Goal: Task Accomplishment & Management: Use online tool/utility

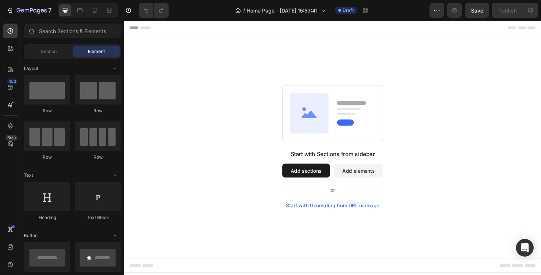
click at [200, 29] on div "Header" at bounding box center [345, 28] width 430 height 15
click at [134, 30] on icon at bounding box center [132, 27] width 5 height 5
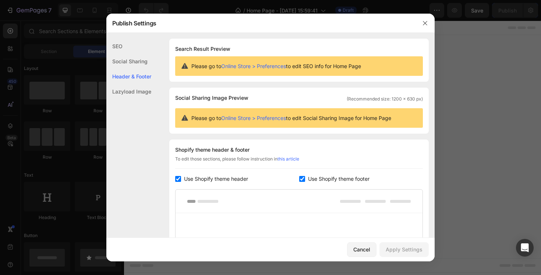
scroll to position [99, 0]
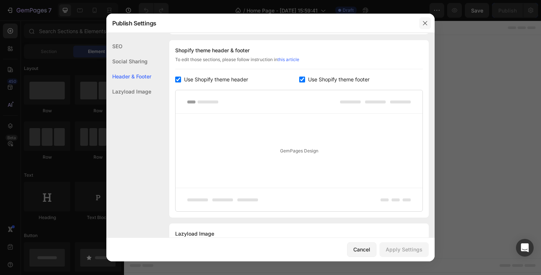
click at [424, 25] on icon "button" at bounding box center [425, 23] width 6 height 6
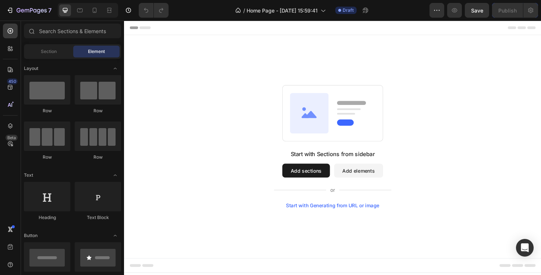
click at [351, 109] on rect at bounding box center [364, 108] width 31 height 4
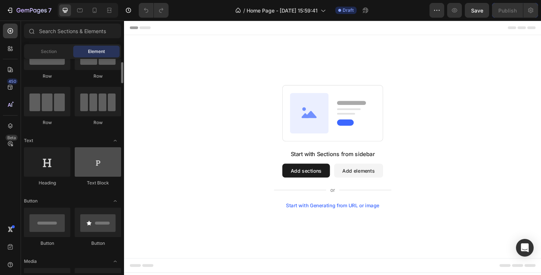
scroll to position [81, 0]
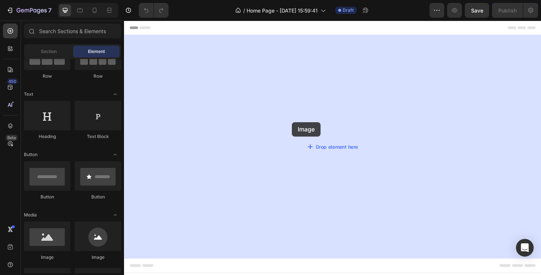
drag, startPoint x: 167, startPoint y: 261, endPoint x: 306, endPoint y: 125, distance: 194.8
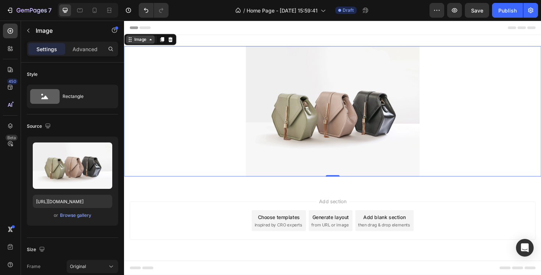
click at [140, 43] on div "Image" at bounding box center [141, 40] width 16 height 7
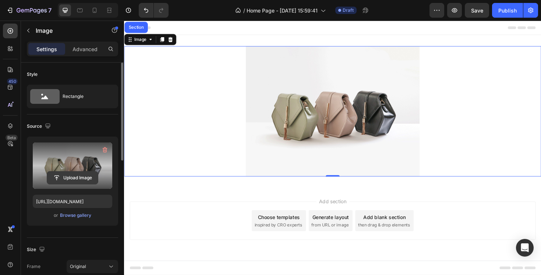
click at [79, 172] on input "file" at bounding box center [72, 177] width 51 height 13
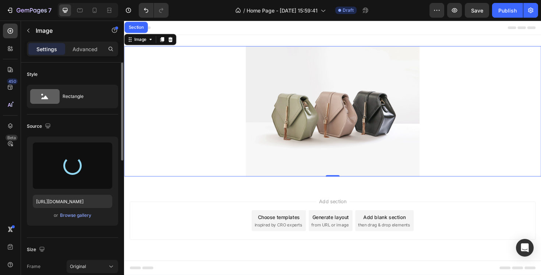
type input "https://cdn.shopify.com/s/files/1/0840/2989/9098/files/gempages_579865821937927…"
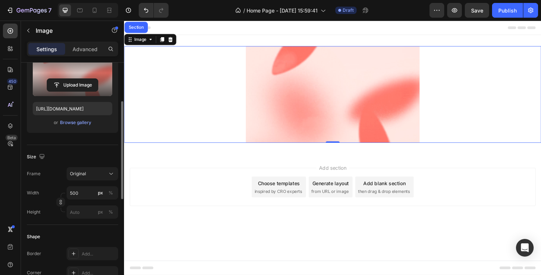
scroll to position [148, 0]
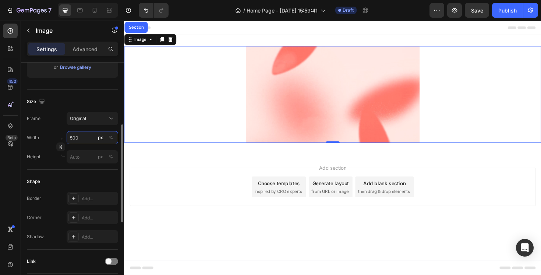
click at [90, 132] on input "500" at bounding box center [92, 137] width 51 height 13
click at [90, 135] on input "500" at bounding box center [92, 137] width 51 height 13
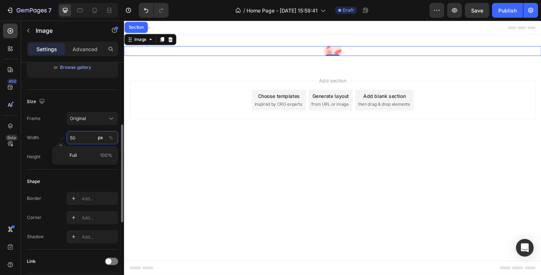
type input "5"
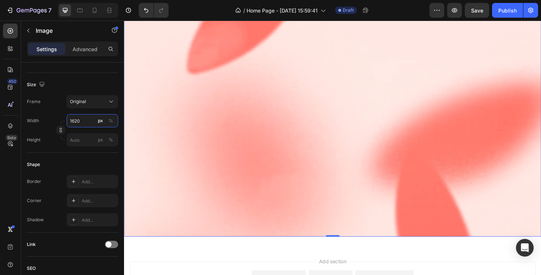
scroll to position [70, 0]
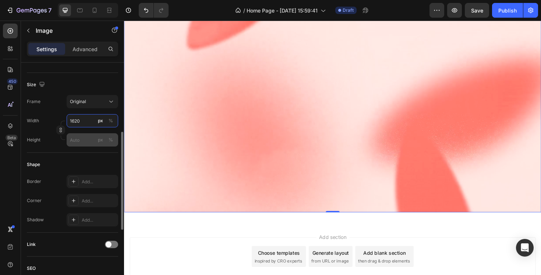
type input "1620"
click at [79, 142] on input "px %" at bounding box center [92, 139] width 51 height 13
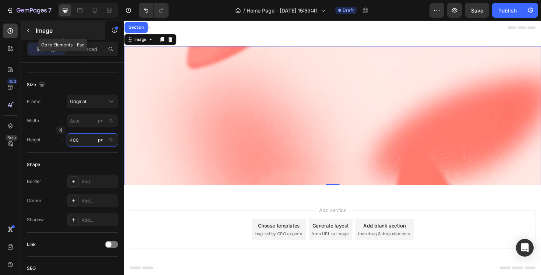
type input "400"
click at [29, 31] on icon "button" at bounding box center [28, 31] width 6 height 6
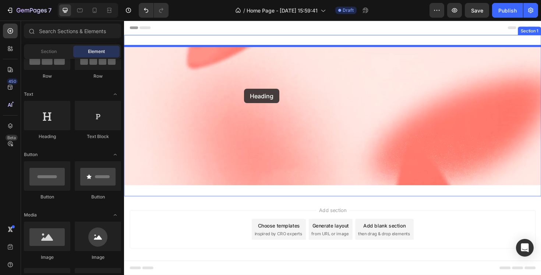
drag, startPoint x: 173, startPoint y: 136, endPoint x: 249, endPoint y: 94, distance: 86.8
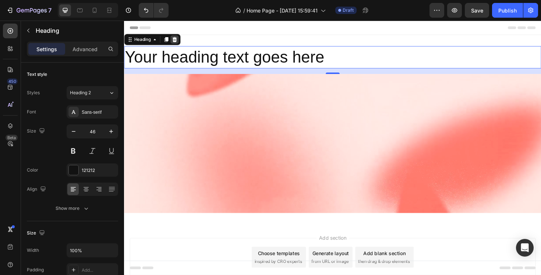
click at [180, 39] on icon at bounding box center [177, 41] width 6 height 6
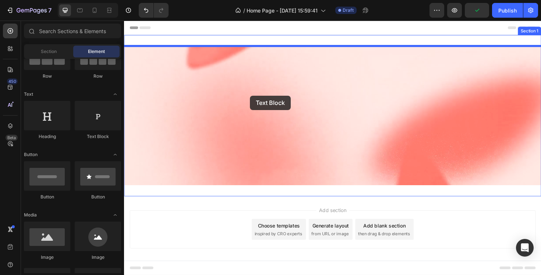
drag, startPoint x: 224, startPoint y: 139, endPoint x: 256, endPoint y: 100, distance: 50.4
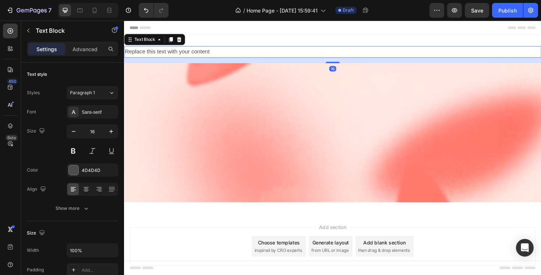
click at [204, 53] on div "Replace this text with your content" at bounding box center [344, 53] width 441 height 12
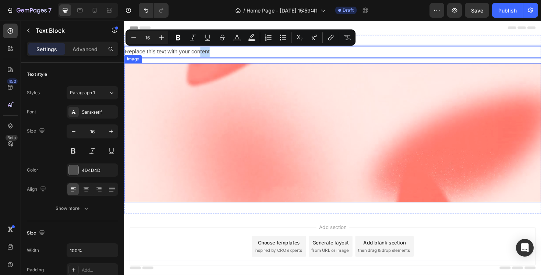
drag, startPoint x: 204, startPoint y: 53, endPoint x: 202, endPoint y: 140, distance: 87.2
click at [202, 141] on div "Replace this text with your content Text Block 16 Image" at bounding box center [344, 129] width 441 height 165
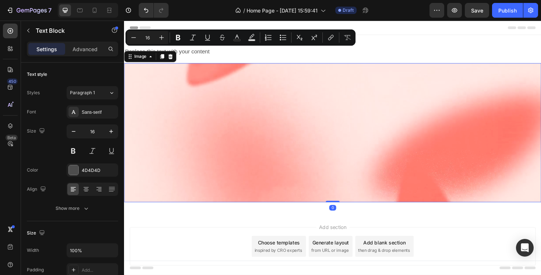
click at [202, 140] on img at bounding box center [344, 138] width 441 height 147
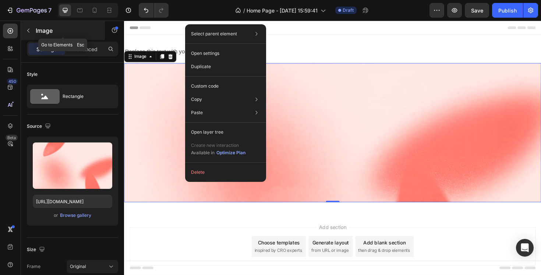
click at [42, 27] on p "Image" at bounding box center [67, 30] width 63 height 9
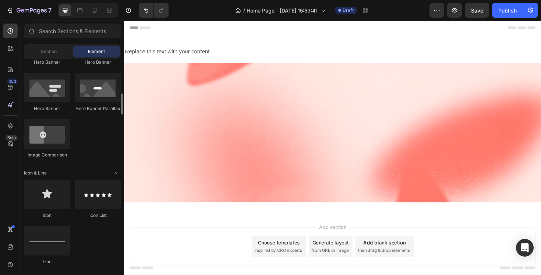
scroll to position [322, 0]
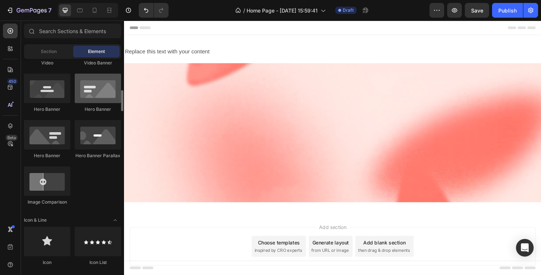
click at [97, 92] on div at bounding box center [98, 88] width 46 height 29
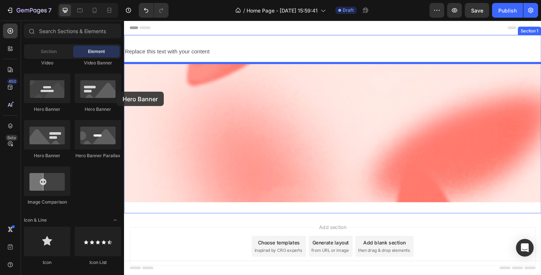
drag, startPoint x: 221, startPoint y: 112, endPoint x: 213, endPoint y: 81, distance: 31.8
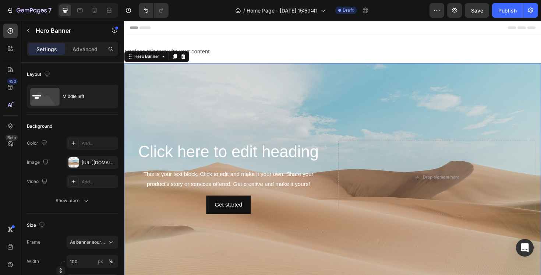
click at [216, 110] on div "Background Image" at bounding box center [344, 186] width 441 height 242
click at [97, 163] on div "https://cdn.shopify.com/s/files/1/2005/9307/files/background_settings.jpg" at bounding box center [92, 162] width 21 height 7
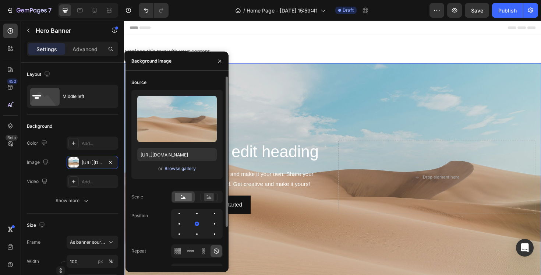
click at [171, 167] on div "Browse gallery" at bounding box center [179, 168] width 31 height 7
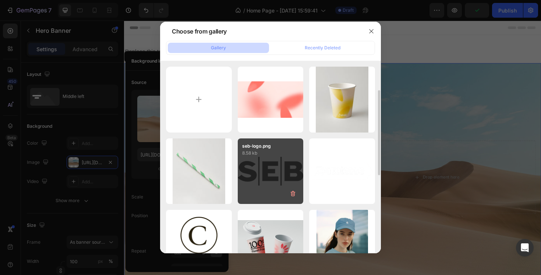
scroll to position [114, 0]
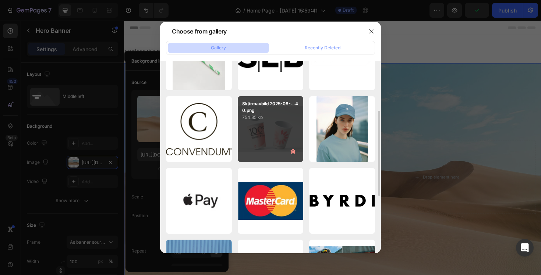
click at [277, 118] on p "754.85 kb" at bounding box center [270, 117] width 57 height 7
type input "[URL][DOMAIN_NAME]"
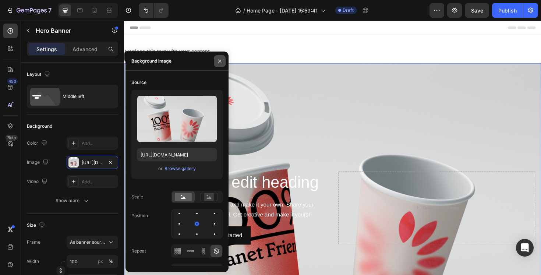
drag, startPoint x: 219, startPoint y: 63, endPoint x: 132, endPoint y: 129, distance: 110.2
click at [219, 63] on icon "button" at bounding box center [220, 61] width 6 height 6
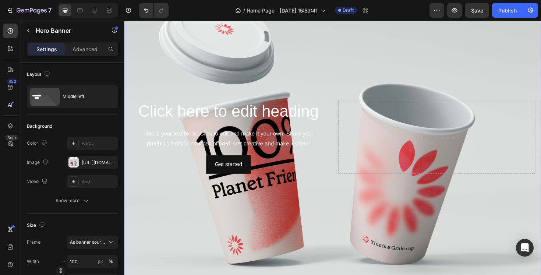
scroll to position [53, 0]
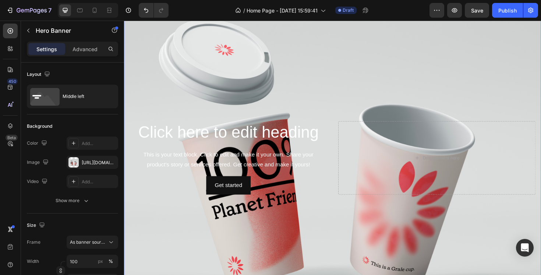
click at [258, 231] on div "Background Image" at bounding box center [344, 166] width 441 height 306
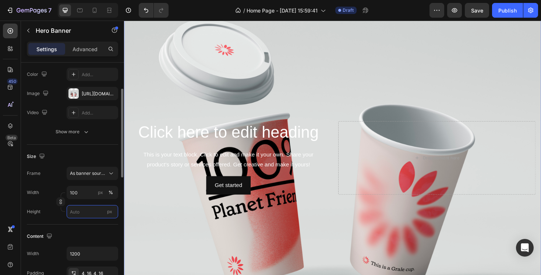
click at [84, 216] on input "px" at bounding box center [92, 211] width 51 height 13
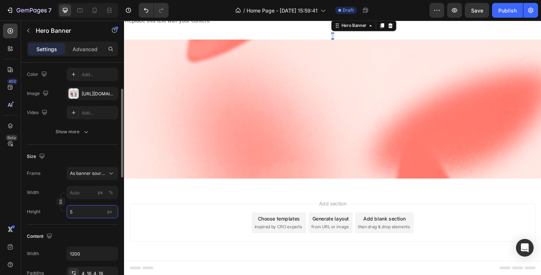
scroll to position [33, 0]
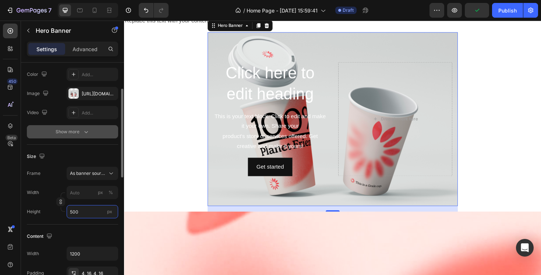
type input "500"
click at [80, 127] on button "Show more" at bounding box center [72, 131] width 91 height 13
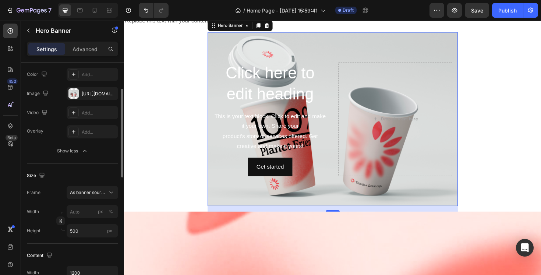
scroll to position [150, 0]
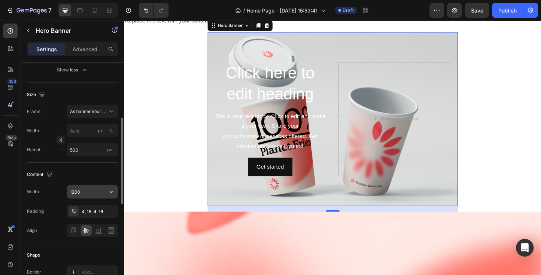
click at [85, 189] on input "1200" at bounding box center [92, 191] width 51 height 13
click at [82, 190] on input "1620" at bounding box center [92, 191] width 51 height 13
click at [82, 192] on input "1620" at bounding box center [92, 191] width 51 height 13
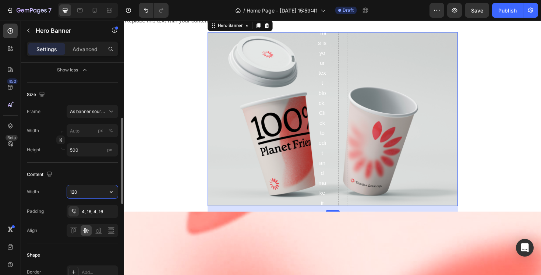
type input "1200"
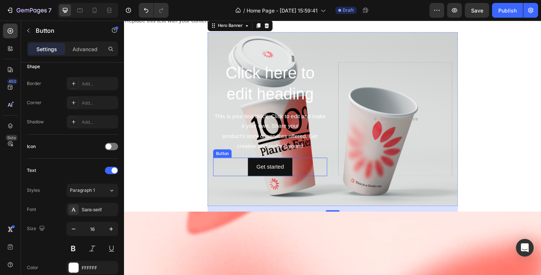
click at [223, 168] on div "Get started Button" at bounding box center [278, 175] width 121 height 19
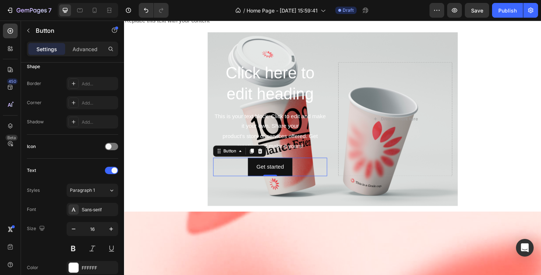
scroll to position [0, 0]
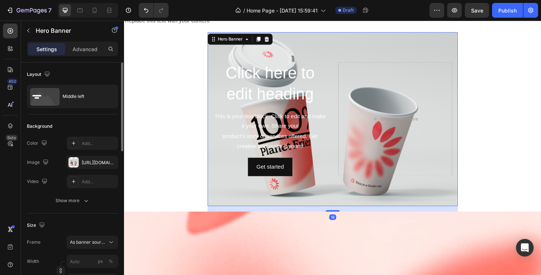
click at [225, 192] on div "Background Image" at bounding box center [344, 125] width 265 height 184
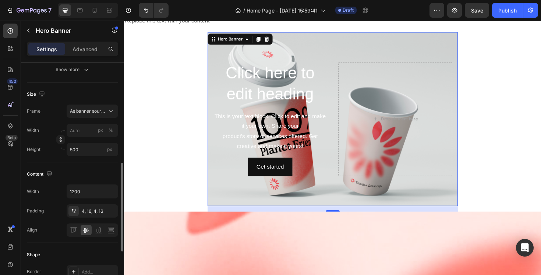
scroll to position [167, 0]
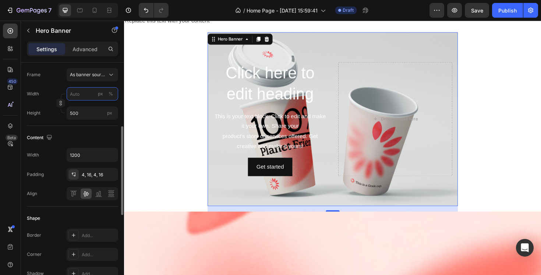
click at [80, 95] on input "px %" at bounding box center [92, 93] width 51 height 13
type input "1"
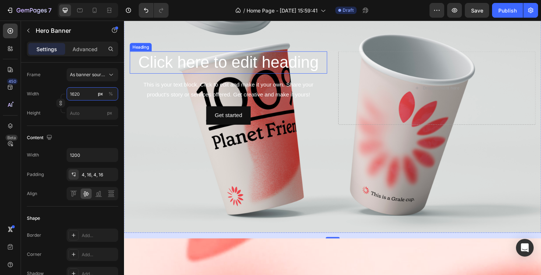
scroll to position [0, 0]
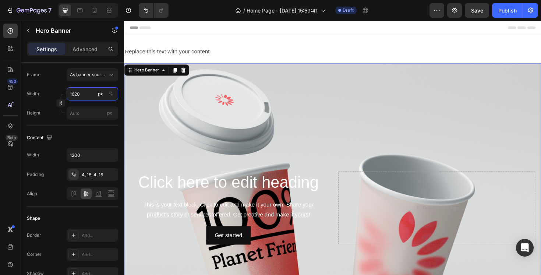
type input "1620"
click at [313, 128] on div "Background Image" at bounding box center [344, 218] width 441 height 306
click at [76, 114] on input "px" at bounding box center [92, 112] width 51 height 13
click at [252, 149] on div "Background Image" at bounding box center [344, 218] width 441 height 306
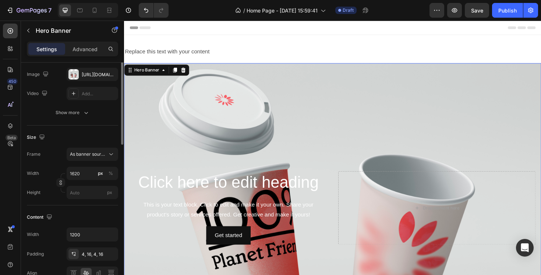
scroll to position [97, 0]
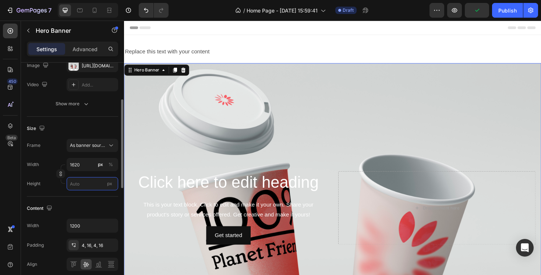
click at [87, 185] on input "px" at bounding box center [92, 183] width 51 height 13
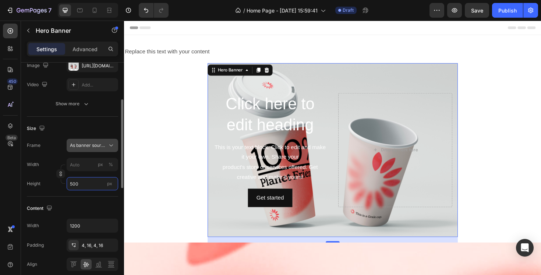
type input "500"
click at [93, 147] on span "As banner source" at bounding box center [88, 145] width 36 height 7
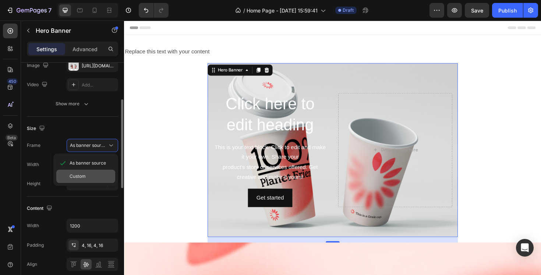
click at [83, 180] on div "Custom" at bounding box center [85, 176] width 59 height 13
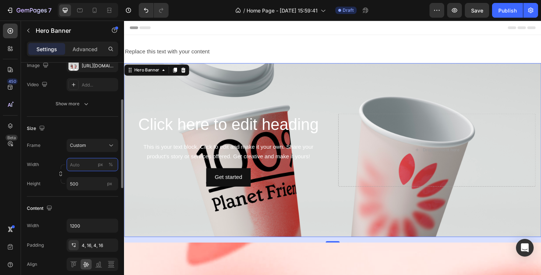
click at [84, 160] on input "px %" at bounding box center [92, 164] width 51 height 13
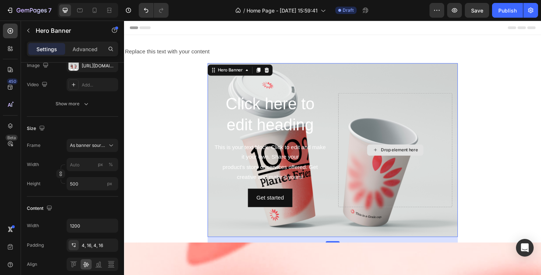
click at [369, 195] on div "Drop element here" at bounding box center [411, 157] width 121 height 121
click at [326, 220] on div "Background Image" at bounding box center [344, 157] width 265 height 184
click at [97, 152] on div "Frame As banner source Width px % Height 500 px" at bounding box center [72, 164] width 91 height 51
click at [95, 145] on span "As banner source" at bounding box center [88, 145] width 36 height 7
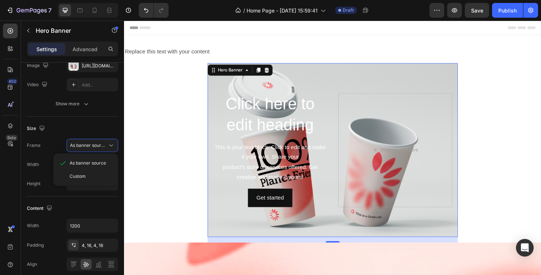
click at [95, 184] on div "As banner source Custom" at bounding box center [85, 169] width 65 height 32
click at [95, 177] on div "Custom" at bounding box center [91, 176] width 43 height 7
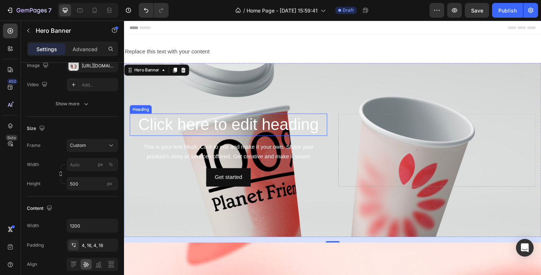
click at [227, 135] on h2 "Click here to edit heading" at bounding box center [234, 131] width 209 height 24
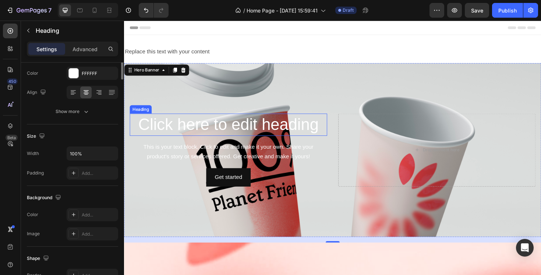
scroll to position [0, 0]
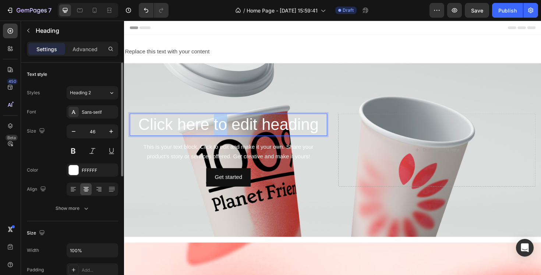
click at [227, 135] on h2 "Click here to edit heading" at bounding box center [234, 131] width 209 height 24
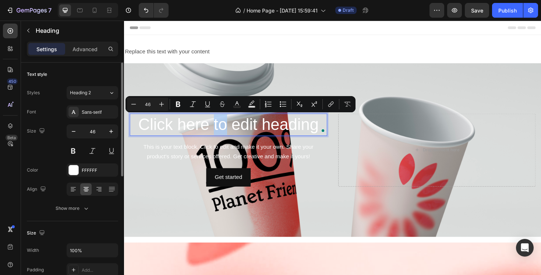
click at [227, 135] on p "Click here to edit heading" at bounding box center [234, 131] width 207 height 22
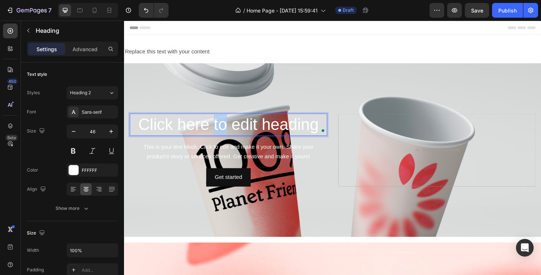
click at [227, 135] on p "Click here to edit heading" at bounding box center [234, 131] width 207 height 22
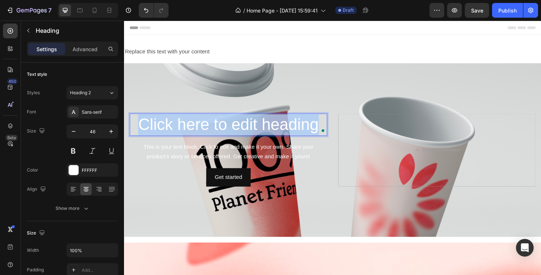
click at [227, 135] on p "Click here to edit heading" at bounding box center [234, 131] width 207 height 22
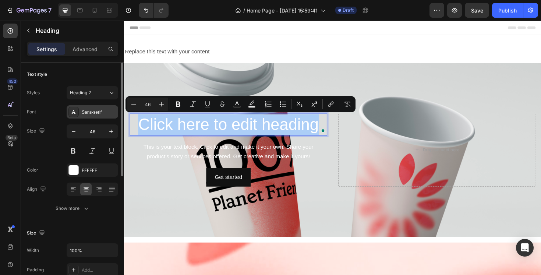
click at [87, 110] on div "Sans-serif" at bounding box center [99, 112] width 35 height 7
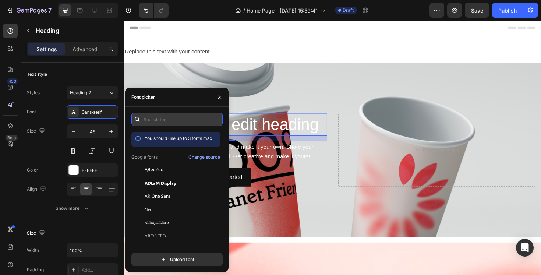
click at [172, 118] on input "text" at bounding box center [176, 119] width 91 height 13
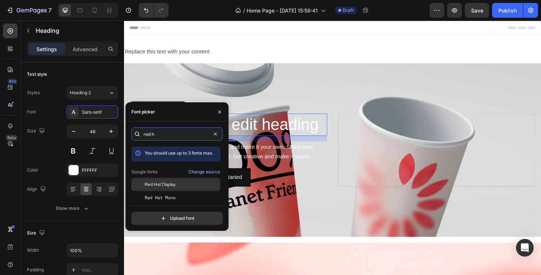
type input "red h"
click at [186, 182] on div "Red Hat Display" at bounding box center [182, 184] width 74 height 7
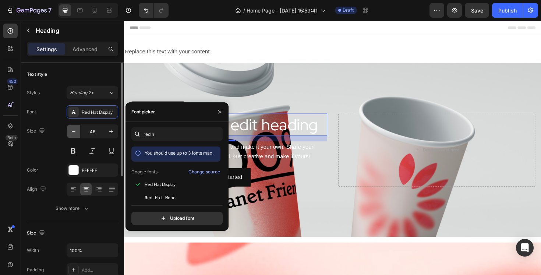
click at [76, 132] on icon "button" at bounding box center [73, 131] width 7 height 7
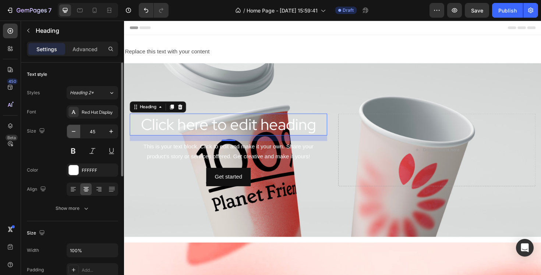
click at [75, 132] on icon "button" at bounding box center [73, 131] width 7 height 7
type input "43"
click at [82, 171] on div "FFFFFF" at bounding box center [92, 170] width 21 height 7
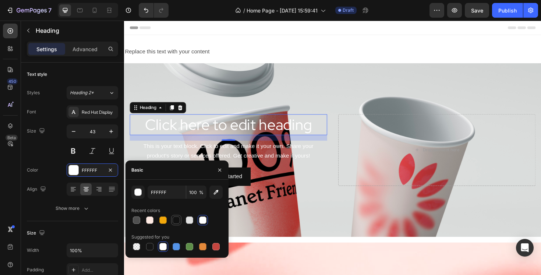
click at [175, 220] on div at bounding box center [176, 219] width 7 height 7
type input "121212"
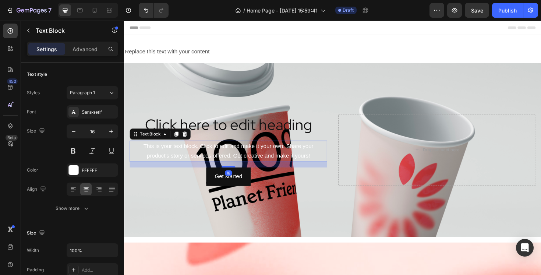
click at [267, 153] on div "This is your text block. Click to edit and make it your own. Share your product…" at bounding box center [234, 159] width 209 height 23
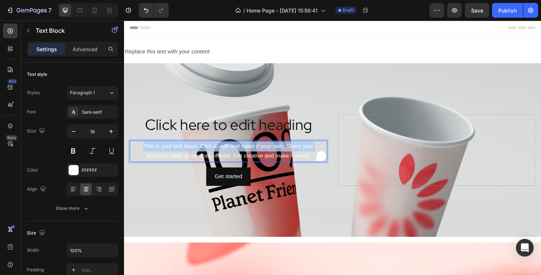
click at [267, 153] on p "This is your text block. Click to edit and make it your own. Share your product…" at bounding box center [234, 158] width 207 height 21
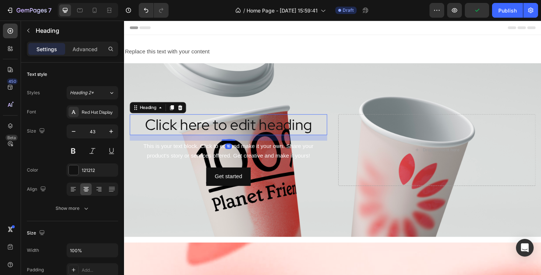
click at [221, 121] on p "Click here to edit heading" at bounding box center [234, 130] width 207 height 21
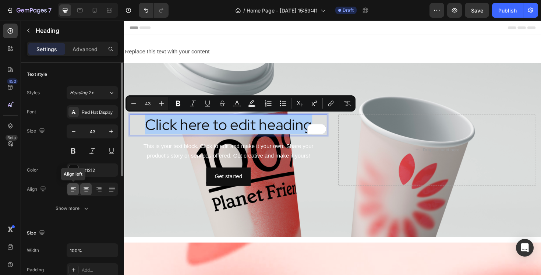
click at [74, 191] on icon at bounding box center [73, 188] width 7 height 7
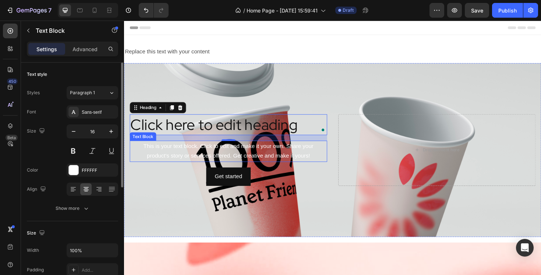
click at [185, 155] on p "This is your text block. Click to edit and make it your own. Share your product…" at bounding box center [234, 158] width 207 height 21
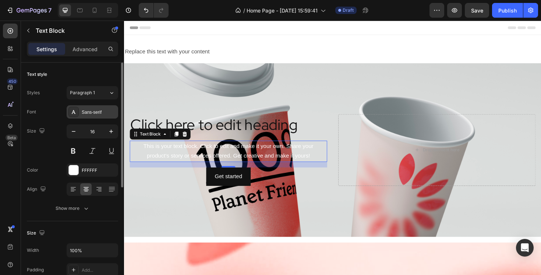
click at [93, 107] on div "Sans-serif" at bounding box center [92, 111] width 51 height 13
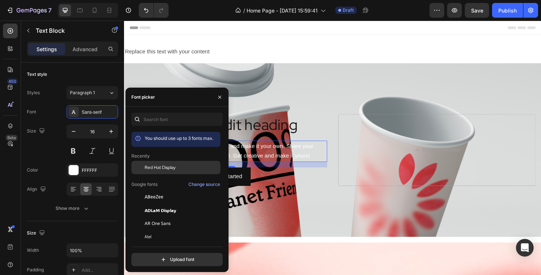
click at [160, 167] on span "Red Hat Display" at bounding box center [160, 167] width 31 height 7
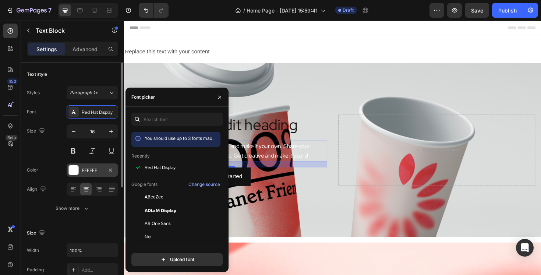
click at [73, 172] on div at bounding box center [74, 170] width 10 height 10
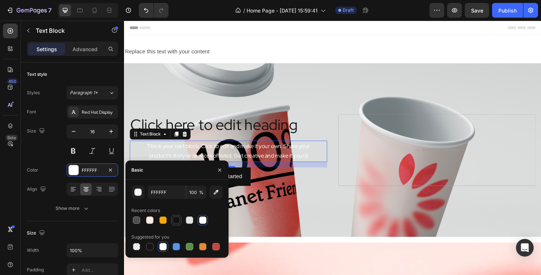
click at [177, 221] on div at bounding box center [176, 219] width 7 height 7
type input "121212"
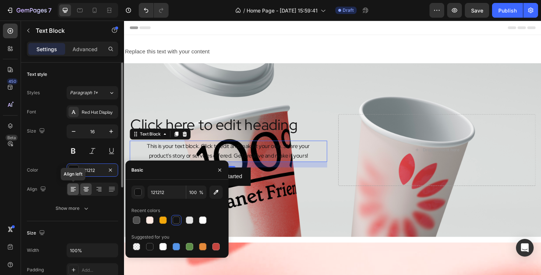
click at [76, 189] on icon at bounding box center [73, 188] width 7 height 7
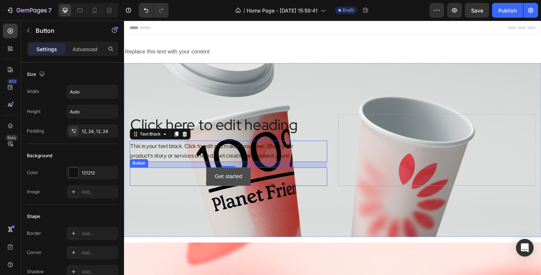
click at [241, 193] on button "Get started" at bounding box center [234, 185] width 47 height 19
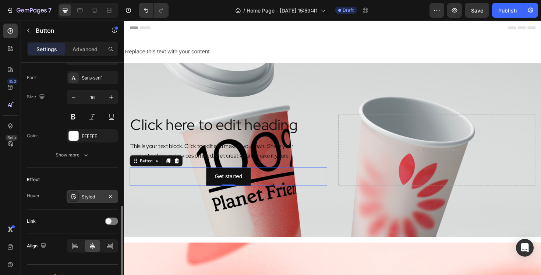
scroll to position [294, 0]
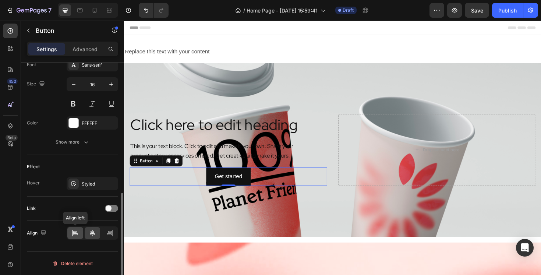
click at [78, 232] on icon at bounding box center [74, 232] width 7 height 7
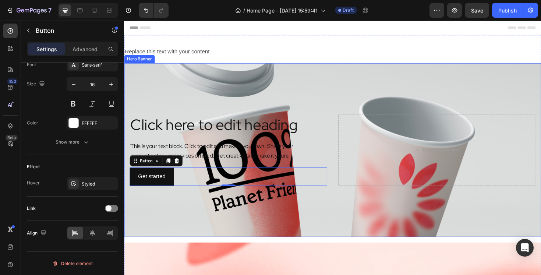
click at [298, 220] on div "Background Image" at bounding box center [344, 157] width 441 height 184
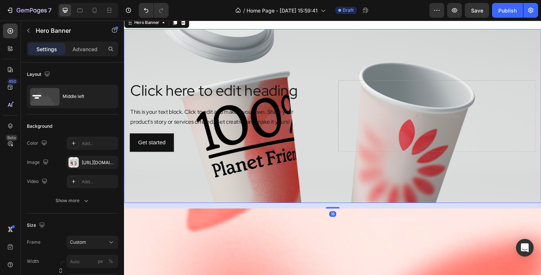
scroll to position [0, 0]
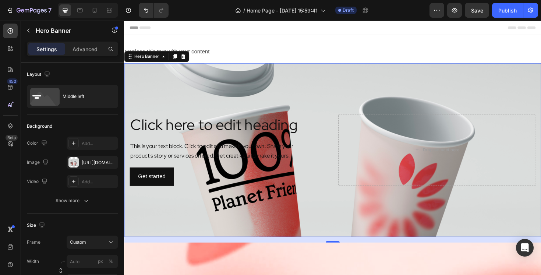
click at [316, 59] on div "Replace this text with your content" at bounding box center [344, 53] width 441 height 12
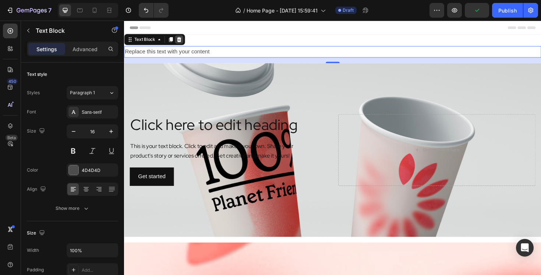
click at [185, 40] on div at bounding box center [182, 40] width 9 height 9
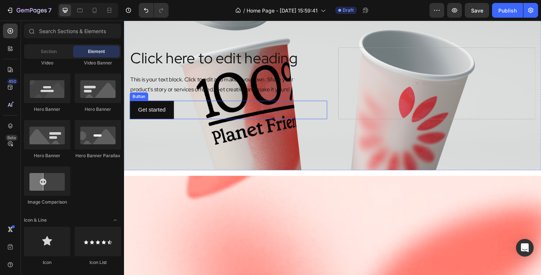
scroll to position [70, 0]
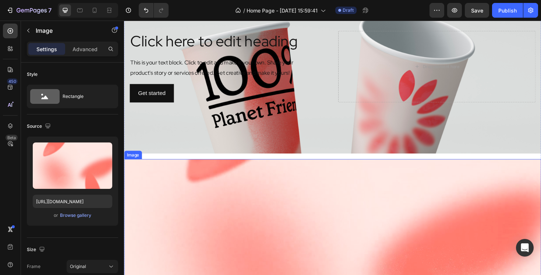
click at [244, 196] on img at bounding box center [344, 240] width 441 height 147
click at [173, 162] on icon at bounding box center [173, 159] width 5 height 5
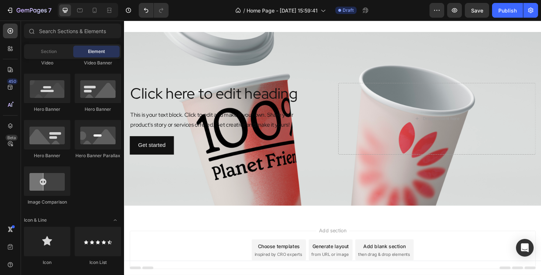
scroll to position [12, 0]
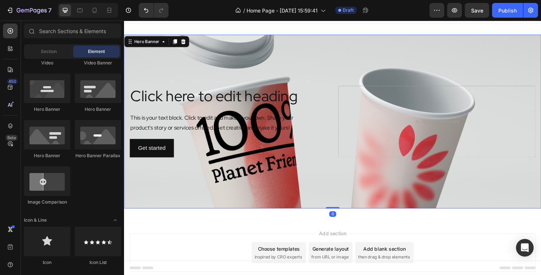
click at [193, 185] on div "Background Image" at bounding box center [344, 127] width 441 height 184
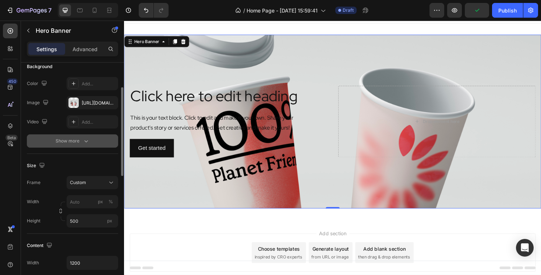
scroll to position [61, 0]
click at [75, 142] on div "Show more" at bounding box center [73, 139] width 34 height 7
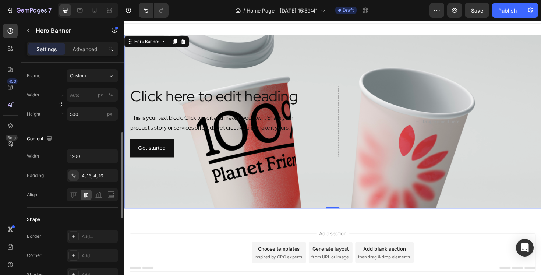
scroll to position [186, 0]
click at [175, 206] on div "Background Image" at bounding box center [344, 127] width 441 height 184
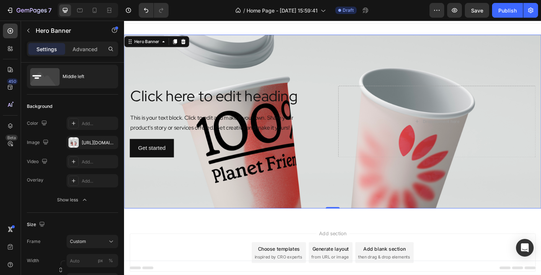
scroll to position [44, 0]
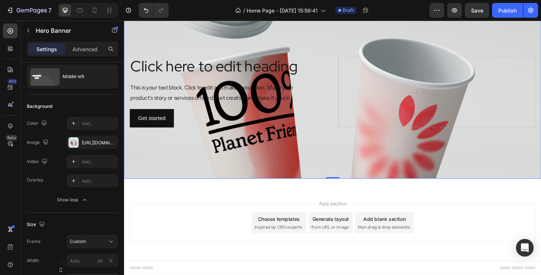
click at [187, 174] on div "Background Image" at bounding box center [344, 96] width 441 height 184
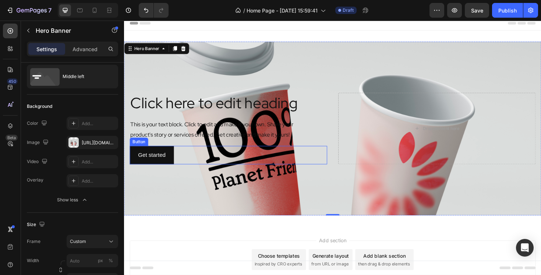
scroll to position [1, 0]
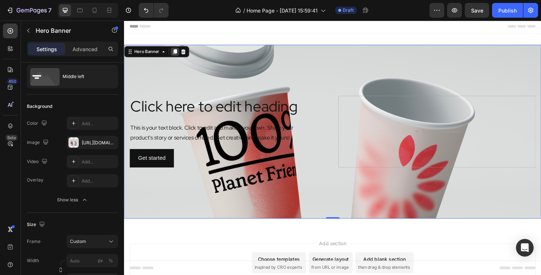
click at [178, 51] on icon at bounding box center [178, 53] width 4 height 5
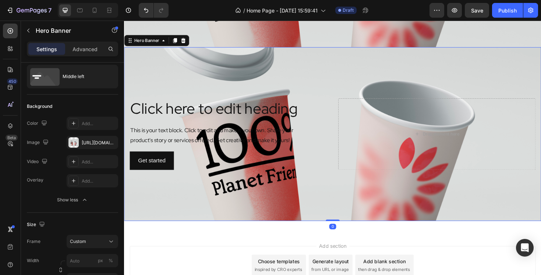
scroll to position [185, 0]
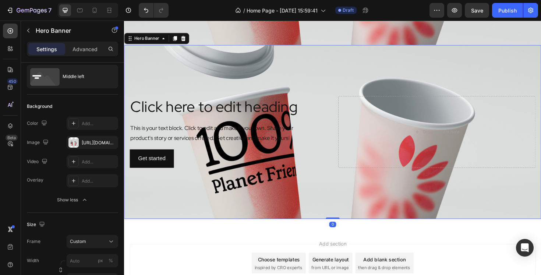
click at [315, 200] on div "Background Image" at bounding box center [344, 138] width 441 height 184
click at [110, 142] on icon "button" at bounding box center [110, 142] width 3 height 3
type input "100"
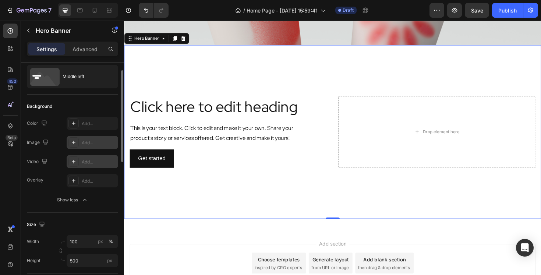
click at [76, 161] on icon at bounding box center [74, 162] width 6 height 6
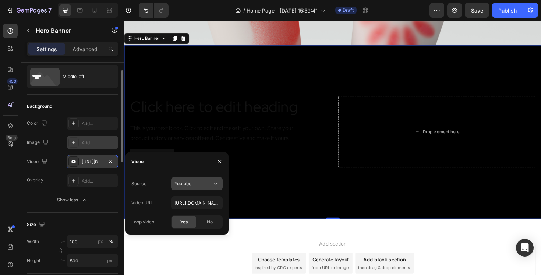
click at [211, 188] on button "Youtube" at bounding box center [196, 183] width 51 height 13
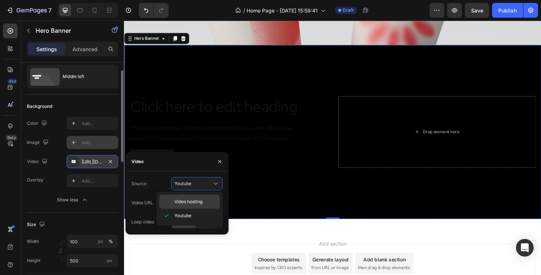
click at [206, 202] on p "Video hosting" at bounding box center [195, 201] width 42 height 7
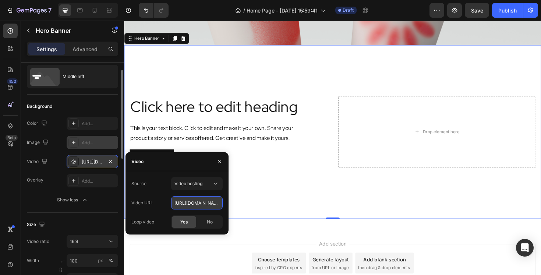
click at [194, 207] on input "[URL][DOMAIN_NAME]" at bounding box center [196, 202] width 51 height 13
click at [195, 202] on input "[URL][DOMAIN_NAME]" at bounding box center [196, 202] width 51 height 13
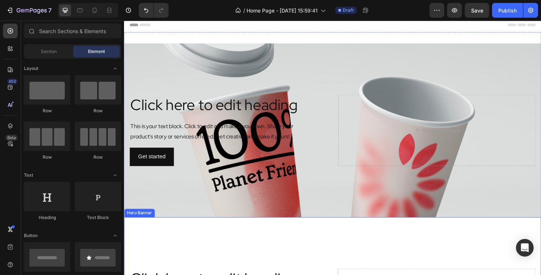
scroll to position [0, 0]
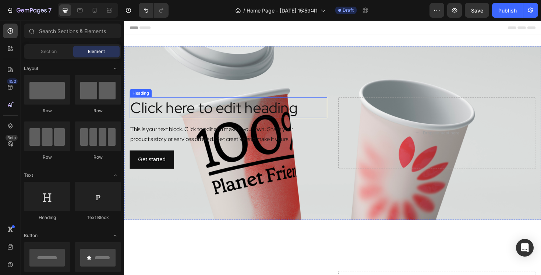
click at [198, 114] on p "Click here to edit heading" at bounding box center [234, 112] width 207 height 21
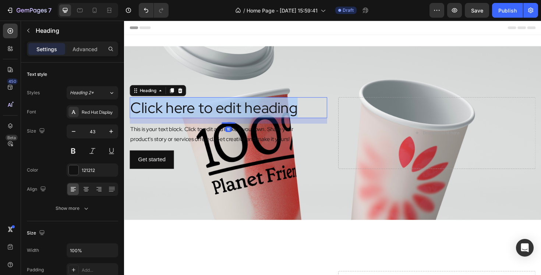
click at [198, 114] on p "Click here to edit heading" at bounding box center [234, 112] width 207 height 21
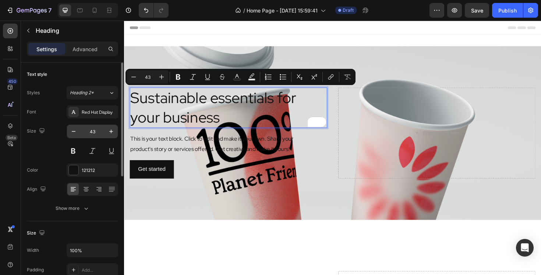
click at [90, 124] on div "43" at bounding box center [92, 131] width 51 height 14
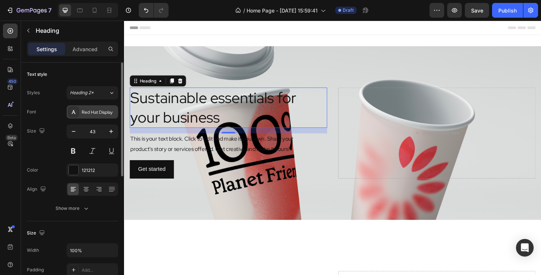
click at [95, 113] on div "Red Hat Display" at bounding box center [99, 112] width 35 height 7
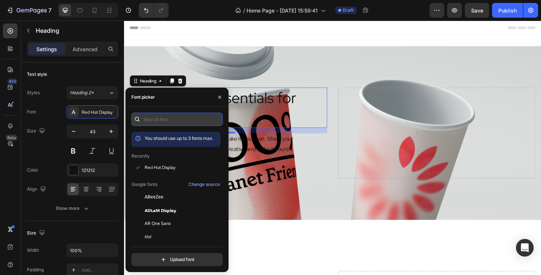
click at [154, 122] on input "text" at bounding box center [176, 119] width 91 height 13
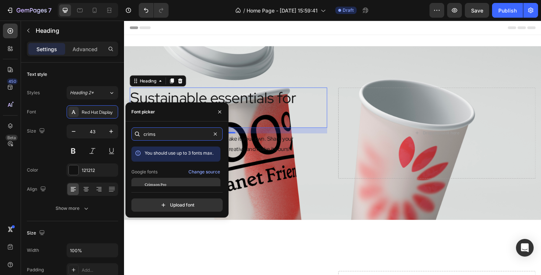
type input "crims"
click at [168, 184] on div "Crimson Pro" at bounding box center [182, 184] width 74 height 7
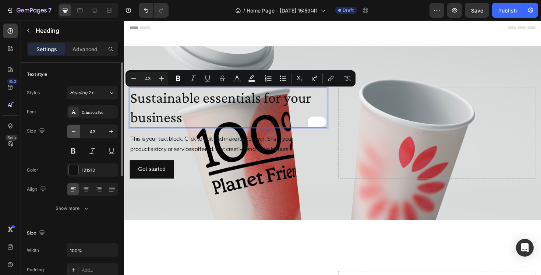
click at [75, 130] on icon "button" at bounding box center [73, 131] width 7 height 7
type input "42"
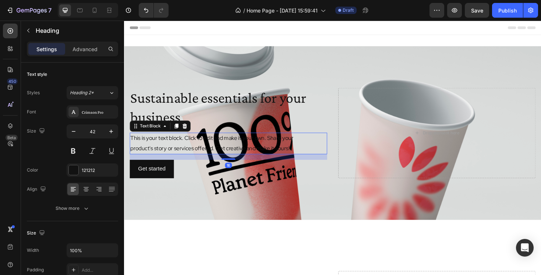
click at [170, 148] on p "This is your text block. Click to edit and make it your own. Share your product…" at bounding box center [234, 150] width 207 height 21
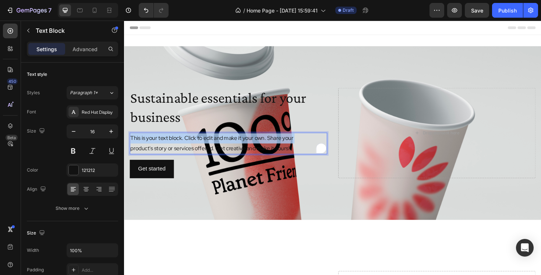
click at [170, 148] on p "This is your text block. Click to edit and make it your own. Share your product…" at bounding box center [234, 150] width 207 height 21
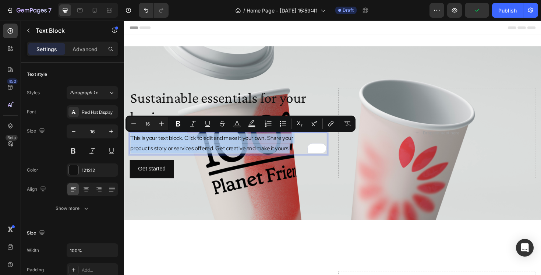
click at [213, 155] on p "This is your text block. Click to edit and make it your own. Share your product…" at bounding box center [234, 150] width 207 height 21
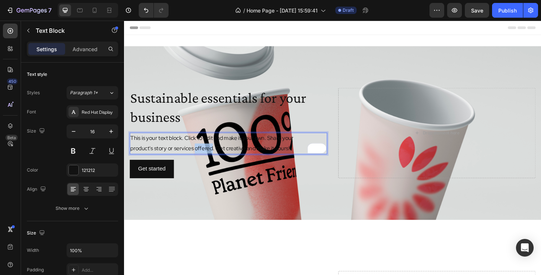
click at [213, 155] on p "This is your text block. Click to edit and make it your own. Share your product…" at bounding box center [234, 150] width 207 height 21
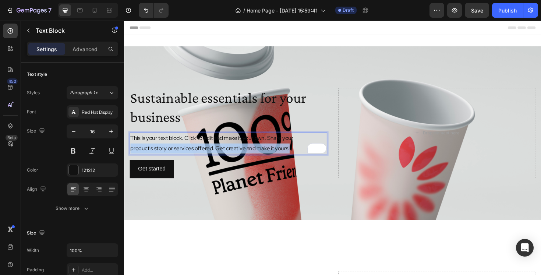
click at [213, 155] on p "This is your text block. Click to edit and make it your own. Share your product…" at bounding box center [234, 150] width 207 height 21
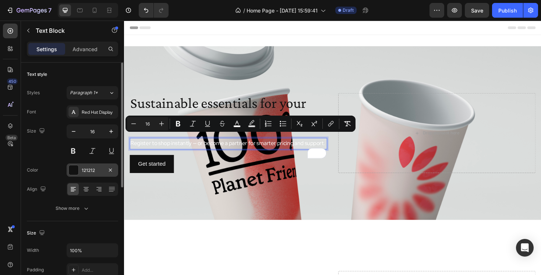
click at [74, 170] on div at bounding box center [74, 170] width 10 height 10
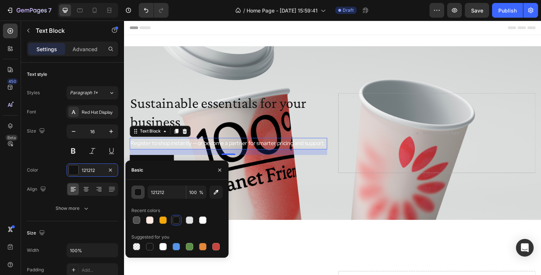
click at [141, 193] on div "button" at bounding box center [138, 192] width 7 height 7
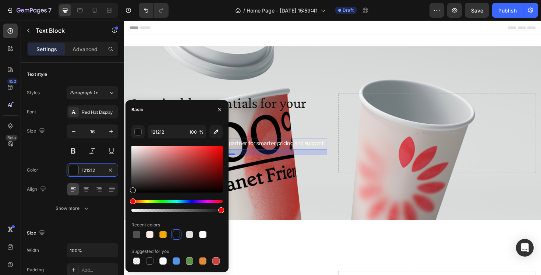
click at [177, 234] on div at bounding box center [176, 234] width 7 height 7
click at [147, 257] on div at bounding box center [149, 260] width 7 height 7
type input "151515"
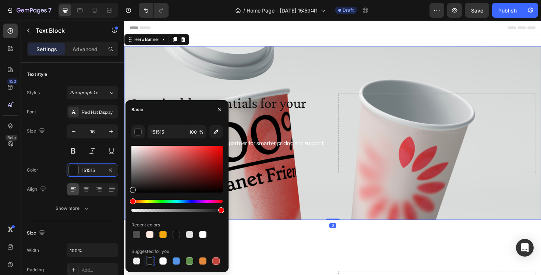
click at [282, 189] on div "Background Image" at bounding box center [344, 139] width 441 height 184
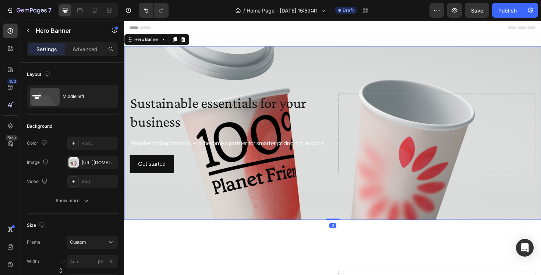
click at [192, 135] on div "Sustainable essentials for your business Heading Register to shop instantly — o…" at bounding box center [234, 139] width 209 height 85
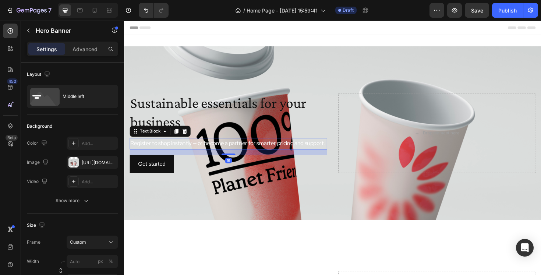
click at [179, 146] on span "Register to shop instantly — or become a partner for smarter pricing and suppor…" at bounding box center [234, 150] width 206 height 8
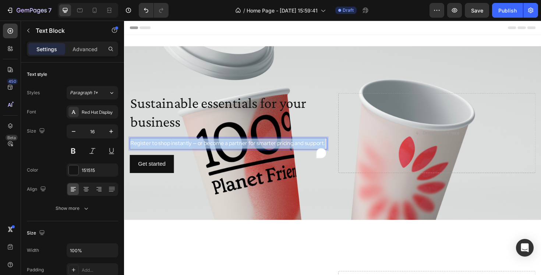
click at [179, 146] on span "Register to shop instantly — or become a partner for smarter pricing and suppor…" at bounding box center [234, 150] width 206 height 8
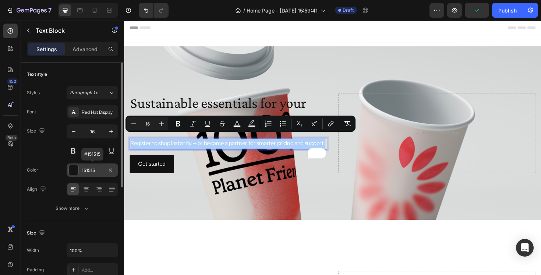
click at [92, 168] on div "151515" at bounding box center [92, 170] width 21 height 7
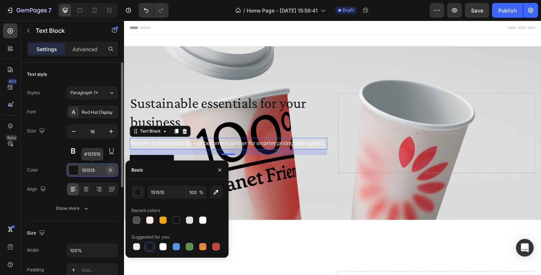
click at [109, 172] on icon "button" at bounding box center [110, 170] width 6 height 6
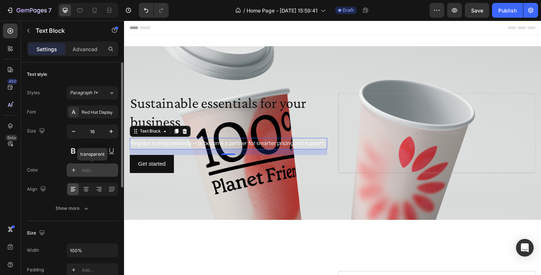
click at [76, 169] on icon at bounding box center [74, 170] width 6 height 6
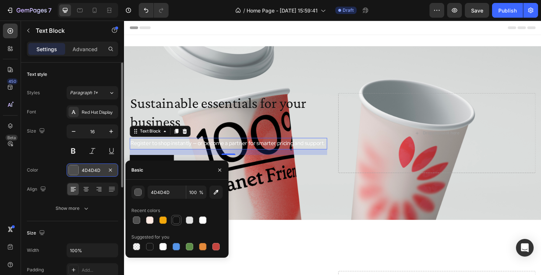
click at [176, 220] on div at bounding box center [176, 219] width 7 height 7
type input "121212"
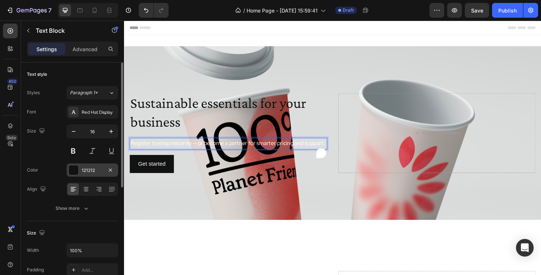
click at [207, 148] on span "Register to shop instantly — or become a partner for smarter pricing and suppor…" at bounding box center [234, 150] width 206 height 8
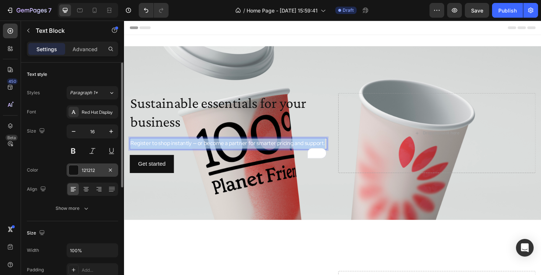
click at [207, 148] on span "Register to shop instantly — or become a partner for smarter pricing and suppor…" at bounding box center [234, 150] width 206 height 8
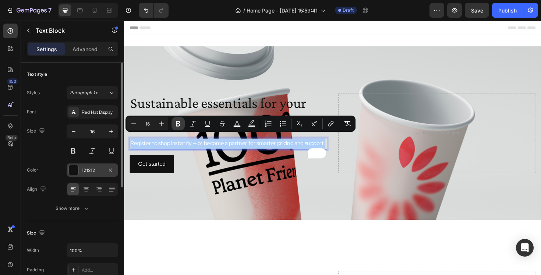
click at [179, 120] on icon "Editor contextual toolbar" at bounding box center [177, 123] width 7 height 7
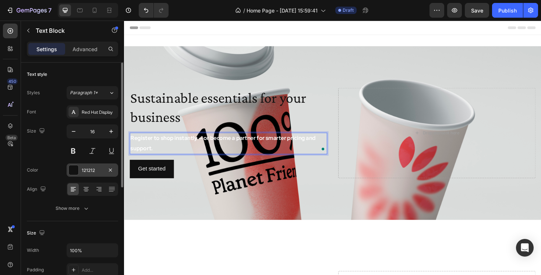
click at [177, 153] on p "Register to shop instantly — or become a partner for smarter pricing and suppor…" at bounding box center [234, 150] width 207 height 21
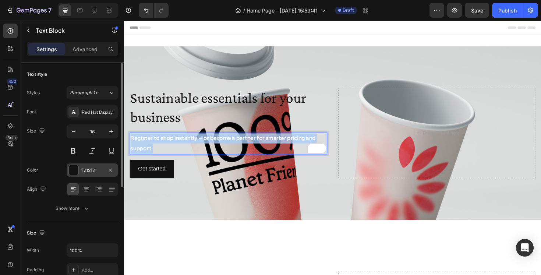
click at [177, 153] on p "Register to shop instantly — or become a partner for smarter pricing and suppor…" at bounding box center [234, 150] width 207 height 21
click at [174, 150] on p "Register to shop instantly — or become a partner for smarter pricing and suppor…" at bounding box center [234, 150] width 207 height 21
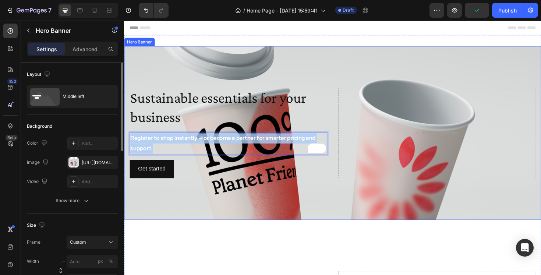
click at [250, 192] on div "Background Image" at bounding box center [344, 139] width 441 height 184
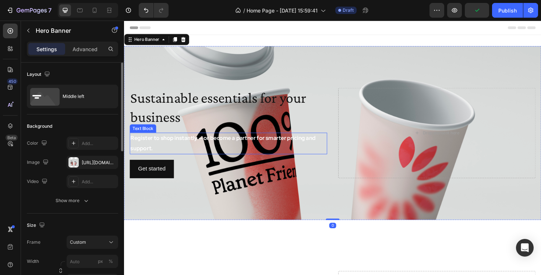
click at [203, 146] on strong "Register to shop instantly — or become a partner for smarter pricing and suppor…" at bounding box center [229, 150] width 196 height 18
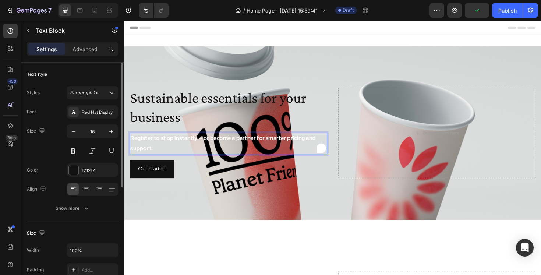
click at [203, 146] on strong "Register to shop instantly — or become a partner for smarter pricing and suppor…" at bounding box center [229, 150] width 196 height 18
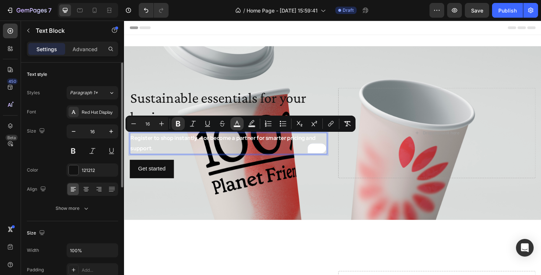
click at [237, 124] on icon "Editor contextual toolbar" at bounding box center [236, 123] width 7 height 7
type input "FFFFFF"
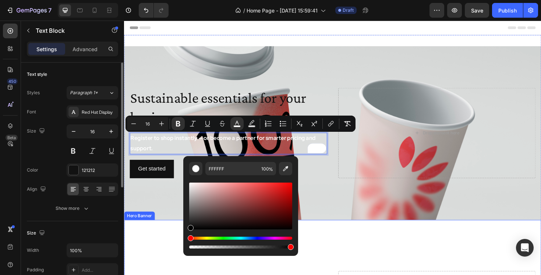
type input "000000"
drag, startPoint x: 322, startPoint y: 213, endPoint x: 180, endPoint y: 256, distance: 148.1
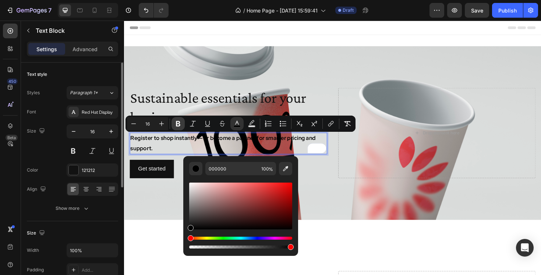
click at [179, 124] on icon "Editor contextual toolbar" at bounding box center [178, 124] width 4 height 6
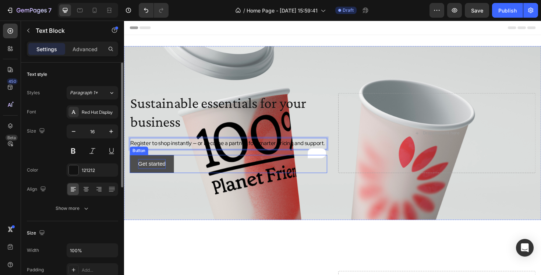
click at [167, 177] on div "Get started" at bounding box center [153, 172] width 29 height 11
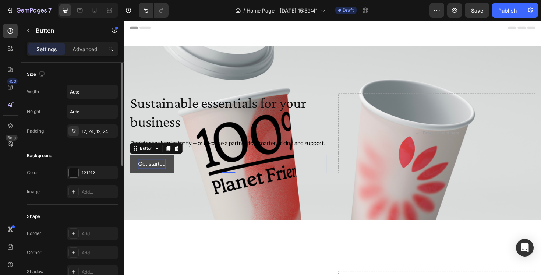
click at [159, 176] on div "Get started" at bounding box center [153, 172] width 29 height 11
click at [159, 176] on p "Get started" at bounding box center [153, 172] width 29 height 11
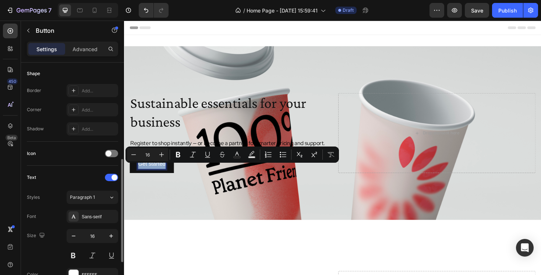
scroll to position [198, 0]
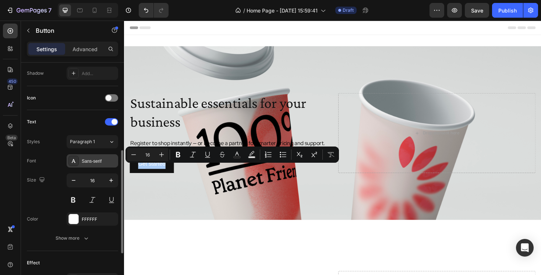
click at [92, 158] on div "Sans-serif" at bounding box center [99, 161] width 35 height 7
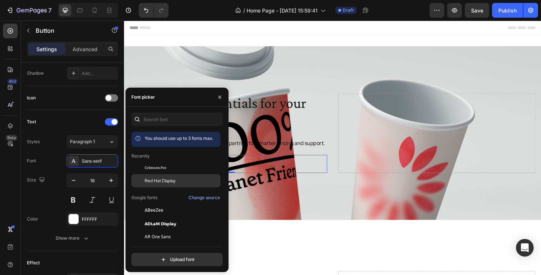
click at [179, 178] on div "Red Hat Display" at bounding box center [182, 180] width 74 height 7
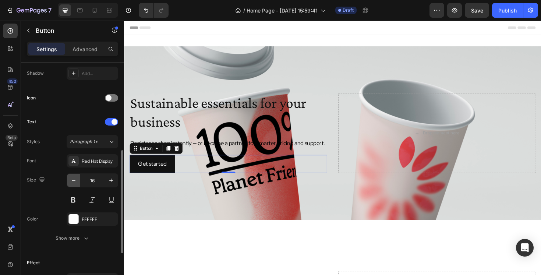
click at [74, 180] on icon "button" at bounding box center [74, 180] width 4 height 1
type input "14"
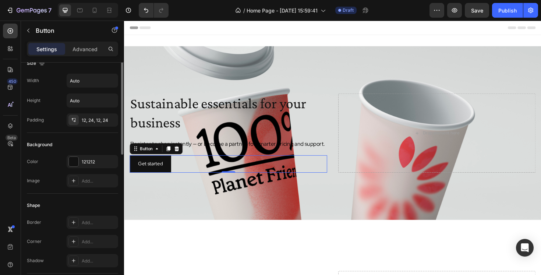
scroll to position [0, 0]
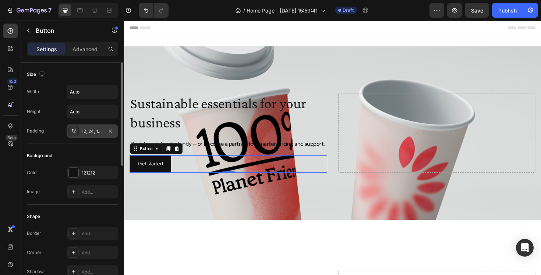
click at [94, 136] on div "12, 24, 12, 24" at bounding box center [92, 130] width 51 height 13
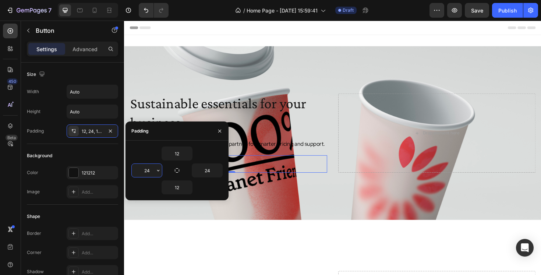
click at [152, 173] on input "24" at bounding box center [147, 170] width 30 height 13
click at [157, 172] on icon "button" at bounding box center [158, 170] width 6 height 6
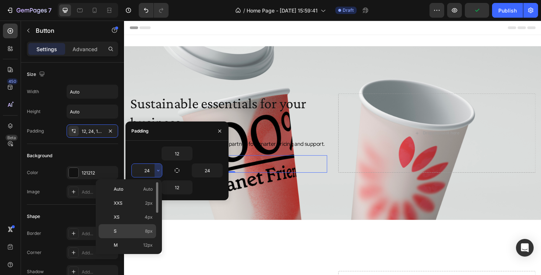
click at [147, 232] on span "8px" at bounding box center [149, 231] width 8 height 7
type input "8"
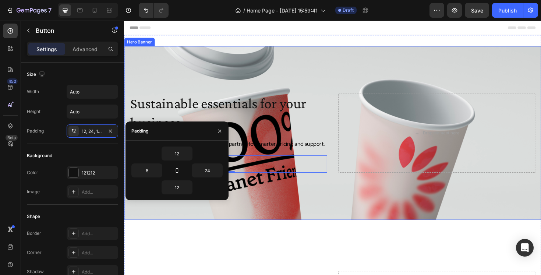
click at [312, 207] on div "Background Image" at bounding box center [344, 139] width 441 height 184
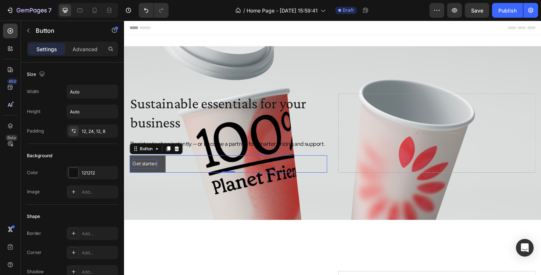
click at [147, 177] on p "Get started" at bounding box center [146, 171] width 26 height 9
click at [161, 180] on button "Get started" at bounding box center [149, 172] width 38 height 18
click at [83, 125] on div "12, 24, 12, 8" at bounding box center [92, 130] width 51 height 13
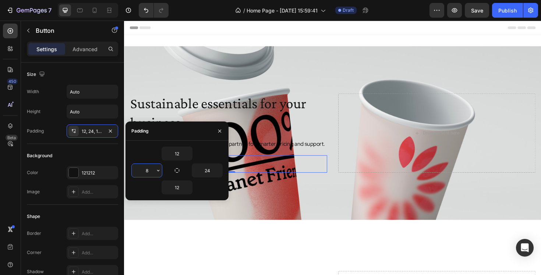
click at [151, 169] on input "8" at bounding box center [147, 170] width 30 height 13
type input "40"
click at [208, 168] on input "24" at bounding box center [207, 170] width 30 height 13
type input "40"
click at [183, 152] on input "12" at bounding box center [177, 153] width 30 height 13
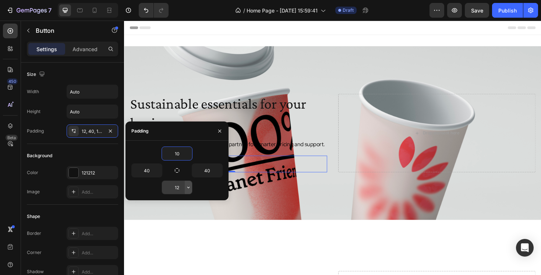
type input "10"
click at [185, 187] on button "button" at bounding box center [188, 187] width 7 height 13
click at [180, 187] on input "12" at bounding box center [177, 187] width 30 height 13
type input "10"
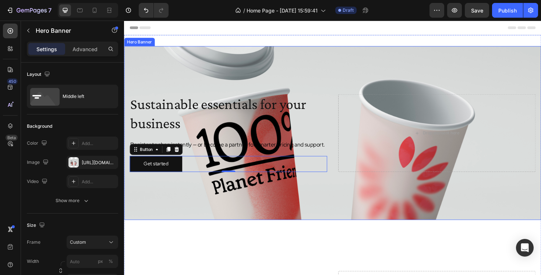
click at [304, 211] on div "Background Image" at bounding box center [344, 139] width 441 height 184
click at [181, 178] on button "Get started" at bounding box center [158, 172] width 56 height 17
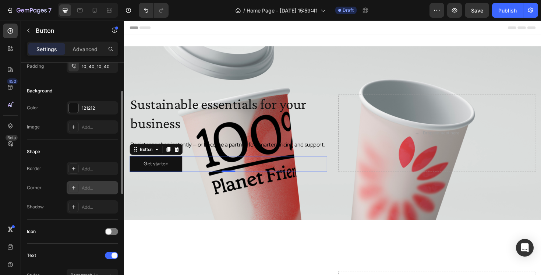
scroll to position [86, 0]
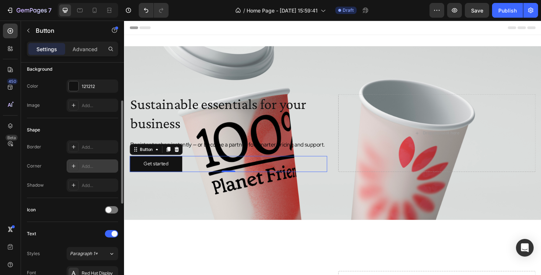
click at [87, 166] on div "Add..." at bounding box center [99, 166] width 35 height 7
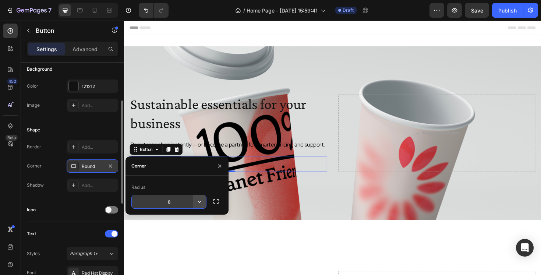
click at [198, 203] on icon "button" at bounding box center [199, 201] width 7 height 7
click at [170, 200] on input "8" at bounding box center [169, 201] width 74 height 13
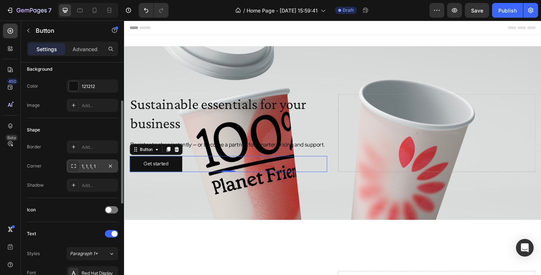
click at [74, 124] on div "Shape" at bounding box center [72, 130] width 91 height 12
click at [94, 170] on div "1, 1, 1, 1" at bounding box center [92, 165] width 51 height 13
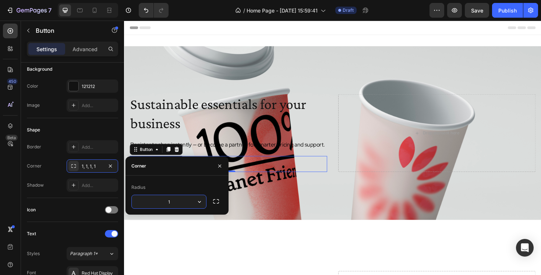
type input "4"
click at [81, 126] on div "Shape" at bounding box center [72, 130] width 91 height 12
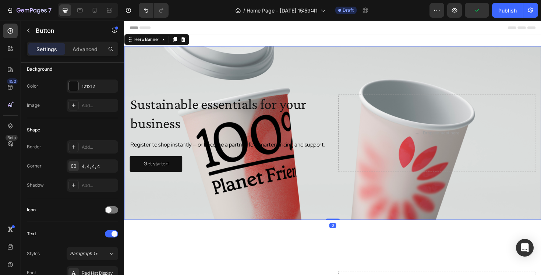
click at [156, 206] on div "Background Image" at bounding box center [344, 139] width 441 height 184
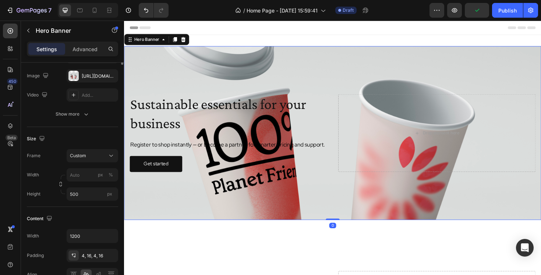
scroll to position [0, 0]
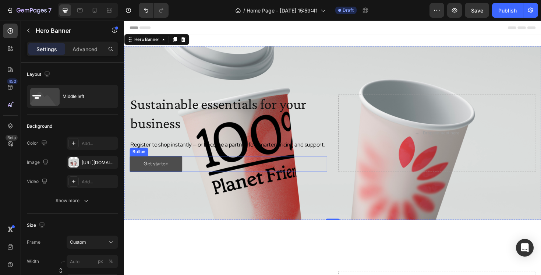
click at [180, 180] on button "Get started" at bounding box center [158, 172] width 56 height 17
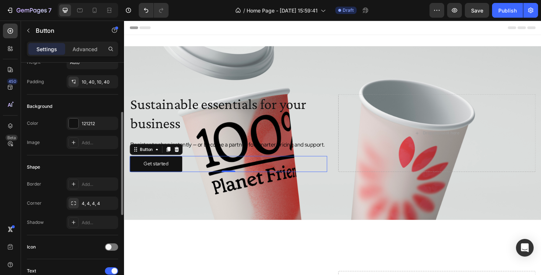
scroll to position [88, 0]
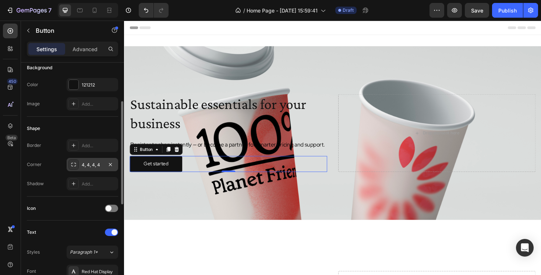
click at [91, 166] on div "4, 4, 4, 4" at bounding box center [92, 164] width 21 height 7
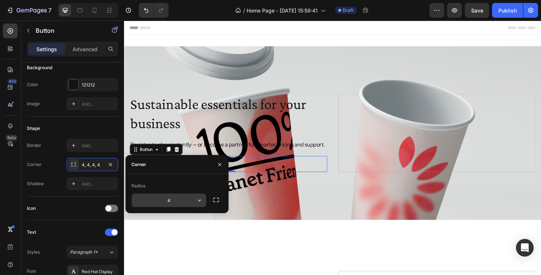
click at [171, 204] on input "4" at bounding box center [169, 199] width 74 height 13
type input "6"
type input "8"
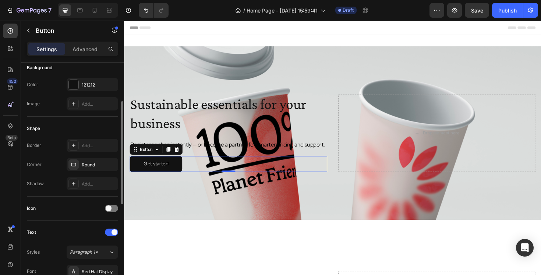
click at [81, 127] on div "Shape" at bounding box center [72, 128] width 91 height 12
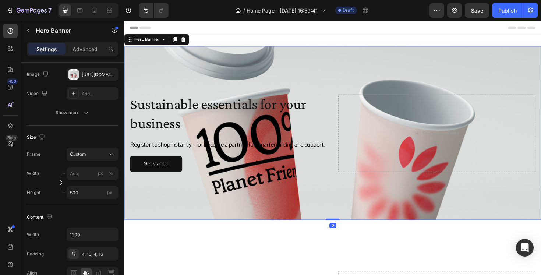
click at [206, 215] on div "Background Image" at bounding box center [344, 139] width 441 height 184
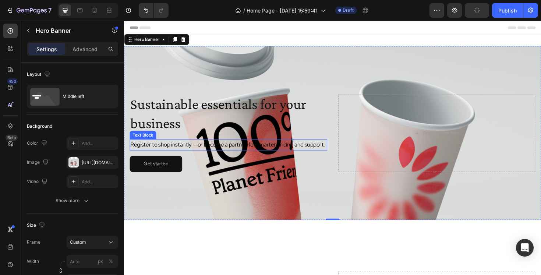
click at [155, 154] on p "Register to shop instantly — or become a partner for smarter pricing and suppor…" at bounding box center [234, 152] width 207 height 11
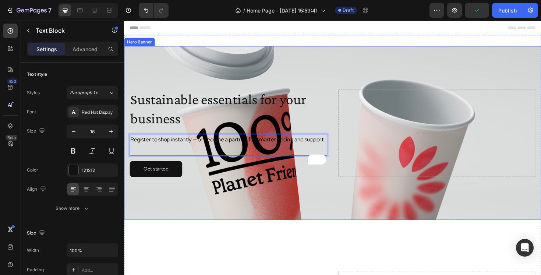
click at [244, 205] on div "Background Image" at bounding box center [344, 139] width 441 height 184
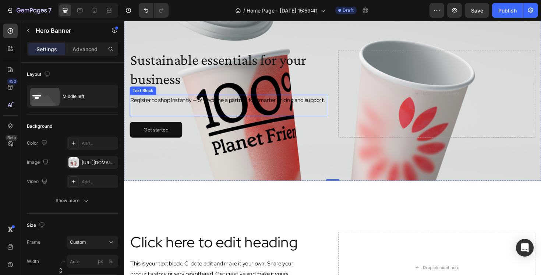
scroll to position [42, 0]
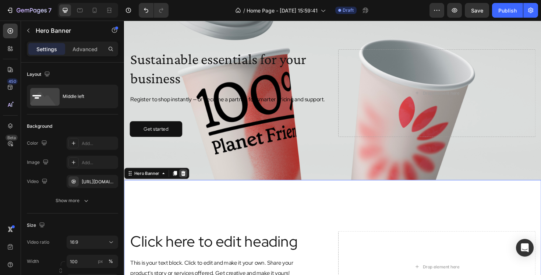
click at [185, 181] on icon at bounding box center [186, 182] width 5 height 5
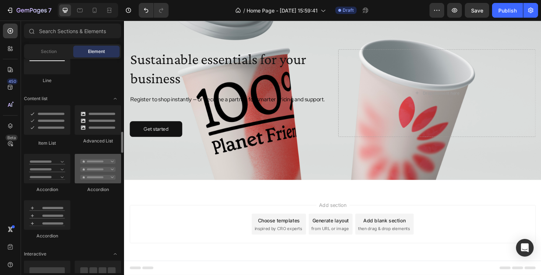
scroll to position [633, 0]
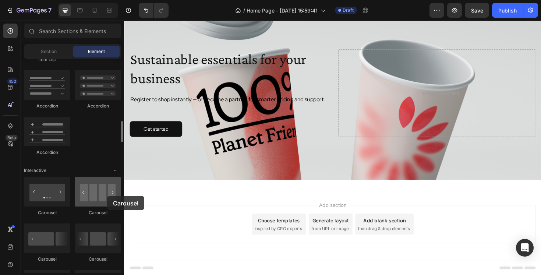
click at [107, 196] on div at bounding box center [98, 191] width 46 height 29
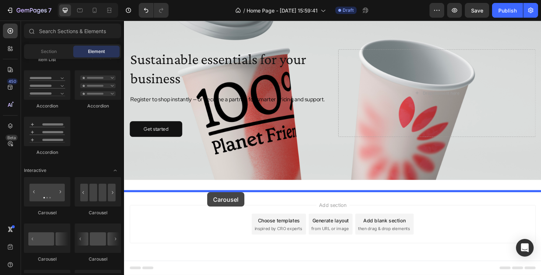
drag, startPoint x: 231, startPoint y: 216, endPoint x: 221, endPoint y: 199, distance: 19.8
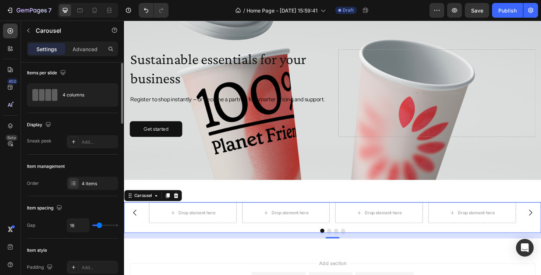
scroll to position [0, 0]
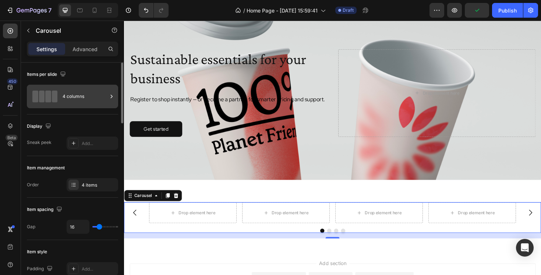
click at [78, 94] on div "4 columns" at bounding box center [85, 96] width 45 height 17
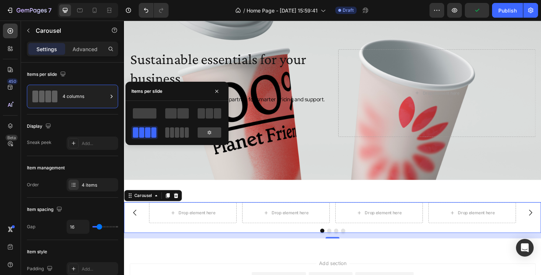
click at [185, 134] on span at bounding box center [187, 132] width 4 height 10
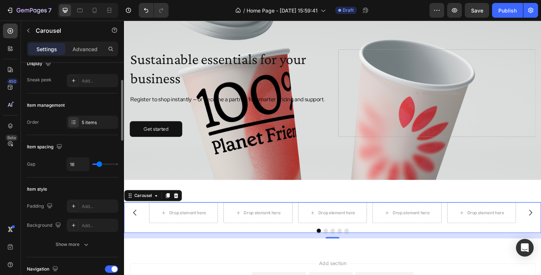
scroll to position [63, 0]
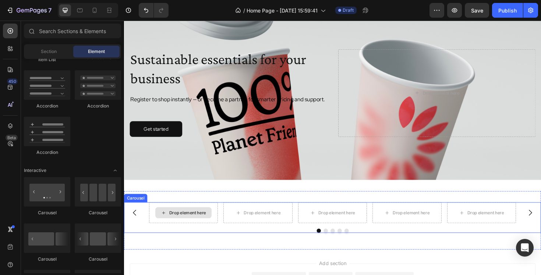
click at [189, 221] on div "Drop element here" at bounding box center [191, 224] width 39 height 6
click at [190, 224] on div "Drop element here" at bounding box center [191, 224] width 39 height 6
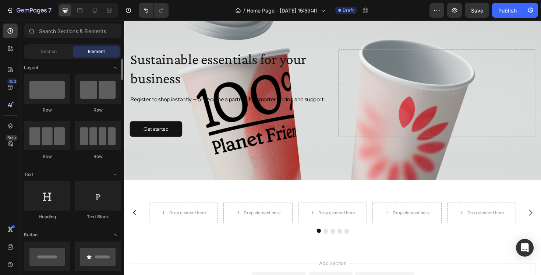
scroll to position [0, 0]
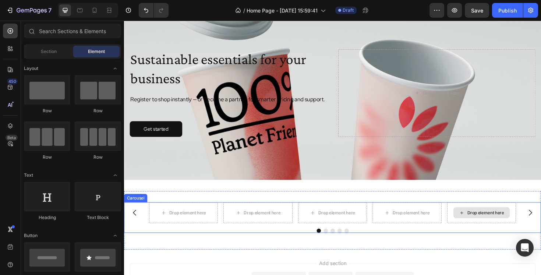
click at [479, 225] on icon at bounding box center [482, 224] width 6 height 6
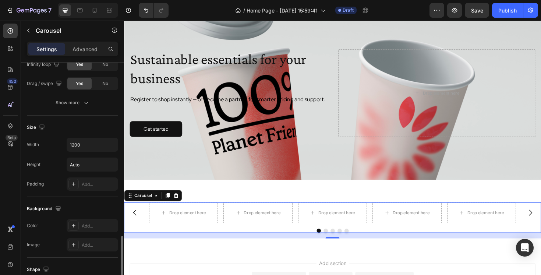
scroll to position [658, 0]
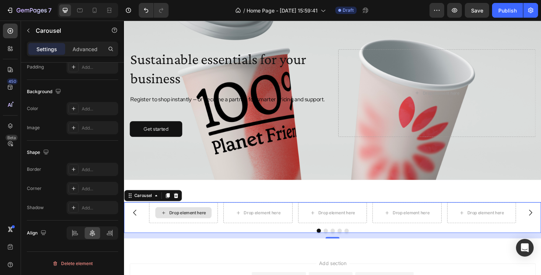
click at [194, 226] on div "Drop element here" at bounding box center [191, 224] width 39 height 6
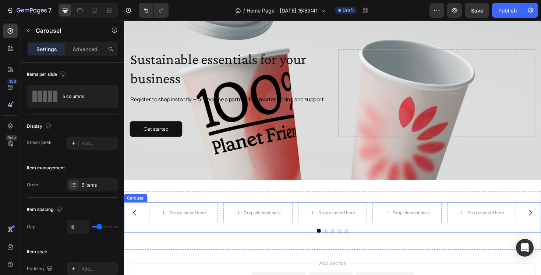
click at [139, 221] on icon "Carousel Back Arrow" at bounding box center [135, 223] width 9 height 9
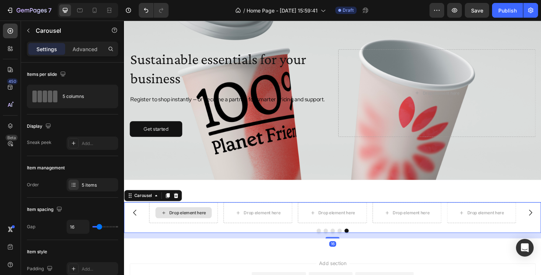
click at [174, 226] on div "Drop element here" at bounding box center [191, 224] width 39 height 6
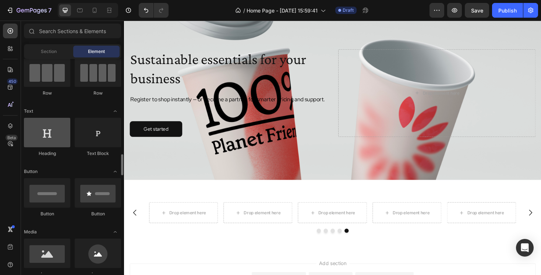
scroll to position [196, 0]
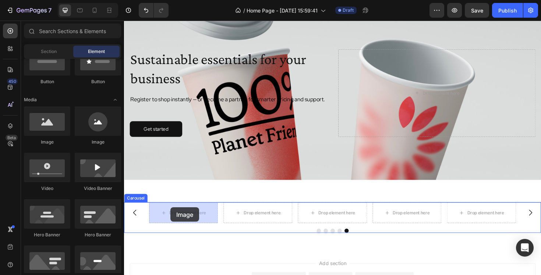
drag, startPoint x: 173, startPoint y: 146, endPoint x: 173, endPoint y: 219, distance: 72.8
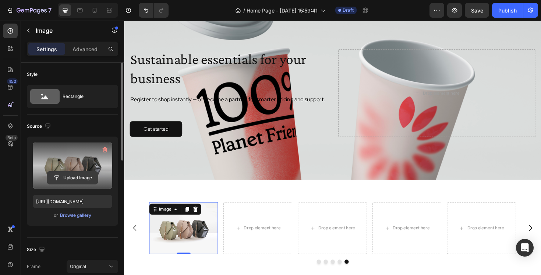
click at [81, 180] on input "file" at bounding box center [72, 177] width 51 height 13
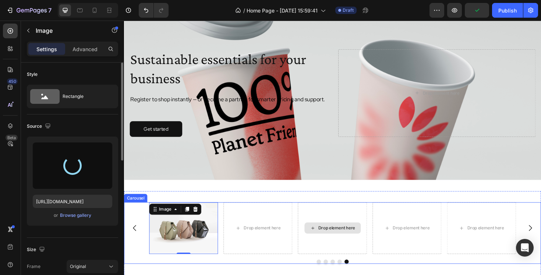
type input "[URL][DOMAIN_NAME]"
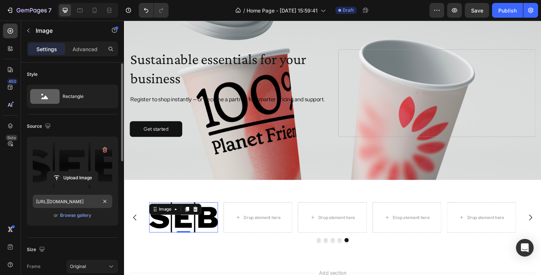
scroll to position [121, 0]
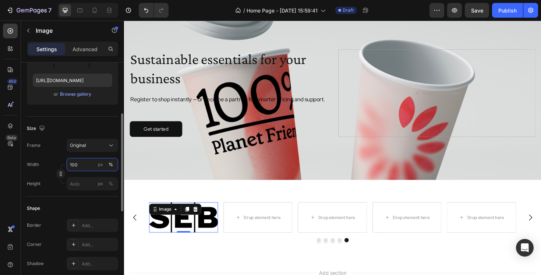
click at [81, 165] on input "100" at bounding box center [92, 164] width 51 height 13
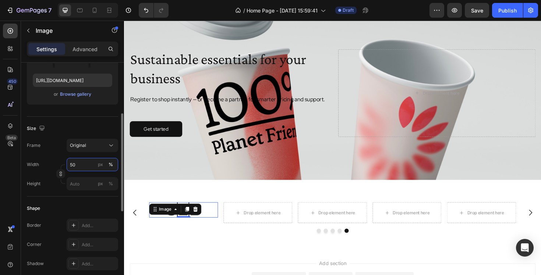
type input "5"
type input "70"
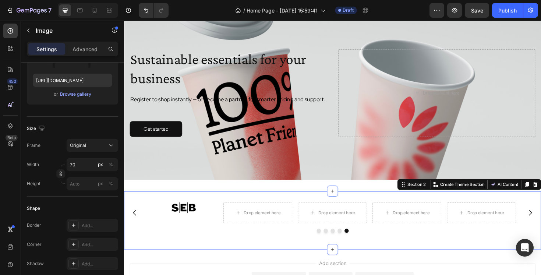
click at [262, 251] on div "Drop element here Drop element here Drop element here Drop element here Image C…" at bounding box center [344, 232] width 441 height 62
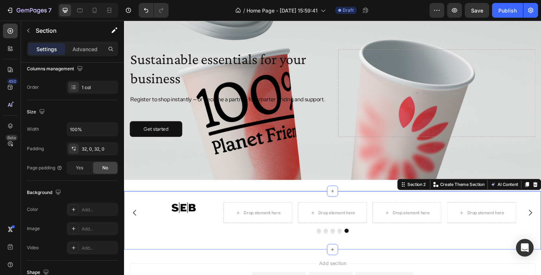
scroll to position [0, 0]
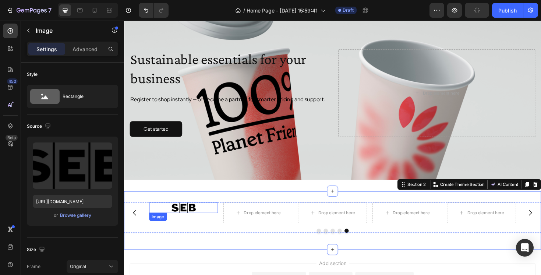
click at [194, 217] on img at bounding box center [187, 218] width 26 height 11
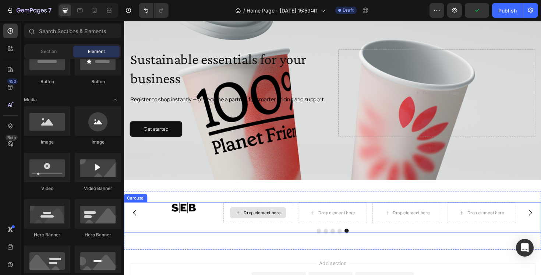
click at [267, 226] on div "Drop element here" at bounding box center [270, 224] width 39 height 6
drag, startPoint x: 158, startPoint y: 147, endPoint x: 276, endPoint y: 219, distance: 138.0
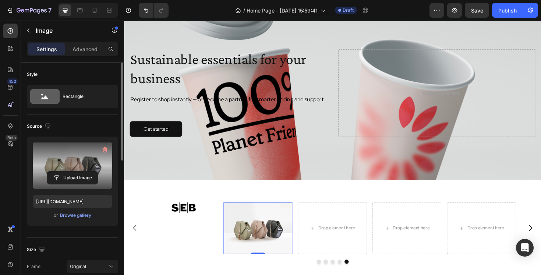
click at [78, 157] on label at bounding box center [72, 165] width 79 height 46
click at [78, 171] on input "file" at bounding box center [72, 177] width 51 height 13
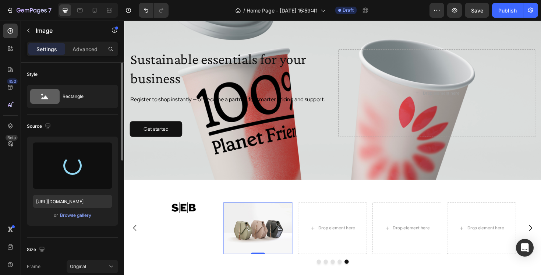
type input "[URL][DOMAIN_NAME]"
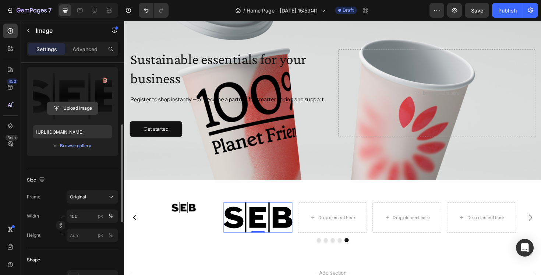
scroll to position [204, 0]
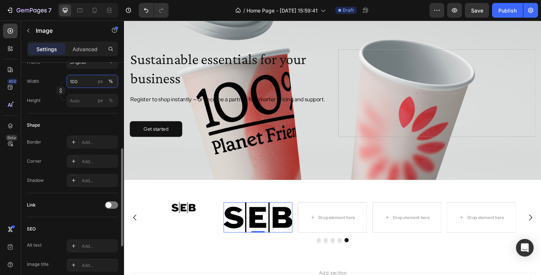
click at [83, 77] on input "100" at bounding box center [92, 81] width 51 height 13
type input "70"
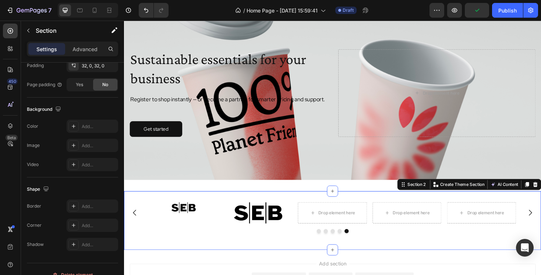
click at [275, 261] on div "Image Drop element here Drop element here Drop element here Image Carousel Sect…" at bounding box center [344, 232] width 441 height 62
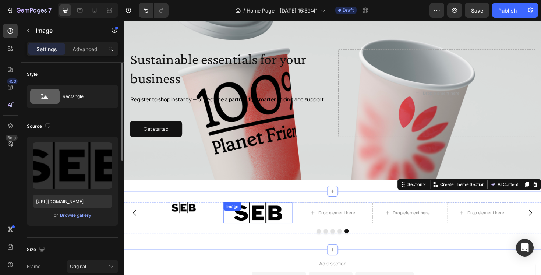
click at [269, 227] on img at bounding box center [265, 224] width 51 height 22
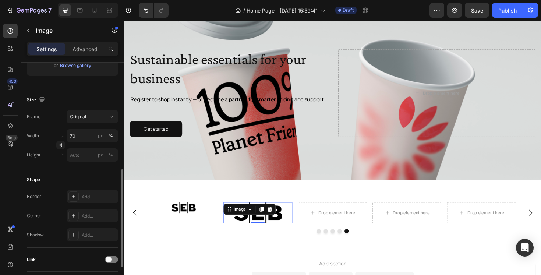
scroll to position [282, 0]
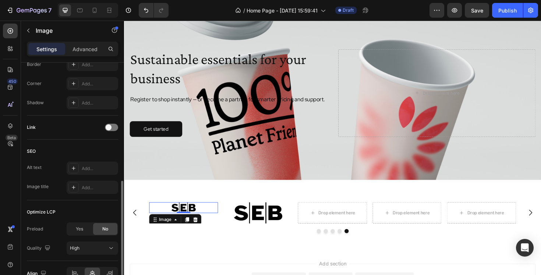
click at [196, 221] on img at bounding box center [187, 218] width 26 height 11
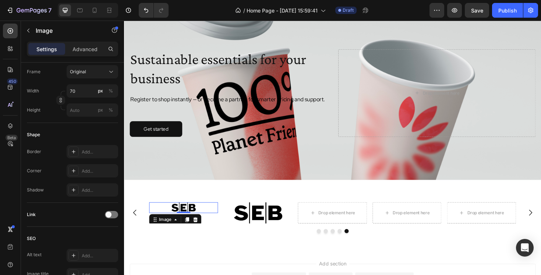
scroll to position [54, 0]
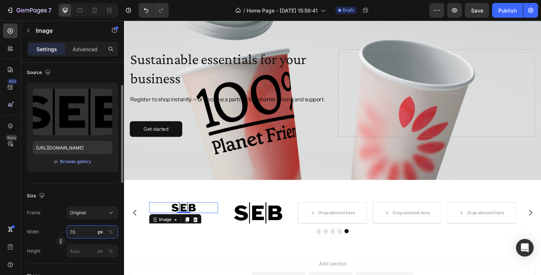
click at [85, 235] on input "70" at bounding box center [92, 231] width 51 height 13
type input "7"
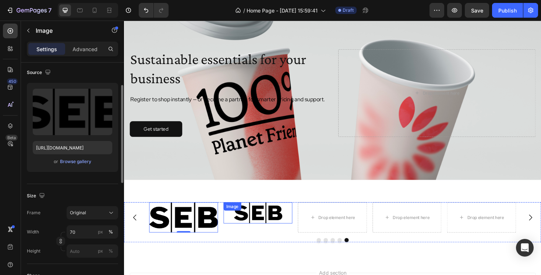
click at [264, 225] on div "Image" at bounding box center [265, 224] width 73 height 22
click at [199, 228] on img at bounding box center [186, 229] width 73 height 32
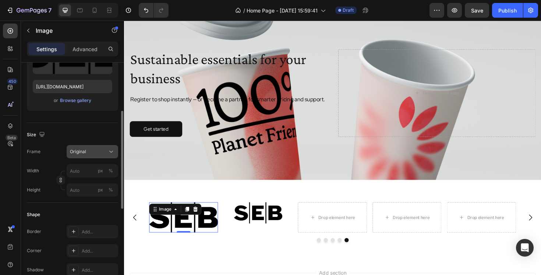
scroll to position [246, 0]
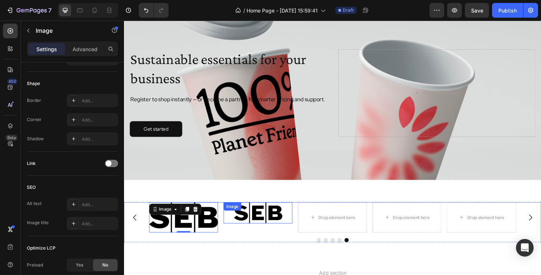
click at [253, 216] on div "Image" at bounding box center [265, 224] width 73 height 22
click at [199, 222] on div "Image 0" at bounding box center [186, 229] width 73 height 32
click at [199, 222] on icon at bounding box center [199, 219] width 5 height 5
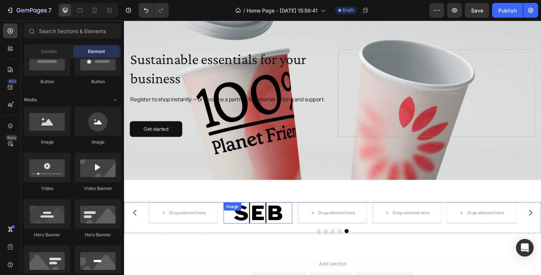
click at [257, 222] on div "Image" at bounding box center [265, 224] width 73 height 22
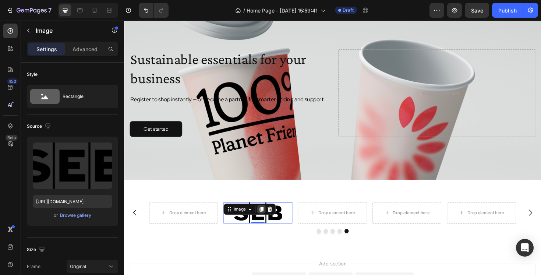
click at [271, 223] on icon at bounding box center [269, 220] width 6 height 6
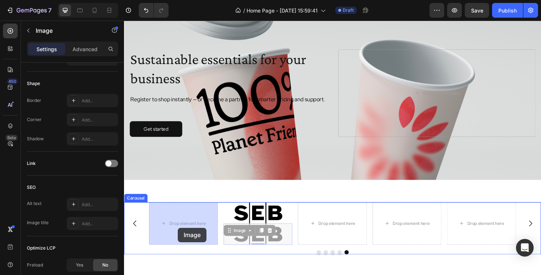
drag, startPoint x: 282, startPoint y: 250, endPoint x: 173, endPoint y: 235, distance: 110.3
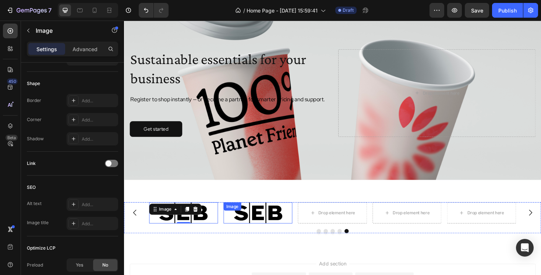
click at [273, 226] on img at bounding box center [265, 224] width 51 height 22
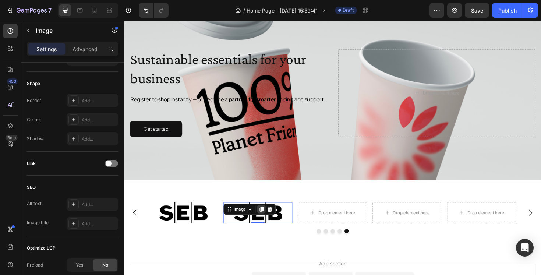
click at [267, 221] on icon at bounding box center [269, 220] width 6 height 6
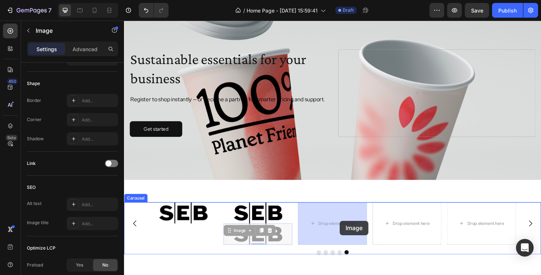
drag, startPoint x: 267, startPoint y: 254, endPoint x: 351, endPoint y: 232, distance: 86.6
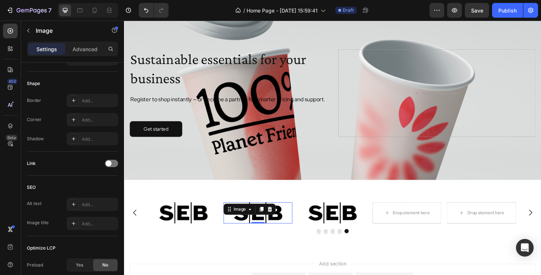
click at [281, 221] on div "Image 0" at bounding box center [265, 224] width 73 height 22
drag, startPoint x: 270, startPoint y: 221, endPoint x: 280, endPoint y: 228, distance: 12.1
click at [270, 221] on icon at bounding box center [269, 219] width 4 height 5
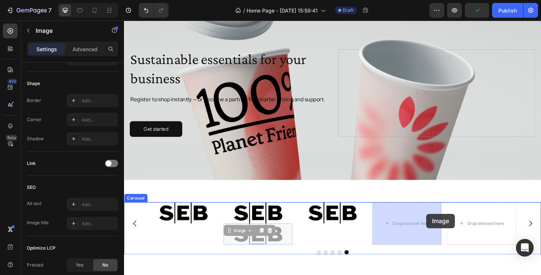
drag, startPoint x: 291, startPoint y: 245, endPoint x: 427, endPoint y: 224, distance: 138.2
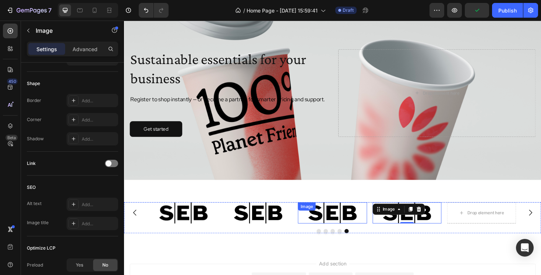
click at [351, 224] on div "Image" at bounding box center [344, 224] width 73 height 22
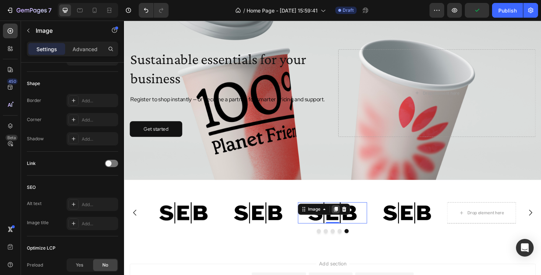
click at [348, 220] on icon at bounding box center [349, 219] width 4 height 5
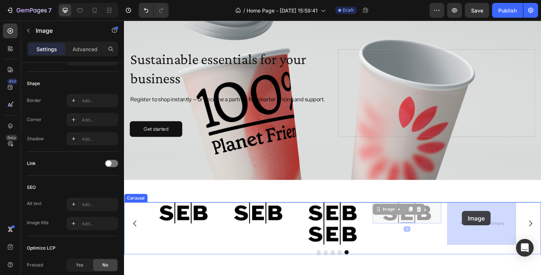
drag, startPoint x: 416, startPoint y: 224, endPoint x: 482, endPoint y: 222, distance: 65.9
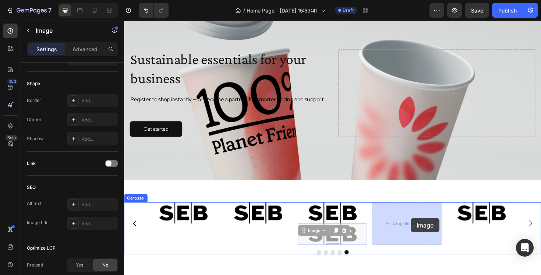
drag, startPoint x: 347, startPoint y: 247, endPoint x: 426, endPoint y: 230, distance: 81.3
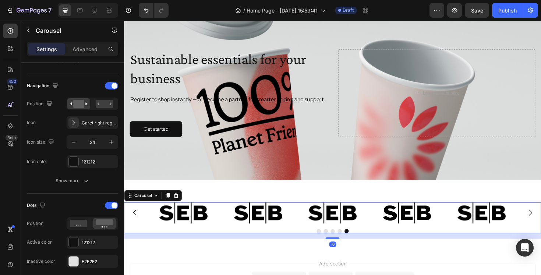
scroll to position [0, 0]
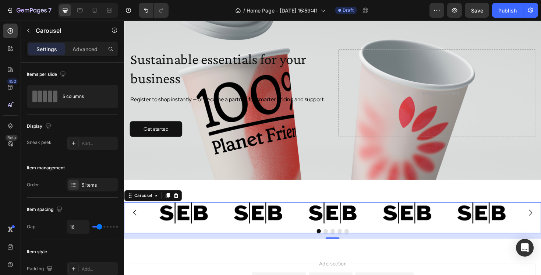
click at [210, 230] on img at bounding box center [186, 224] width 51 height 22
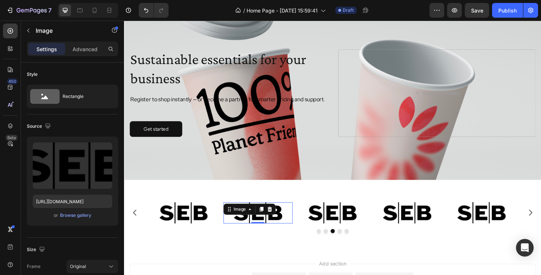
click at [265, 227] on img at bounding box center [265, 224] width 51 height 22
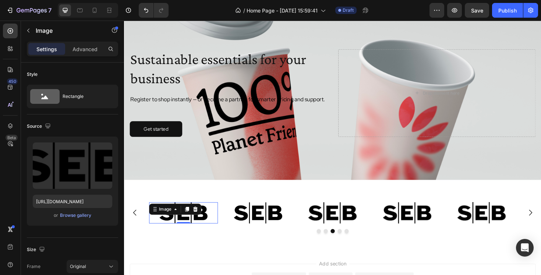
click at [191, 228] on img at bounding box center [186, 224] width 51 height 22
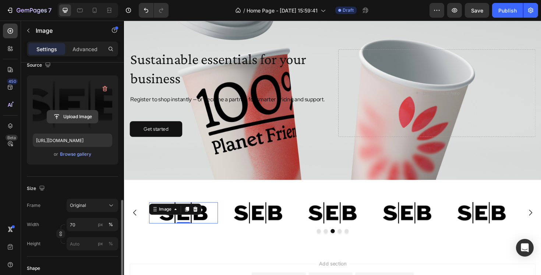
scroll to position [140, 0]
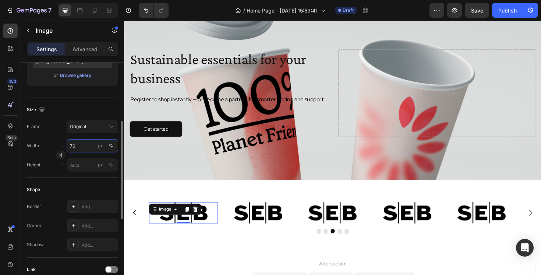
click at [79, 151] on input "70" at bounding box center [92, 145] width 51 height 13
type input "6"
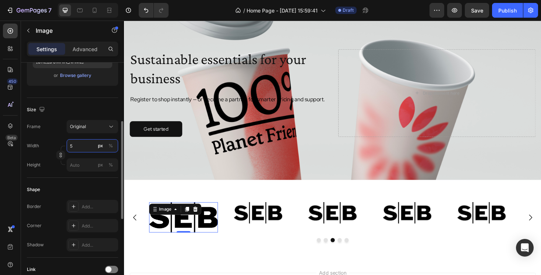
type input "50"
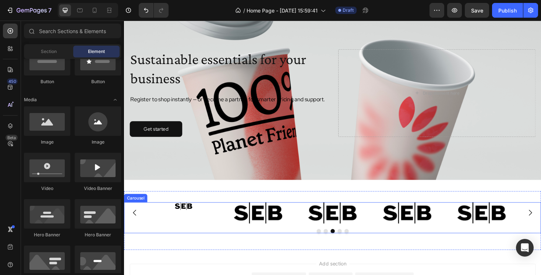
click at [186, 217] on img at bounding box center [187, 217] width 18 height 8
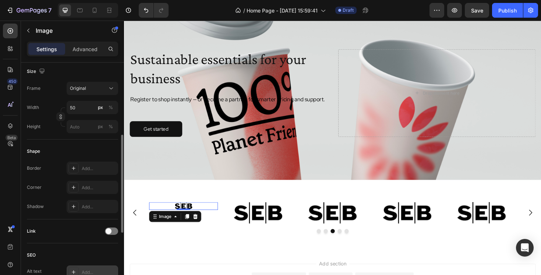
scroll to position [176, 0]
click at [87, 116] on input "50" at bounding box center [92, 109] width 51 height 13
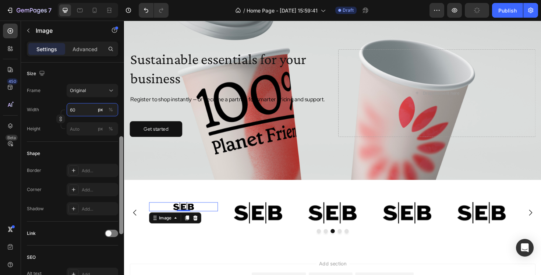
type input "6"
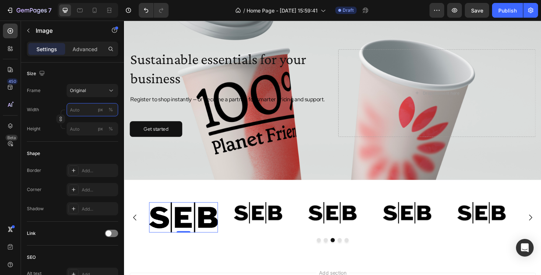
type input "6"
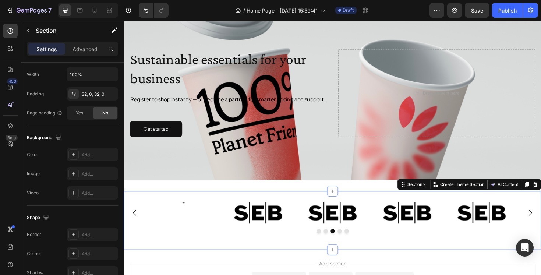
click at [243, 248] on div "Image Image Image Image Image [GEOGRAPHIC_DATA]" at bounding box center [344, 232] width 441 height 39
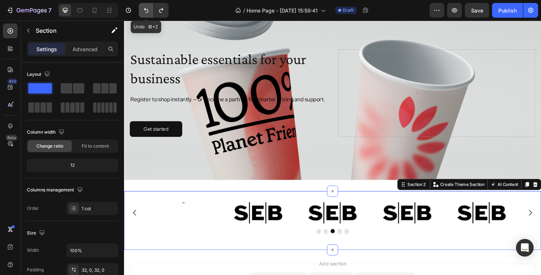
click at [150, 15] on button "Undo/Redo" at bounding box center [146, 10] width 15 height 15
click at [148, 11] on icon "Undo/Redo" at bounding box center [145, 10] width 7 height 7
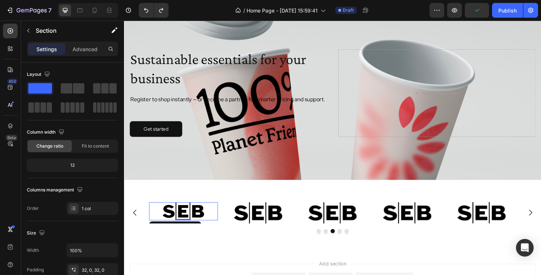
click at [194, 223] on img at bounding box center [187, 222] width 44 height 19
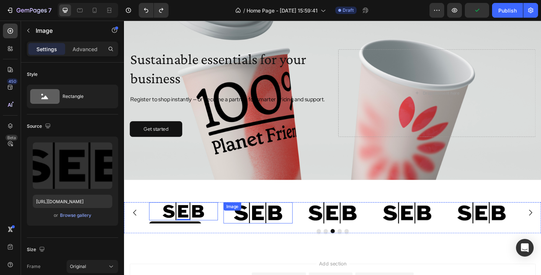
click at [264, 223] on div "Image" at bounding box center [265, 224] width 73 height 22
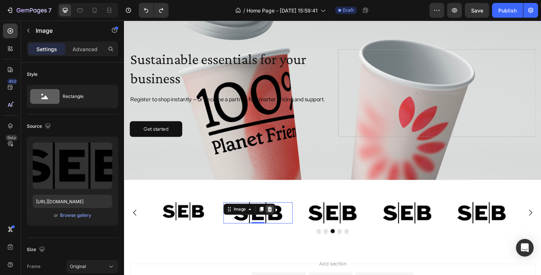
click at [279, 221] on icon at bounding box center [278, 220] width 6 height 6
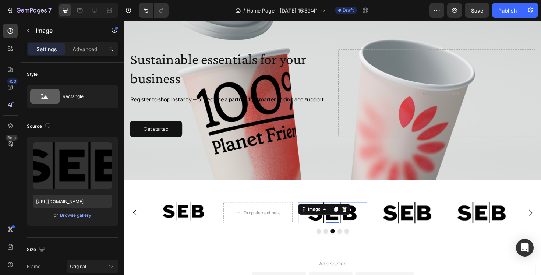
click at [370, 223] on img at bounding box center [344, 224] width 51 height 22
click at [360, 220] on icon at bounding box center [357, 220] width 6 height 6
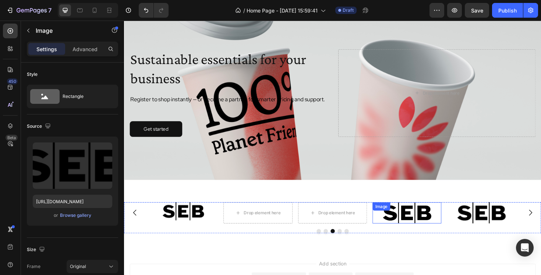
click at [420, 222] on div "Image" at bounding box center [423, 224] width 73 height 22
click at [434, 220] on icon at bounding box center [436, 220] width 6 height 6
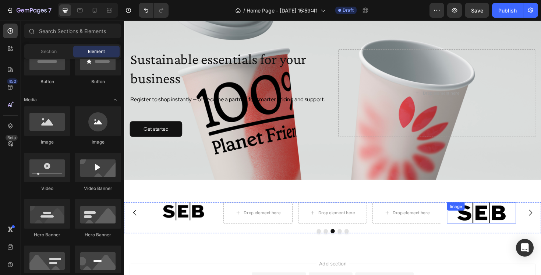
click at [505, 220] on img at bounding box center [502, 224] width 51 height 22
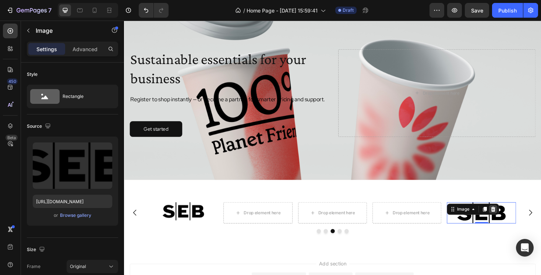
click at [511, 218] on div at bounding box center [515, 220] width 9 height 9
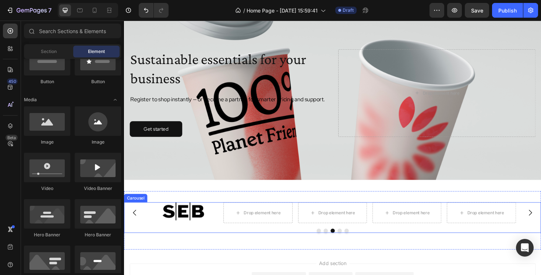
click at [134, 242] on div at bounding box center [344, 243] width 441 height 4
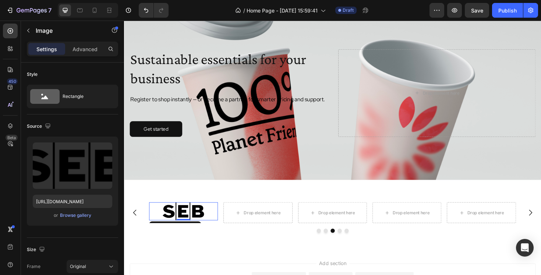
click at [197, 226] on img at bounding box center [187, 222] width 44 height 19
click at [200, 219] on img at bounding box center [187, 222] width 44 height 19
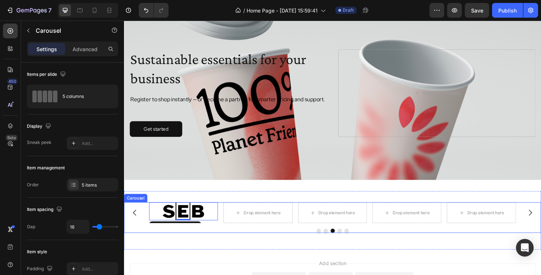
click at [226, 243] on div at bounding box center [344, 243] width 441 height 4
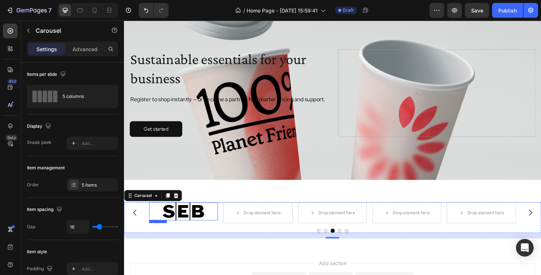
click at [192, 221] on img at bounding box center [187, 222] width 44 height 19
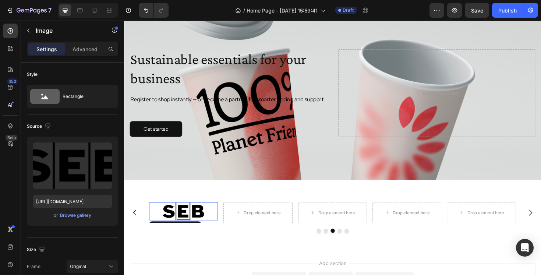
click at [202, 223] on img at bounding box center [187, 222] width 44 height 19
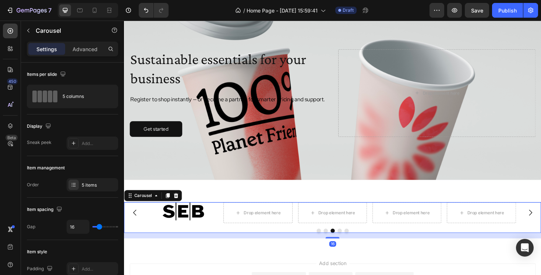
click at [241, 236] on div "Drop element here Drop element here Image Drop element here Drop element here C…" at bounding box center [344, 229] width 441 height 32
click at [211, 218] on div at bounding box center [186, 222] width 73 height 19
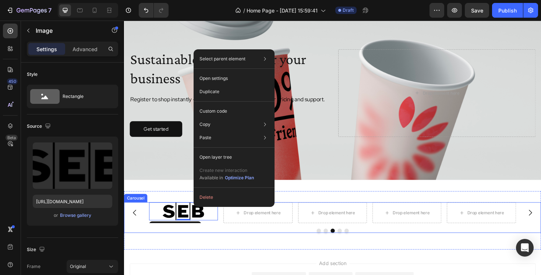
click at [212, 241] on div at bounding box center [344, 243] width 441 height 4
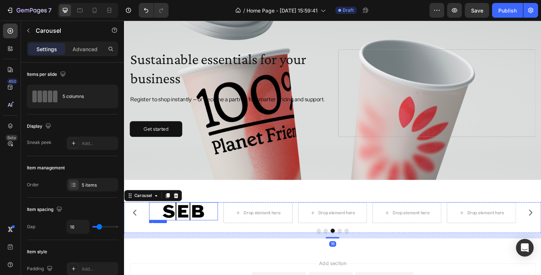
click at [202, 217] on img at bounding box center [187, 222] width 44 height 19
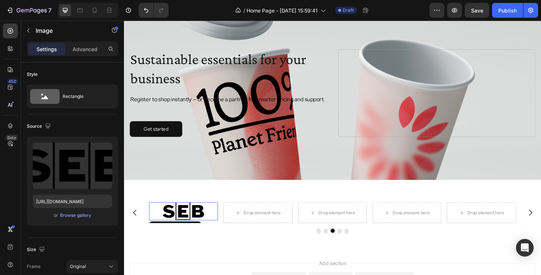
click at [217, 250] on div "Drop element here Drop element here Image 0 Drop element here Drop element here…" at bounding box center [344, 232] width 441 height 38
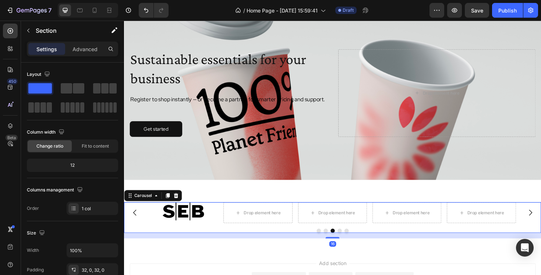
click at [208, 232] on div "Image" at bounding box center [186, 224] width 73 height 22
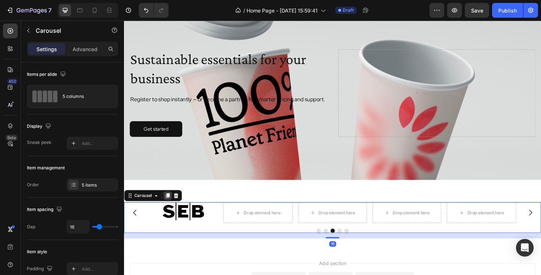
click at [167, 204] on icon at bounding box center [170, 206] width 6 height 6
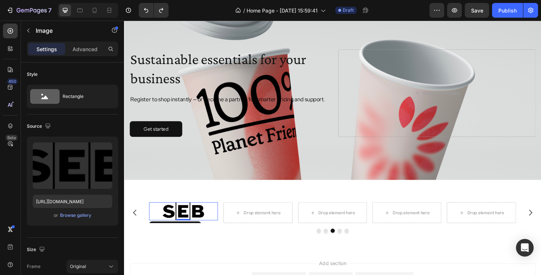
click at [208, 222] on img at bounding box center [187, 222] width 44 height 19
click at [194, 220] on img at bounding box center [187, 222] width 44 height 19
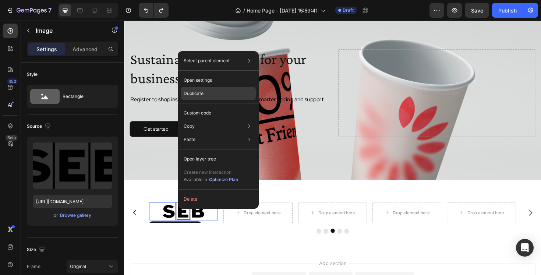
click at [217, 106] on div "Duplicate" at bounding box center [218, 112] width 75 height 13
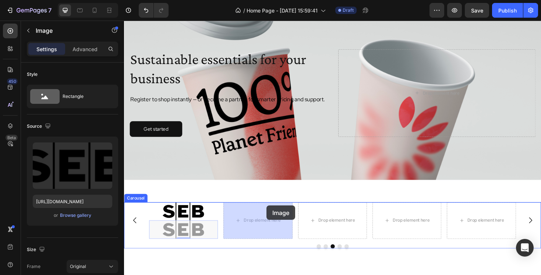
drag, startPoint x: 205, startPoint y: 240, endPoint x: 275, endPoint y: 216, distance: 73.8
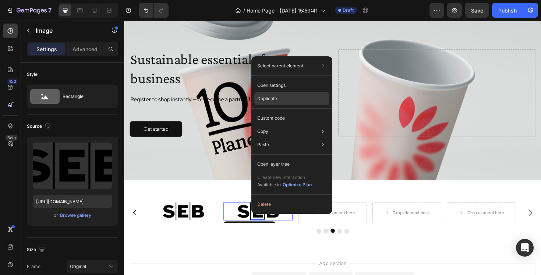
drag, startPoint x: 285, startPoint y: 99, endPoint x: 171, endPoint y: 138, distance: 120.2
click at [285, 111] on div "Duplicate" at bounding box center [291, 117] width 75 height 13
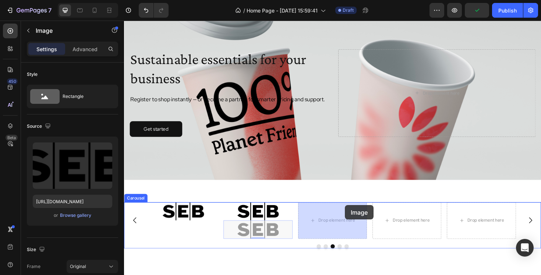
drag, startPoint x: 278, startPoint y: 239, endPoint x: 358, endPoint y: 216, distance: 82.7
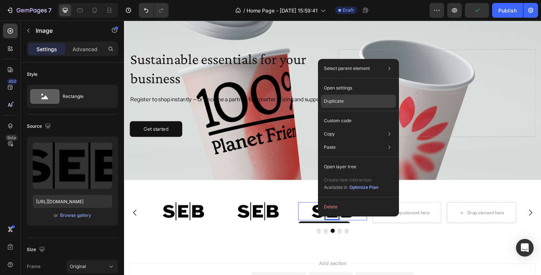
click at [347, 114] on div "Duplicate" at bounding box center [358, 120] width 75 height 13
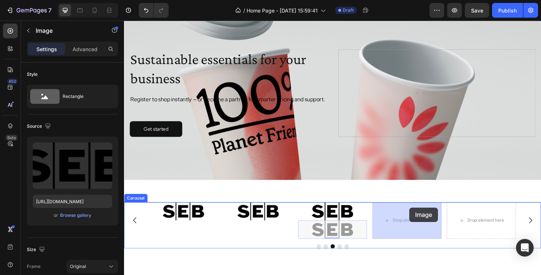
drag, startPoint x: 348, startPoint y: 244, endPoint x: 427, endPoint y: 217, distance: 82.7
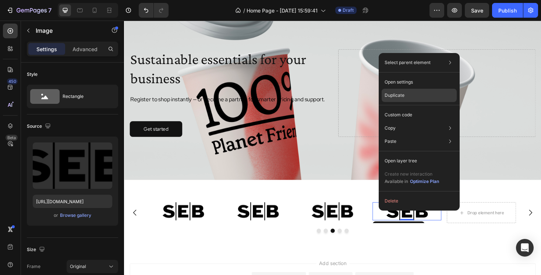
click at [406, 108] on div "Duplicate" at bounding box center [418, 114] width 75 height 13
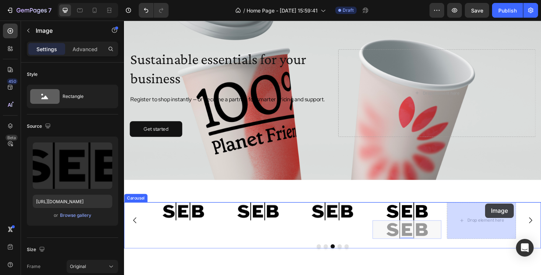
drag, startPoint x: 426, startPoint y: 240, endPoint x: 512, endPoint y: 208, distance: 91.0
drag, startPoint x: 413, startPoint y: 243, endPoint x: 496, endPoint y: 227, distance: 84.3
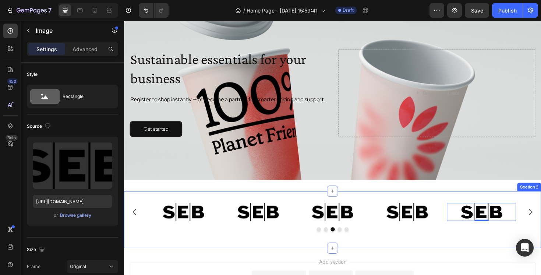
click at [481, 249] on div "Image Image 0 Image Image Image [GEOGRAPHIC_DATA]" at bounding box center [344, 231] width 441 height 37
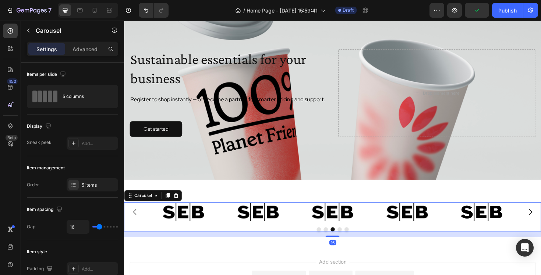
click at [344, 242] on button "Dot" at bounding box center [344, 241] width 4 height 4
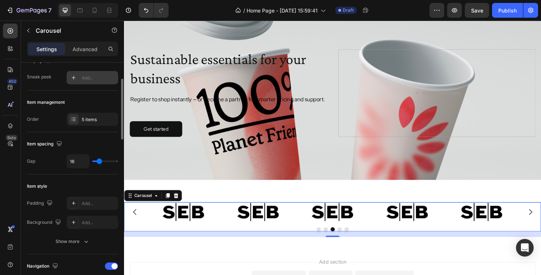
scroll to position [66, 0]
type input "10"
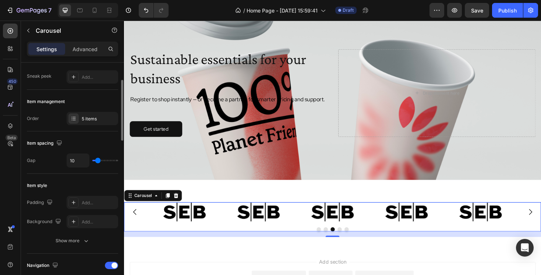
type input "9"
type input "8"
type input "7"
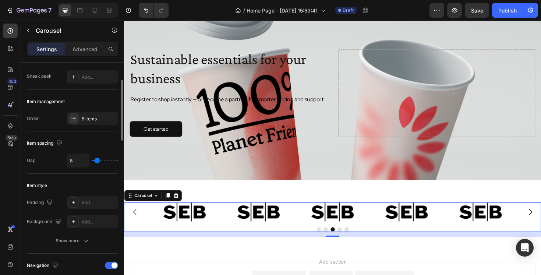
type input "7"
type input "5"
type input "4"
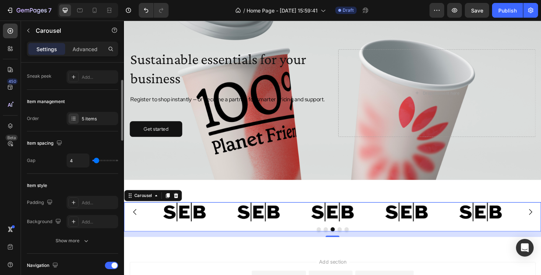
type input "3"
type input "2"
type input "3"
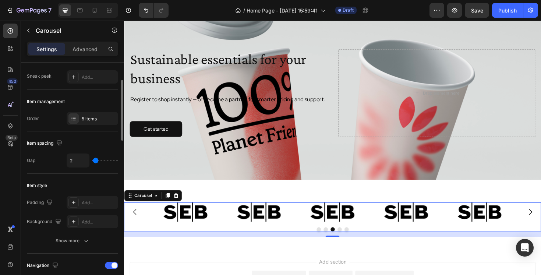
type input "3"
type input "4"
type input "5"
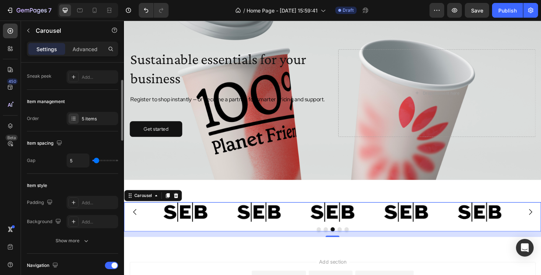
type input "6"
type input "7"
type input "8"
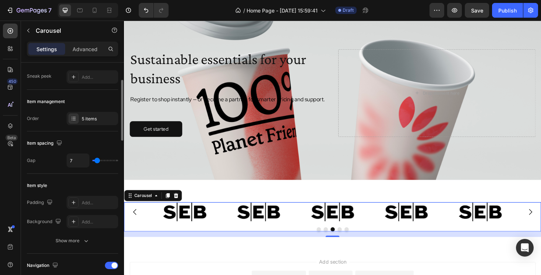
type input "8"
type input "10"
type input "11"
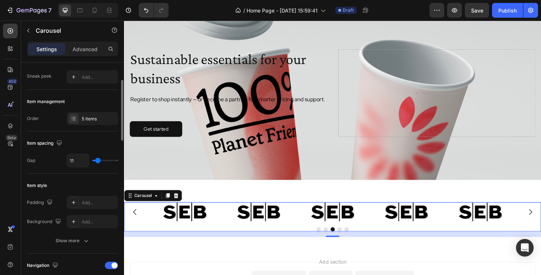
type input "12"
type input "13"
type input "14"
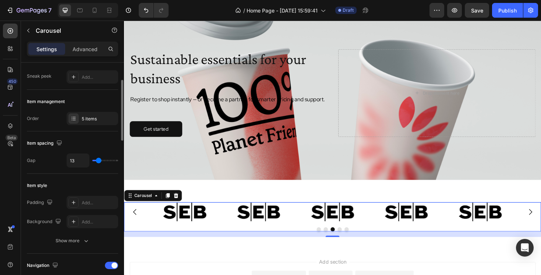
type input "14"
type input "15"
type input "16"
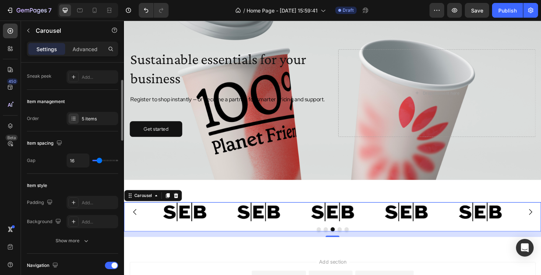
type input "17"
type input "18"
type input "19"
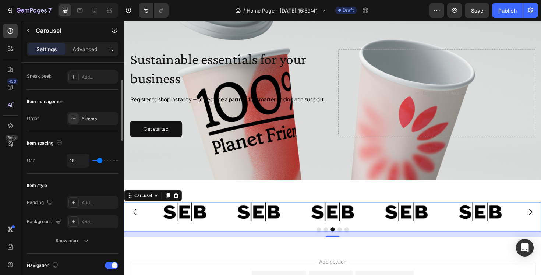
type input "19"
type input "20"
type input "21"
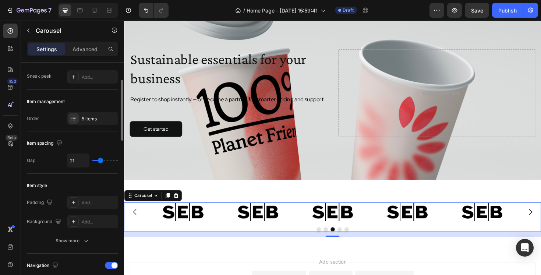
type input "22"
type input "23"
type input "24"
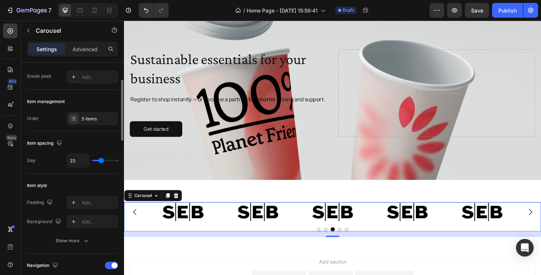
type input "24"
type input "25"
type input "26"
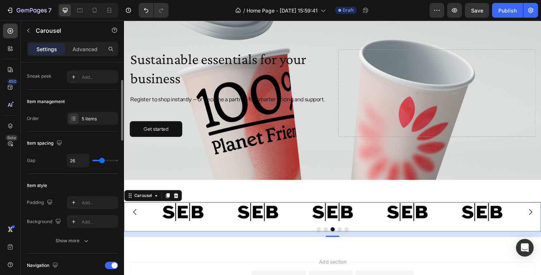
type input "27"
type input "28"
type input "29"
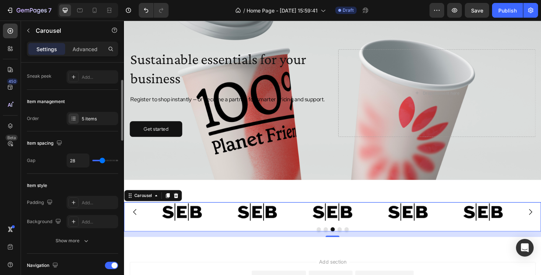
type input "29"
type input "30"
type input "31"
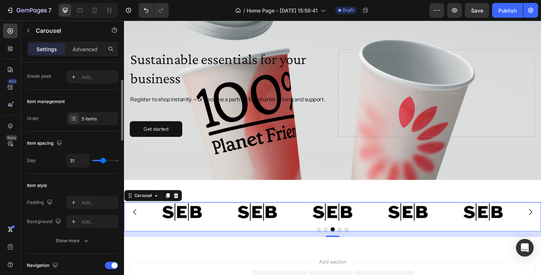
type input "32"
type input "33"
type input "34"
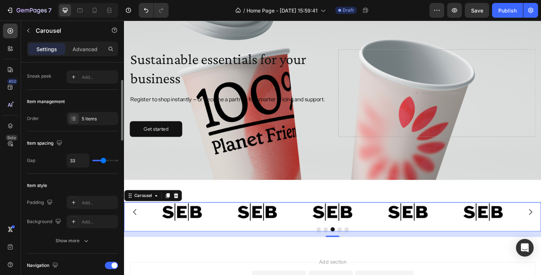
type input "34"
type input "35"
type input "39"
drag, startPoint x: 98, startPoint y: 160, endPoint x: 105, endPoint y: 160, distance: 7.0
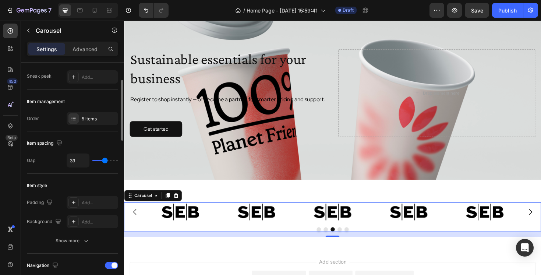
type input "39"
click at [105, 160] on input "range" at bounding box center [105, 160] width 26 height 1
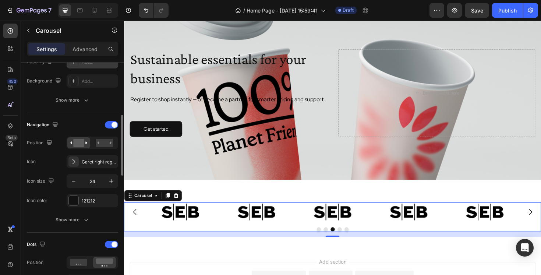
scroll to position [209, 0]
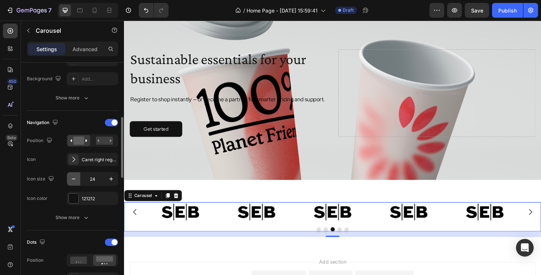
click at [77, 179] on icon "button" at bounding box center [73, 178] width 7 height 7
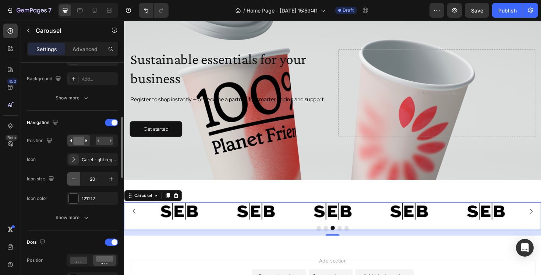
type input "19"
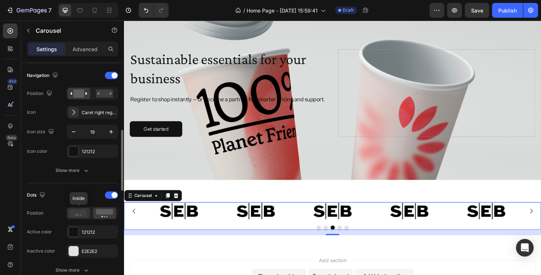
scroll to position [317, 0]
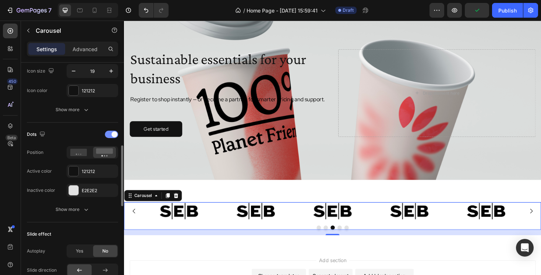
click at [113, 135] on span at bounding box center [114, 134] width 6 height 6
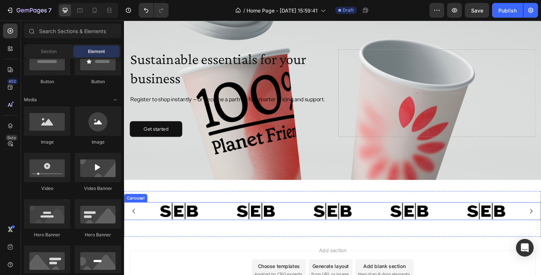
click at [305, 220] on div "Image Image Image Image Image" at bounding box center [345, 222] width 392 height 18
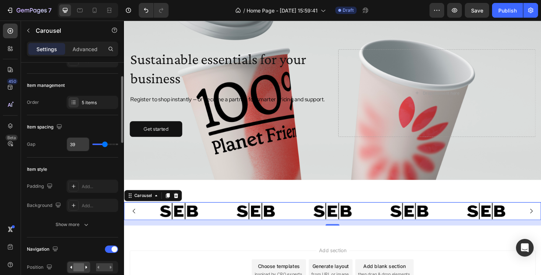
scroll to position [75, 0]
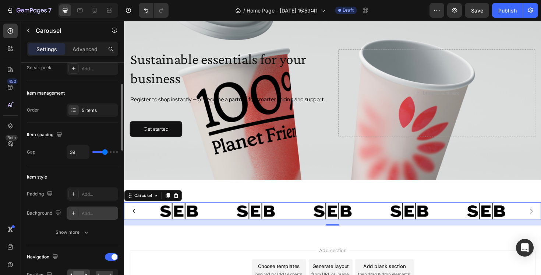
click at [85, 212] on div "Add..." at bounding box center [99, 213] width 35 height 7
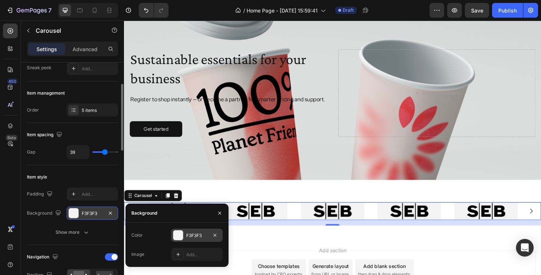
click at [198, 234] on div "F3F3F3" at bounding box center [196, 235] width 21 height 7
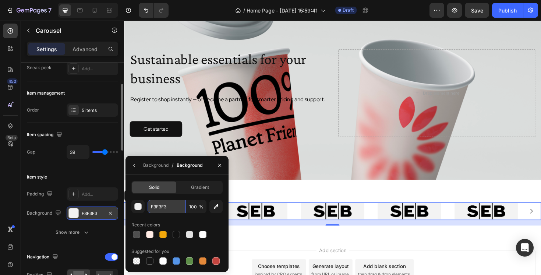
click at [165, 208] on input "F3F3F3" at bounding box center [167, 206] width 38 height 13
paste input "#ffebe4"
click at [154, 206] on input "#ffebe4" at bounding box center [167, 206] width 38 height 13
click at [172, 207] on input "ffebe4" at bounding box center [167, 206] width 38 height 13
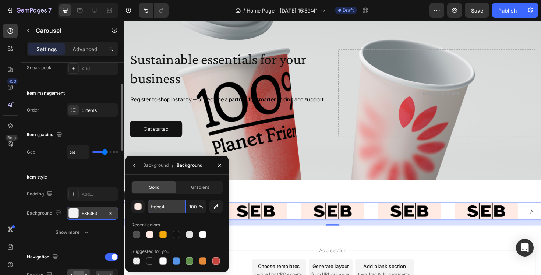
type input "FFEBE4"
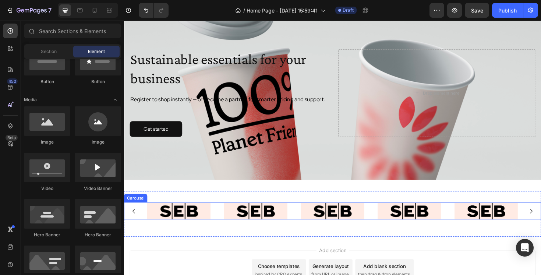
click at [221, 225] on div "Image Image Image Image Image" at bounding box center [345, 222] width 392 height 18
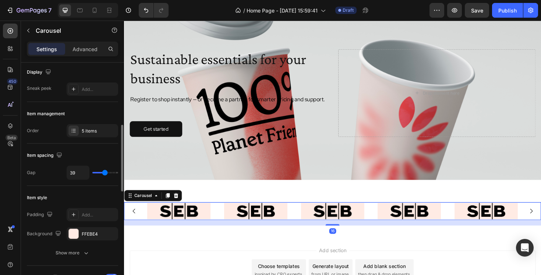
scroll to position [143, 0]
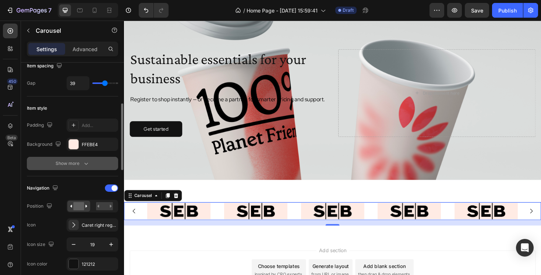
click at [82, 163] on icon "button" at bounding box center [85, 163] width 7 height 7
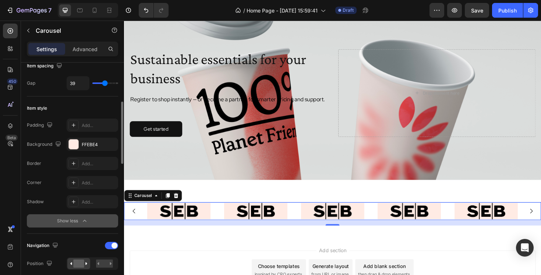
scroll to position [305, 0]
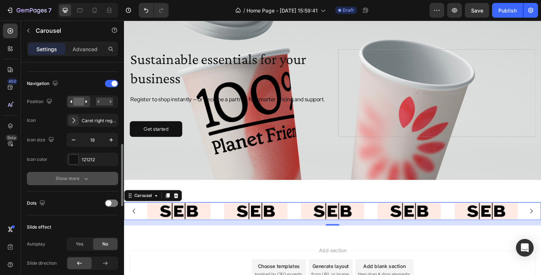
click at [84, 174] on button "Show more" at bounding box center [72, 178] width 91 height 13
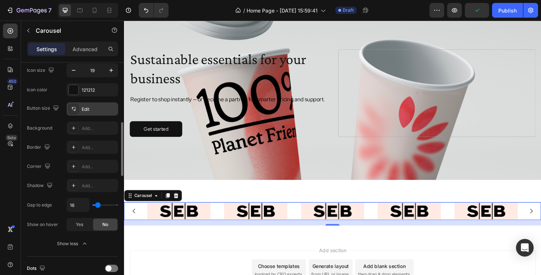
scroll to position [379, 0]
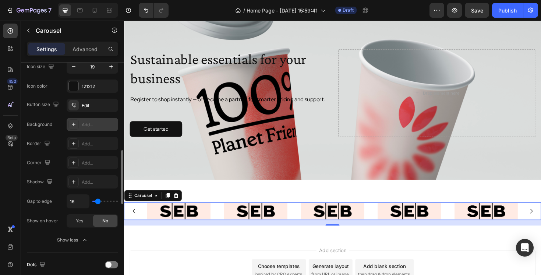
click at [74, 128] on div at bounding box center [73, 124] width 10 height 10
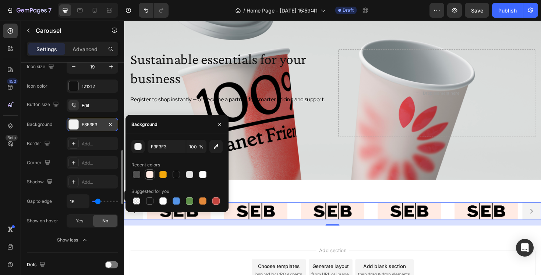
click at [150, 174] on div at bounding box center [149, 174] width 7 height 7
type input "FFEBE4"
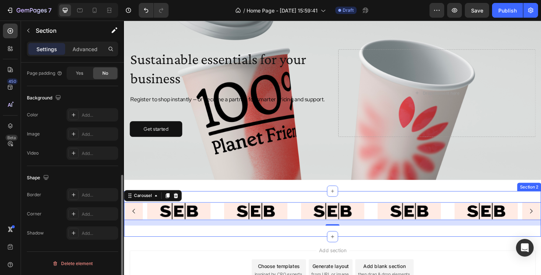
scroll to position [0, 0]
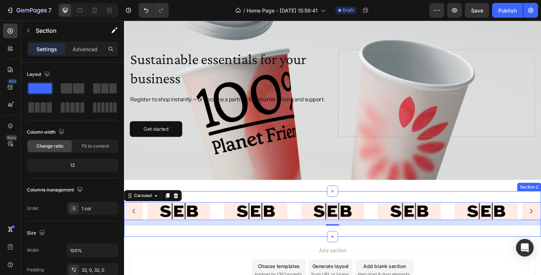
click at [177, 248] on div "Image Image Image Image Image Carousel 16 Section 2" at bounding box center [344, 225] width 441 height 48
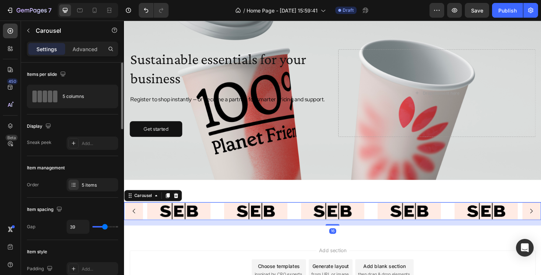
click at [220, 223] on div "Image Image Image Image Image" at bounding box center [345, 222] width 392 height 18
click at [222, 227] on div "Image Image Image Image Image" at bounding box center [345, 222] width 392 height 18
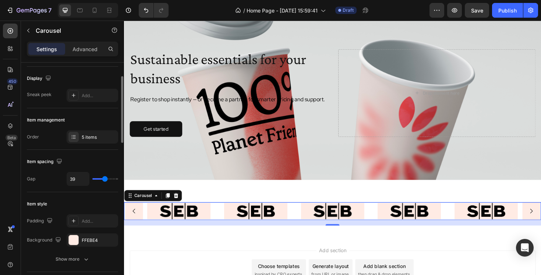
scroll to position [190, 0]
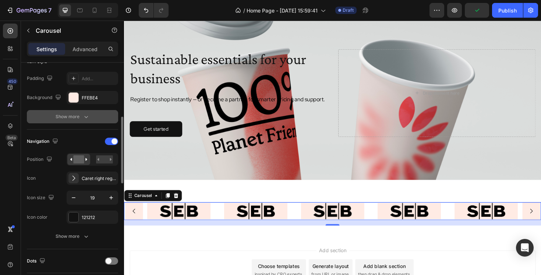
click at [79, 116] on div "Show more" at bounding box center [73, 116] width 34 height 7
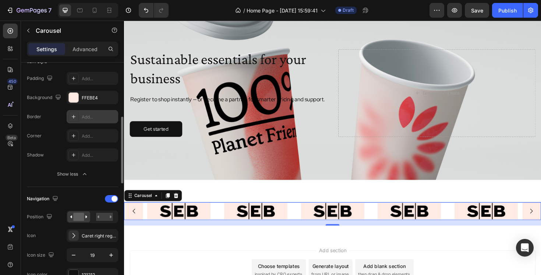
click at [76, 113] on div at bounding box center [73, 116] width 10 height 10
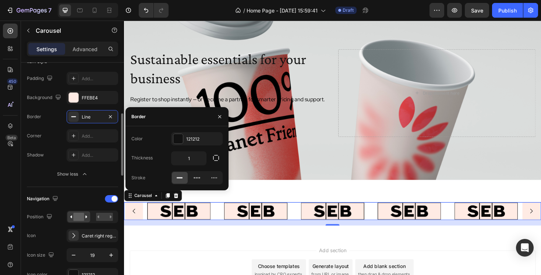
click at [59, 141] on div "Corner Add..." at bounding box center [72, 135] width 91 height 13
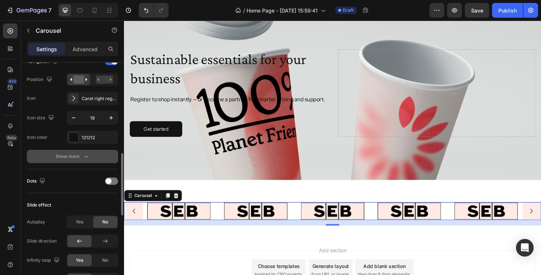
scroll to position [330, 0]
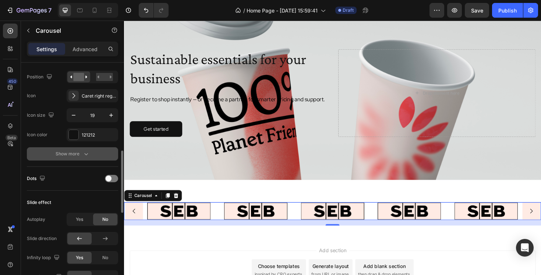
click at [68, 153] on div "Show more" at bounding box center [73, 153] width 34 height 7
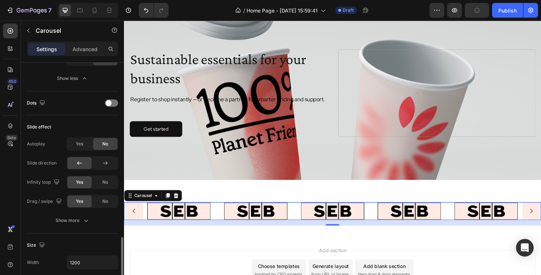
scroll to position [580, 0]
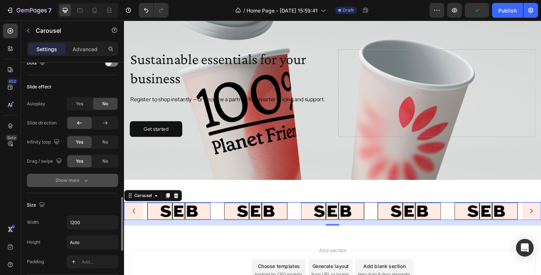
click at [60, 182] on div "Show more" at bounding box center [73, 180] width 34 height 7
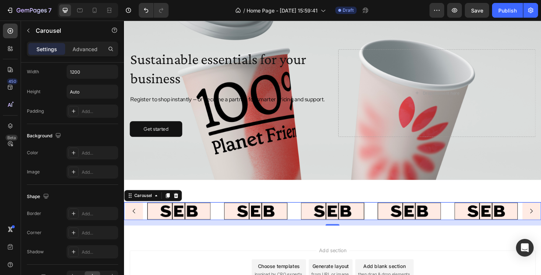
scroll to position [814, 0]
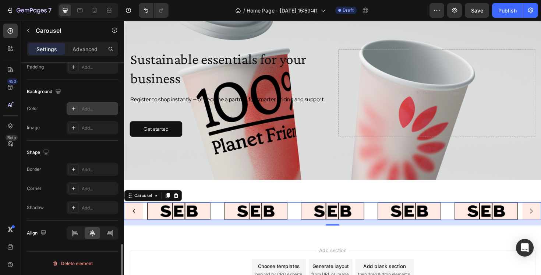
click at [75, 109] on icon at bounding box center [74, 109] width 6 height 6
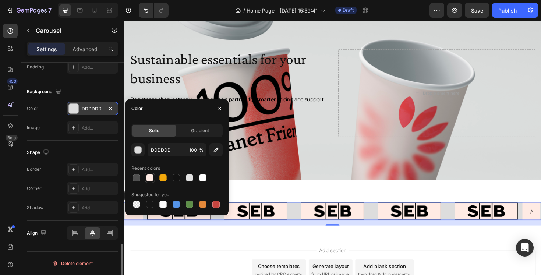
click at [149, 178] on div at bounding box center [149, 177] width 7 height 7
type input "FFEBE4"
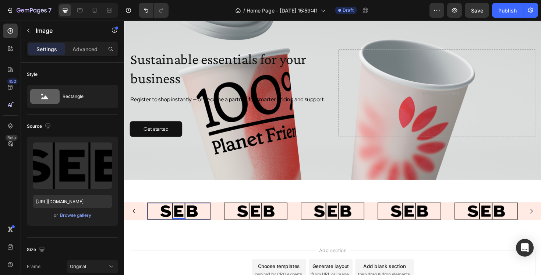
click at [210, 225] on div at bounding box center [182, 221] width 66 height 17
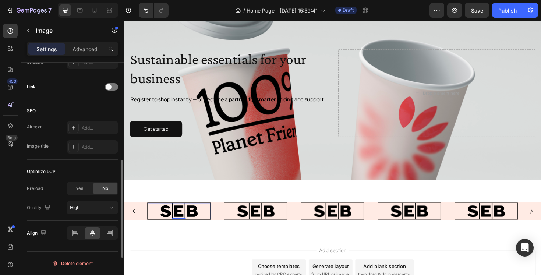
scroll to position [75, 0]
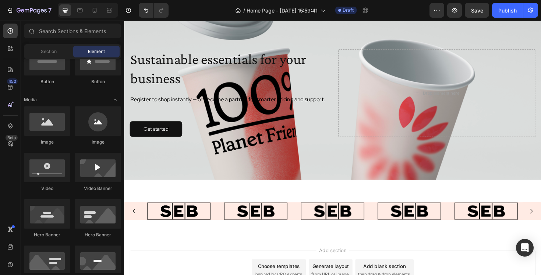
click at [212, 230] on div at bounding box center [182, 221] width 66 height 17
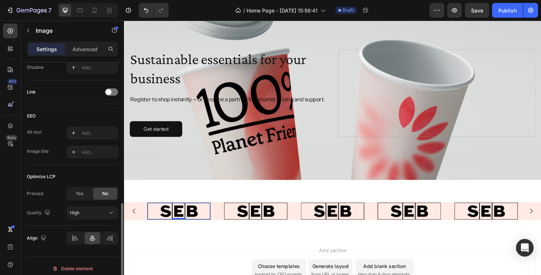
scroll to position [322, 0]
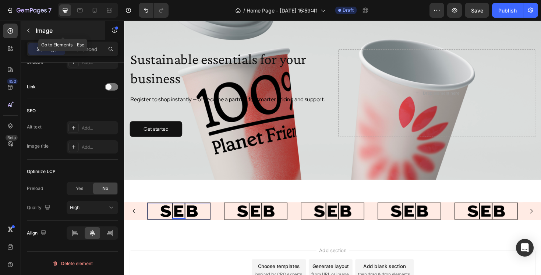
click at [33, 28] on button "button" at bounding box center [28, 31] width 12 height 12
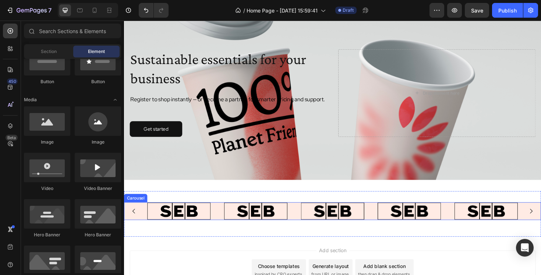
click at [141, 221] on button "Carousel Back Arrow" at bounding box center [134, 222] width 19 height 19
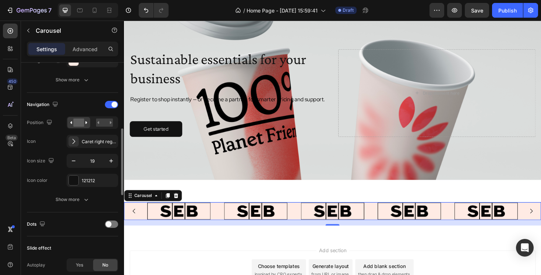
scroll to position [228, 0]
click at [111, 180] on icon "button" at bounding box center [110, 180] width 6 height 6
click at [92, 207] on div "Navigation Position Icon Caret right regular Icon size 19 Icon color Add... Sho…" at bounding box center [72, 152] width 91 height 120
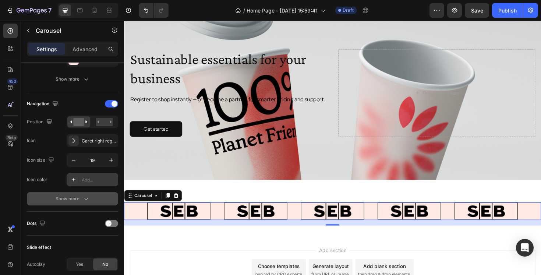
click at [81, 199] on div "Show more" at bounding box center [73, 198] width 34 height 7
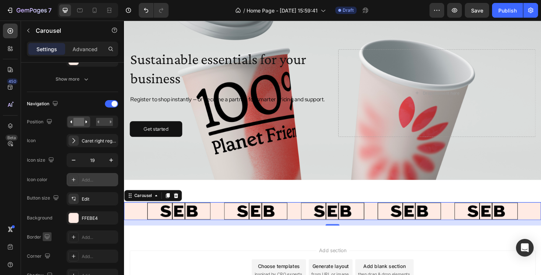
scroll to position [331, 0]
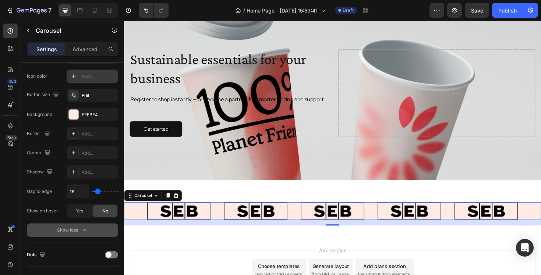
click at [48, 230] on button "Show less" at bounding box center [72, 229] width 91 height 13
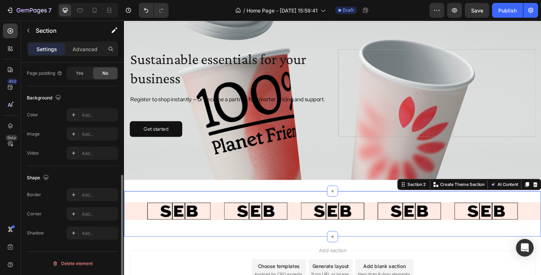
click at [199, 239] on div "Image Image Image Image Image Carousel Section 2 You can create reusable sectio…" at bounding box center [344, 225] width 441 height 48
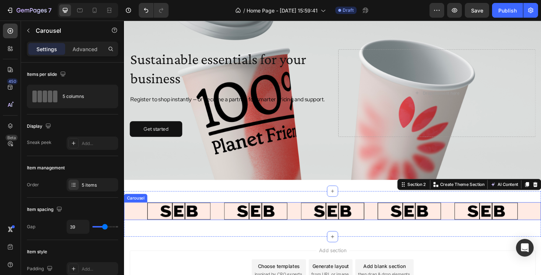
click at [216, 225] on div "Image Image Image Image Image" at bounding box center [345, 222] width 392 height 18
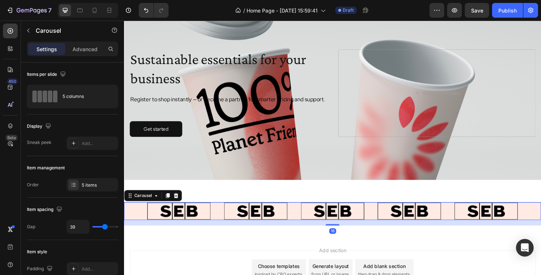
click at [216, 225] on div "Image Image Image Image Image" at bounding box center [345, 222] width 392 height 18
click at [211, 225] on div at bounding box center [182, 221] width 66 height 17
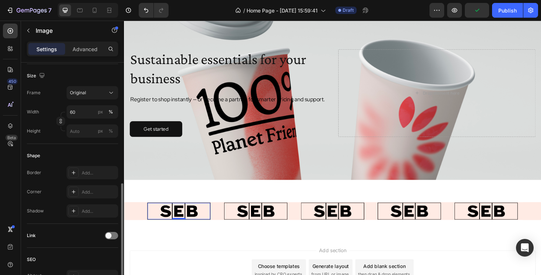
scroll to position [207, 0]
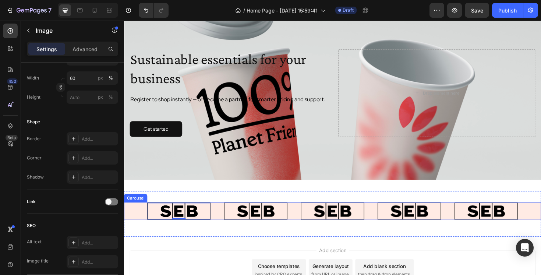
click at [138, 223] on icon "Carousel Back Arrow" at bounding box center [134, 222] width 7 height 7
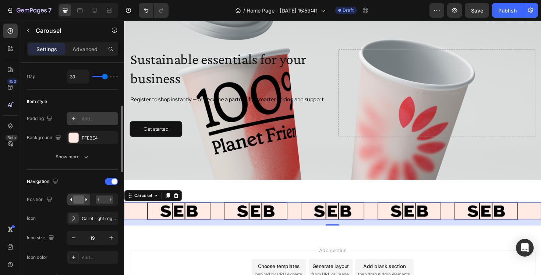
scroll to position [150, 0]
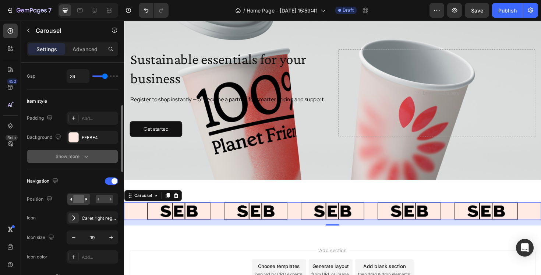
click at [84, 154] on icon "button" at bounding box center [85, 156] width 7 height 7
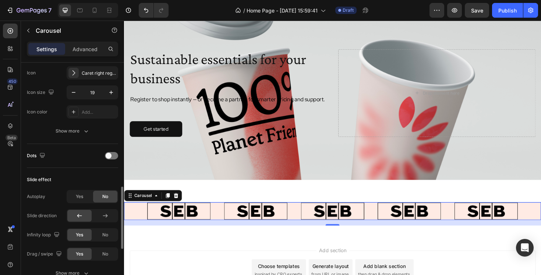
scroll to position [376, 0]
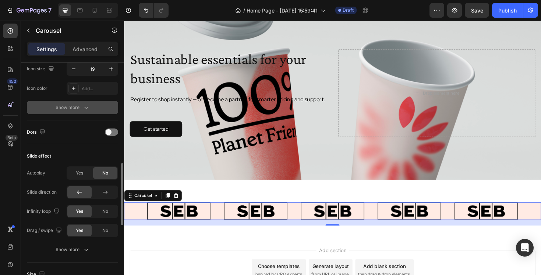
click at [89, 106] on button "Show more" at bounding box center [72, 107] width 91 height 13
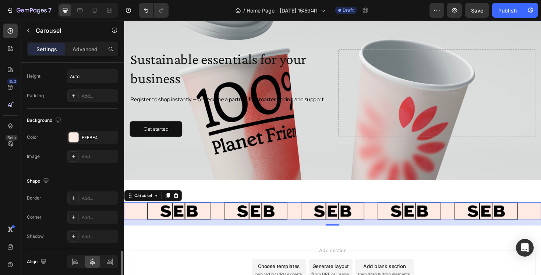
scroll to position [759, 0]
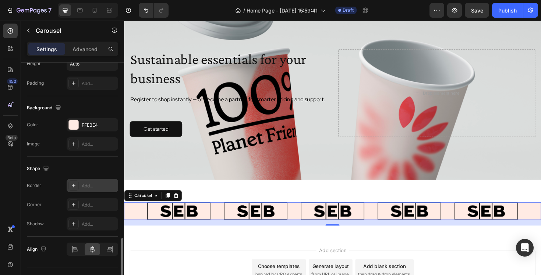
click at [74, 184] on icon at bounding box center [74, 185] width 6 height 6
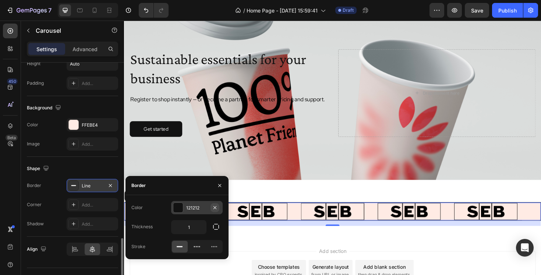
click at [215, 207] on icon "button" at bounding box center [214, 207] width 3 height 3
click at [196, 231] on input "1" at bounding box center [188, 226] width 35 height 13
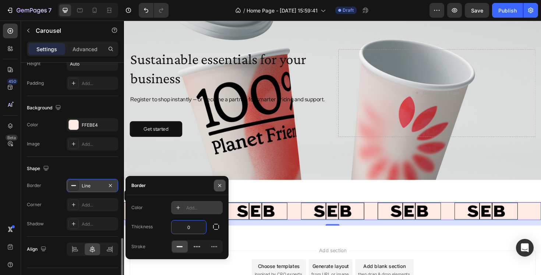
type input "0"
click at [222, 182] on icon "button" at bounding box center [220, 185] width 6 height 6
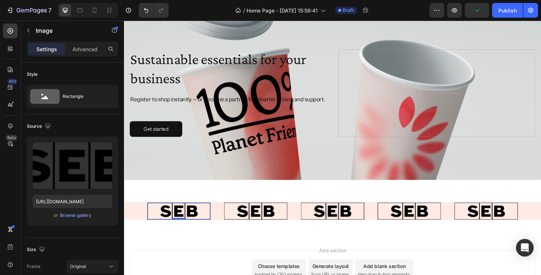
click at [213, 226] on div at bounding box center [182, 221] width 66 height 17
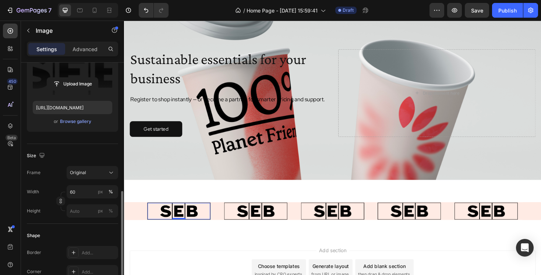
scroll to position [157, 0]
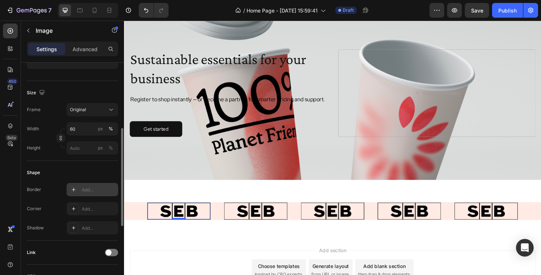
click at [82, 188] on div "Add..." at bounding box center [99, 190] width 35 height 7
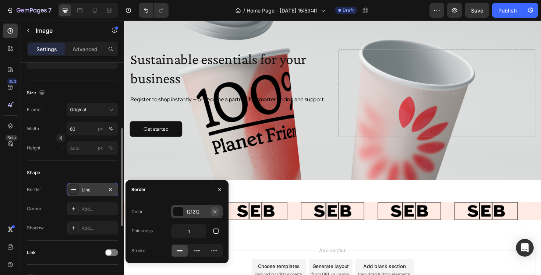
click at [216, 211] on icon "button" at bounding box center [215, 212] width 6 height 6
click at [188, 235] on input "1" at bounding box center [188, 230] width 35 height 13
type input "0"
click at [214, 238] on div "Color Add... Thickness 0 Stroke" at bounding box center [176, 231] width 103 height 52
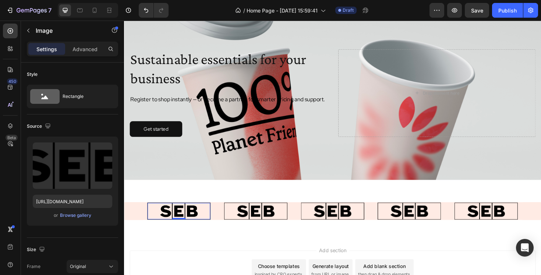
click at [213, 225] on div at bounding box center [182, 221] width 66 height 17
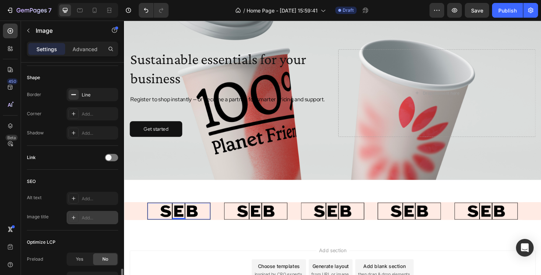
scroll to position [322, 0]
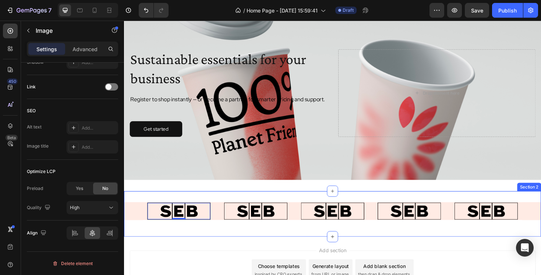
click at [312, 236] on div "Image 0 Image Image Image Image [GEOGRAPHIC_DATA]" at bounding box center [344, 225] width 441 height 25
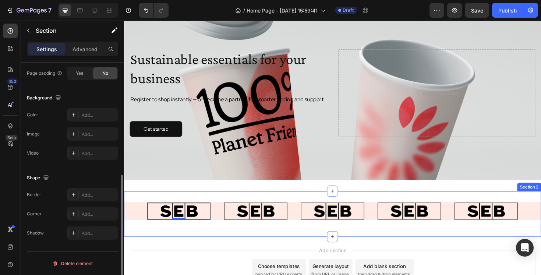
scroll to position [0, 0]
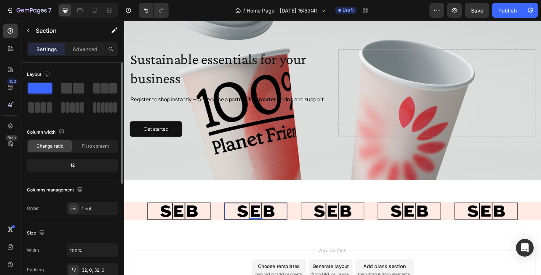
click at [295, 225] on div at bounding box center [263, 221] width 66 height 17
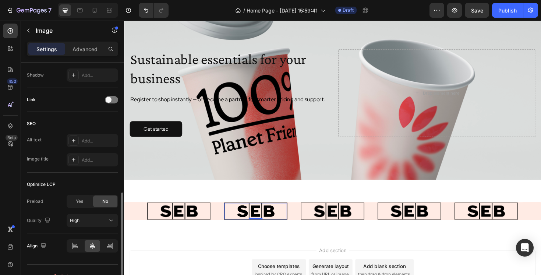
scroll to position [322, 0]
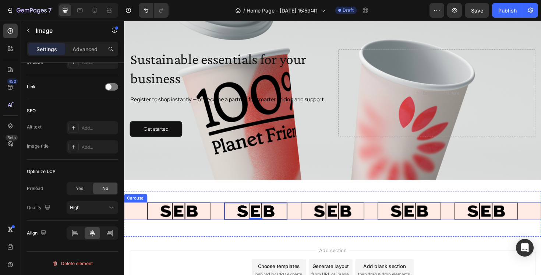
click at [141, 227] on button "Carousel Back Arrow" at bounding box center [134, 222] width 19 height 19
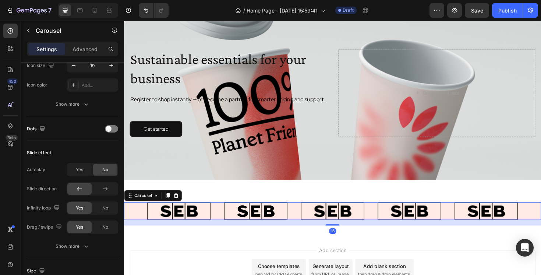
scroll to position [0, 0]
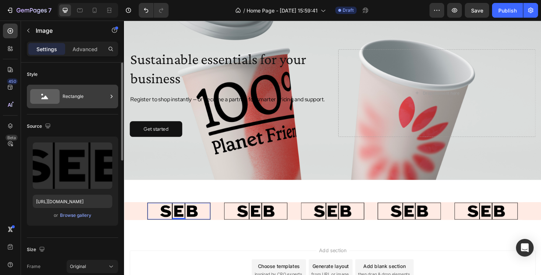
click at [77, 95] on div "Rectangle" at bounding box center [85, 96] width 45 height 17
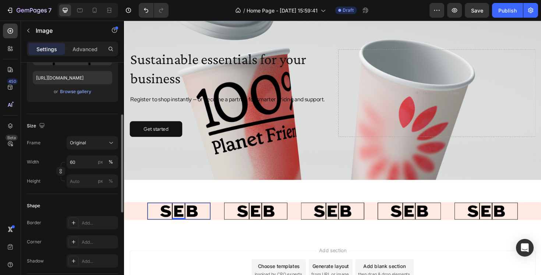
scroll to position [186, 0]
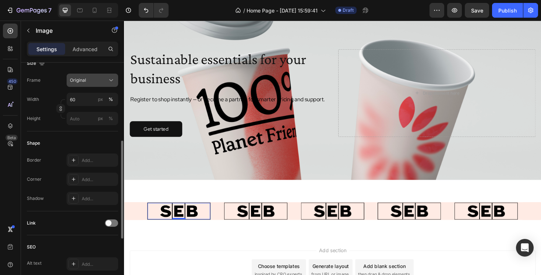
click at [99, 81] on div "Original" at bounding box center [88, 80] width 36 height 7
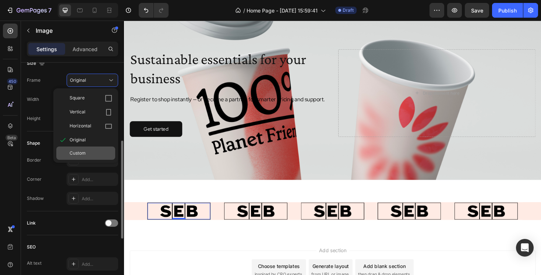
click at [92, 153] on div "Custom" at bounding box center [91, 153] width 43 height 7
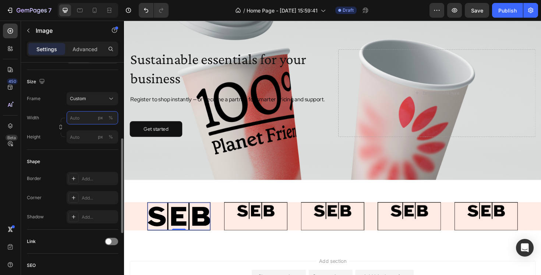
type input "6060"
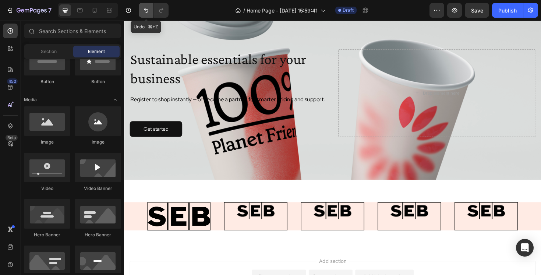
click at [149, 10] on icon "Undo/Redo" at bounding box center [145, 10] width 7 height 7
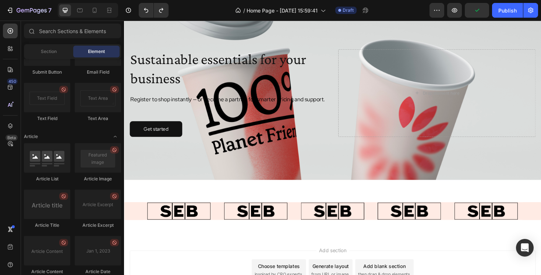
scroll to position [1840, 0]
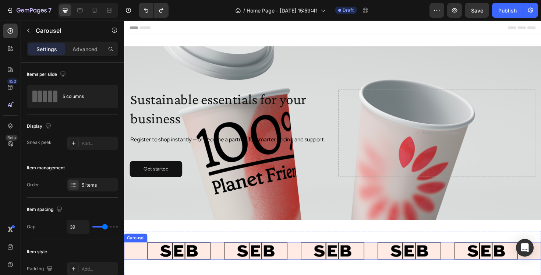
click at [224, 264] on div "Image Image Image Image Image" at bounding box center [345, 264] width 392 height 18
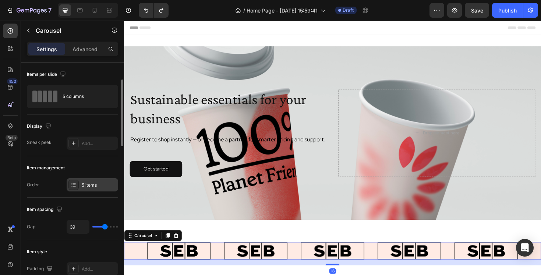
scroll to position [269, 0]
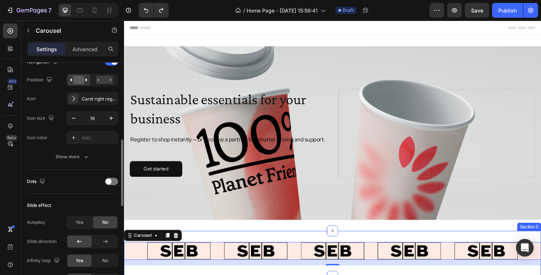
click at [239, 240] on div "Sustainable essentials for your business Heading Register to shop instantly — o…" at bounding box center [344, 139] width 441 height 207
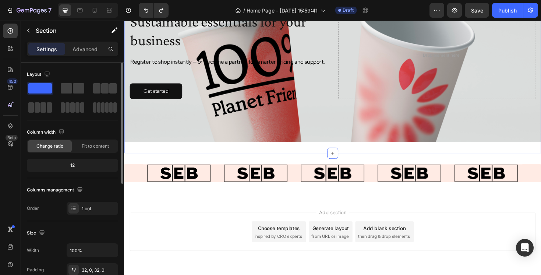
scroll to position [107, 0]
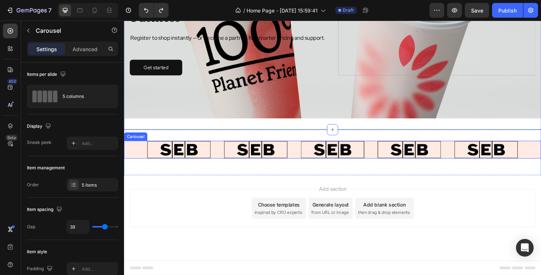
click at [139, 156] on button "Carousel Back Arrow" at bounding box center [134, 157] width 19 height 19
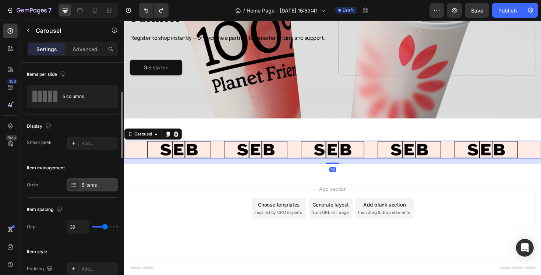
scroll to position [100, 0]
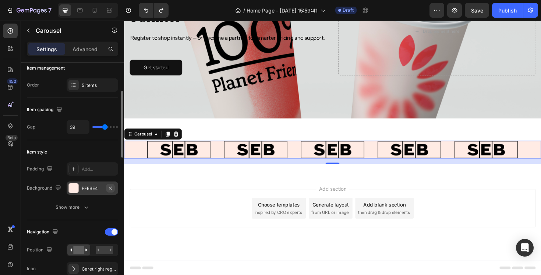
click at [110, 187] on icon "button" at bounding box center [110, 188] width 6 height 6
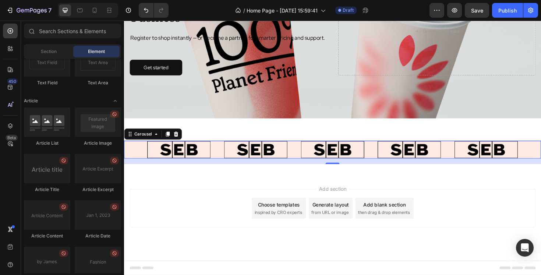
click at [186, 186] on div "Add section Choose templates inspired by CRO experts Generate layout from URL o…" at bounding box center [344, 229] width 441 height 90
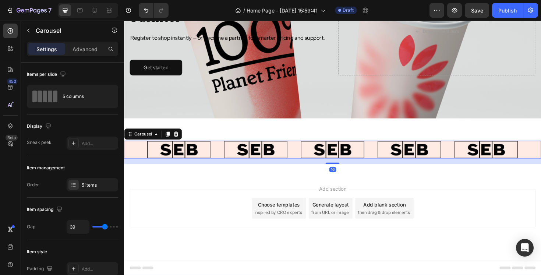
click at [139, 150] on button "Carousel Back Arrow" at bounding box center [134, 157] width 19 height 19
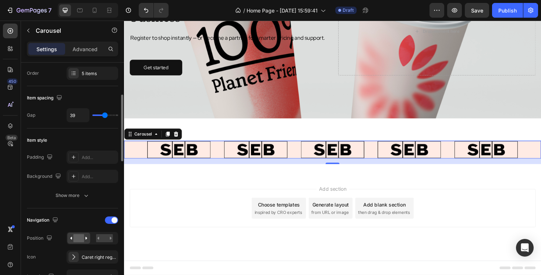
scroll to position [205, 0]
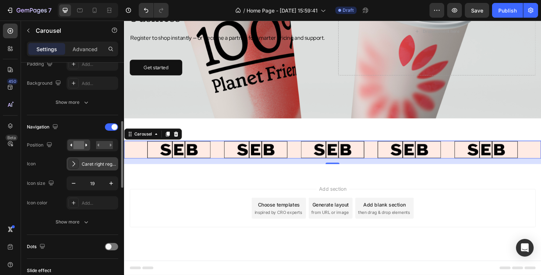
click at [87, 163] on div "Caret right regular" at bounding box center [99, 164] width 35 height 7
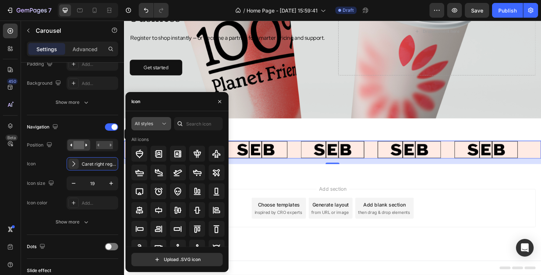
click at [157, 120] on div "All styles" at bounding box center [151, 123] width 33 height 7
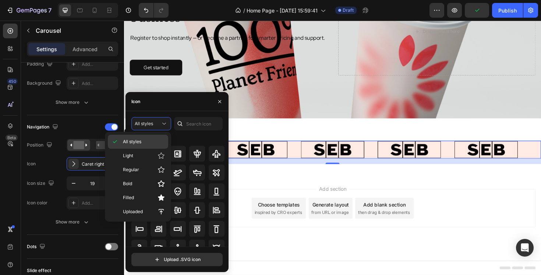
click at [143, 138] on p "All styles" at bounding box center [144, 141] width 42 height 7
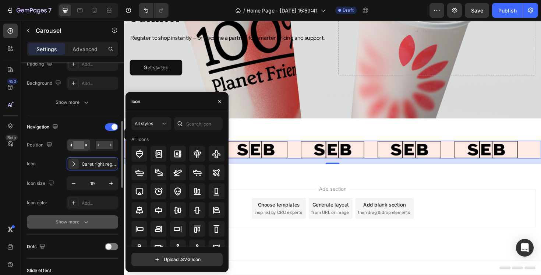
click at [81, 222] on div "Show more" at bounding box center [73, 221] width 34 height 7
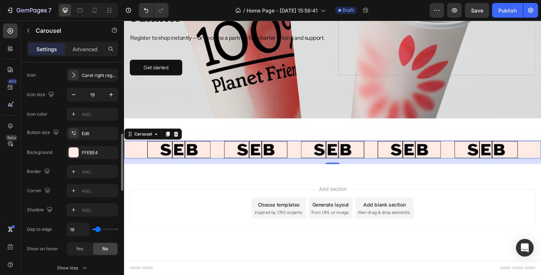
scroll to position [294, 0]
click at [111, 150] on icon "button" at bounding box center [110, 152] width 6 height 6
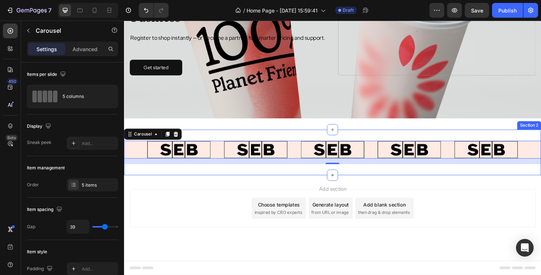
click at [154, 181] on div "Image Image Image Image Image Carousel 16 Section 2" at bounding box center [344, 160] width 441 height 48
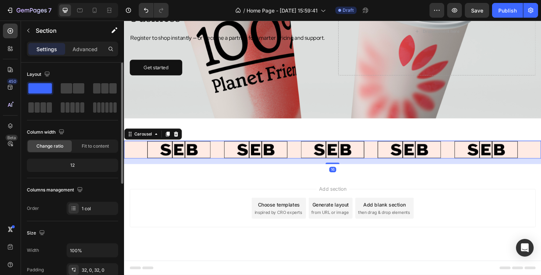
click at [134, 160] on button "Carousel Back Arrow" at bounding box center [134, 157] width 19 height 19
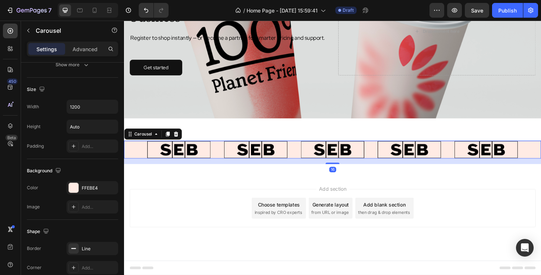
scroll to position [583, 0]
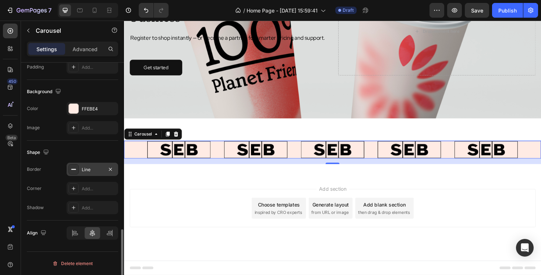
click at [81, 171] on div "Line" at bounding box center [92, 169] width 51 height 13
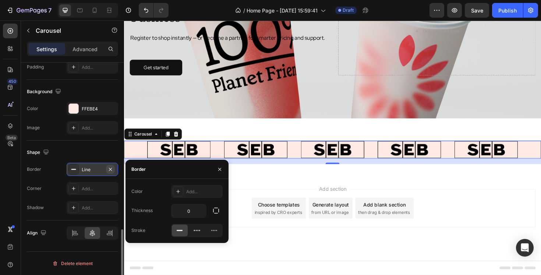
click at [108, 169] on icon "button" at bounding box center [110, 169] width 6 height 6
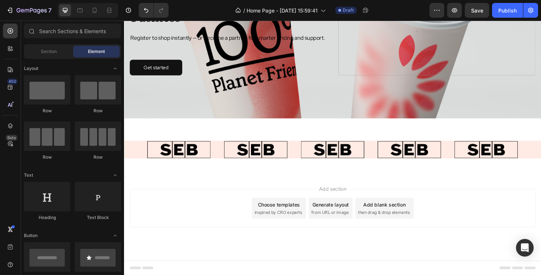
click at [179, 187] on div "Add section Choose templates inspired by CRO experts Generate layout from URL o…" at bounding box center [344, 229] width 441 height 90
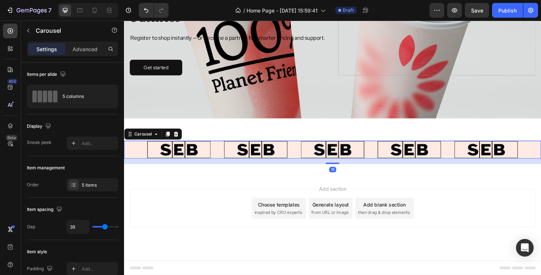
click at [138, 153] on button "Carousel Back Arrow" at bounding box center [134, 157] width 19 height 19
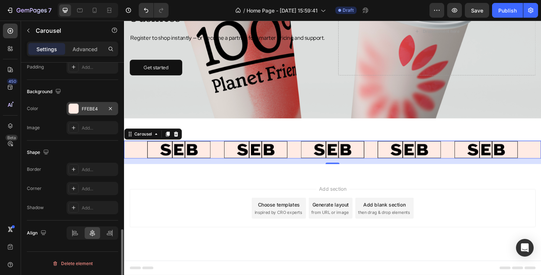
click at [88, 110] on div "FFEBE4" at bounding box center [92, 109] width 21 height 7
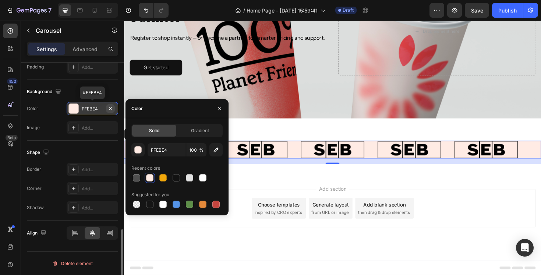
click at [110, 107] on icon "button" at bounding box center [110, 109] width 6 height 6
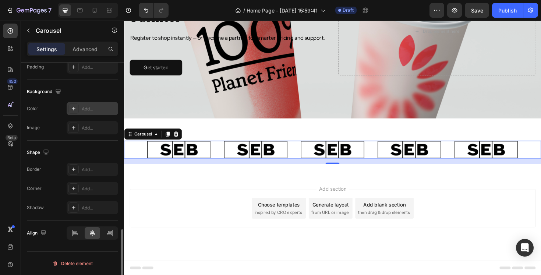
click at [227, 209] on div "Add section Choose templates inspired by CRO experts Generate layout from URL o…" at bounding box center [345, 219] width 430 height 40
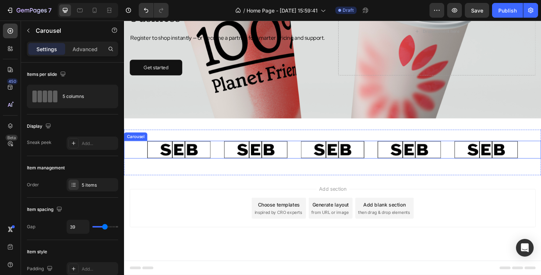
click at [139, 157] on button "Carousel Back Arrow" at bounding box center [134, 157] width 19 height 19
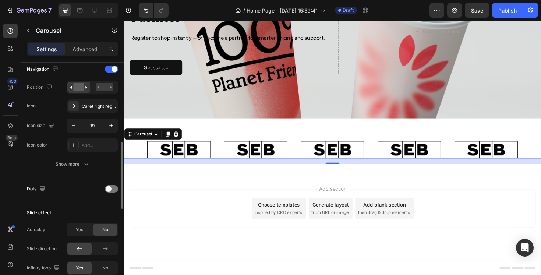
scroll to position [262, 0]
click at [102, 88] on rect at bounding box center [104, 88] width 17 height 8
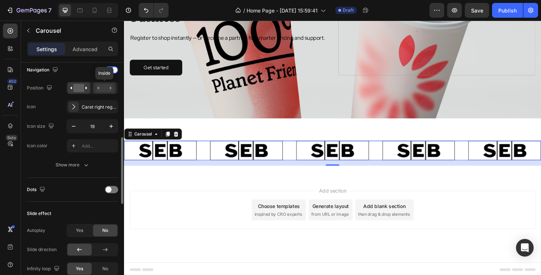
scroll to position [107, 0]
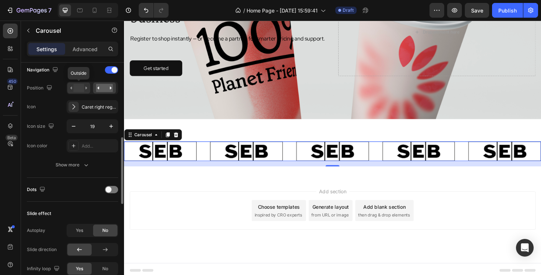
click at [76, 86] on rect at bounding box center [78, 88] width 11 height 8
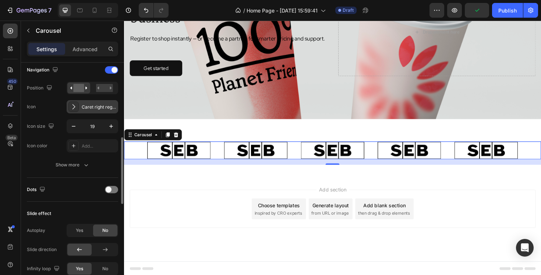
click at [77, 107] on icon at bounding box center [73, 106] width 7 height 7
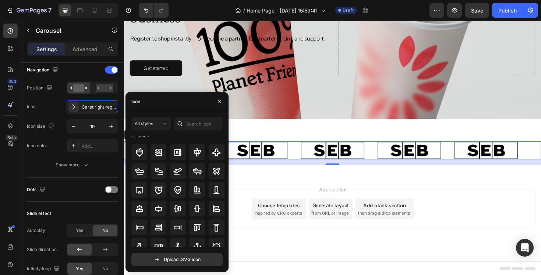
scroll to position [0, 0]
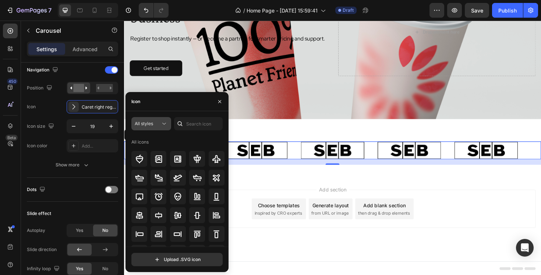
click at [158, 123] on div "All styles" at bounding box center [148, 123] width 26 height 7
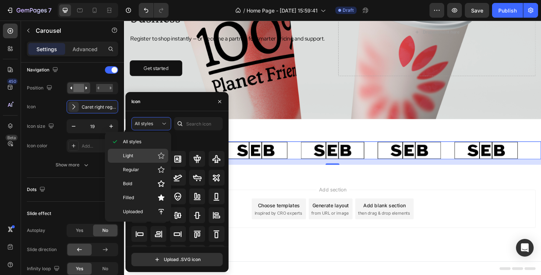
click at [139, 159] on p "Light" at bounding box center [144, 155] width 42 height 7
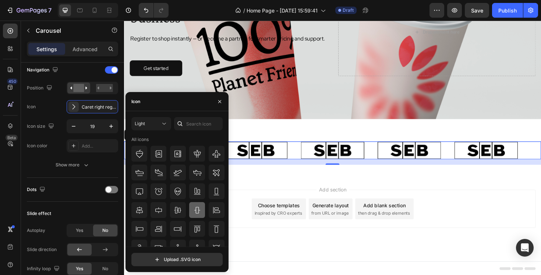
scroll to position [81, 0]
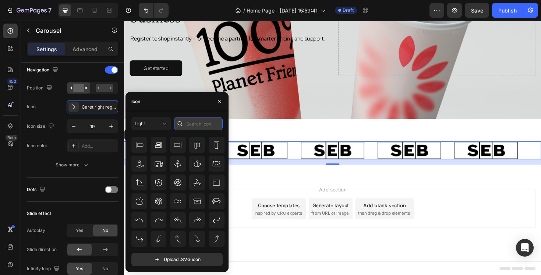
click at [199, 122] on input "text" at bounding box center [198, 123] width 49 height 13
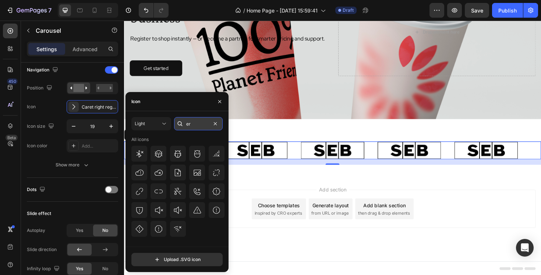
type input "e"
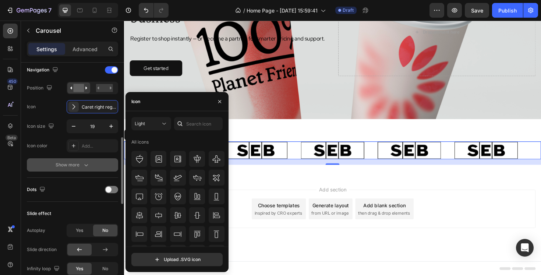
click at [74, 169] on button "Show more" at bounding box center [72, 164] width 91 height 13
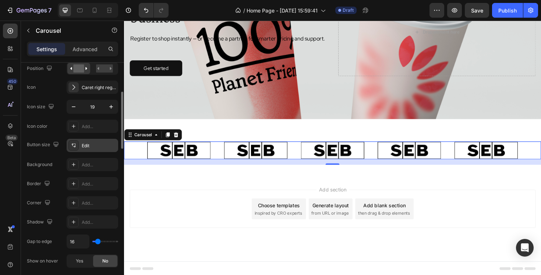
scroll to position [249, 0]
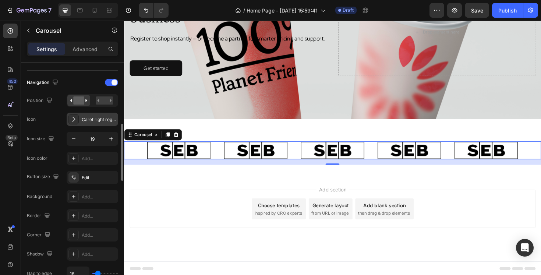
click at [71, 117] on icon at bounding box center [73, 119] width 7 height 7
click at [64, 117] on div "Icon Caret right regular" at bounding box center [72, 119] width 91 height 13
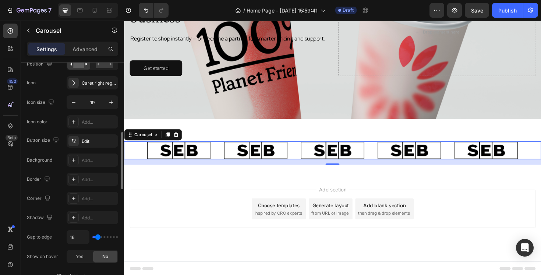
scroll to position [285, 0]
click at [88, 125] on div "Add..." at bounding box center [99, 122] width 35 height 7
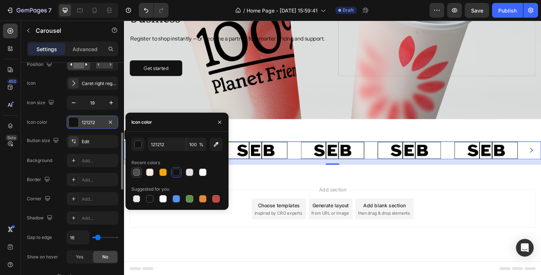
click at [139, 173] on div at bounding box center [136, 171] width 7 height 7
type input "4F4F4F"
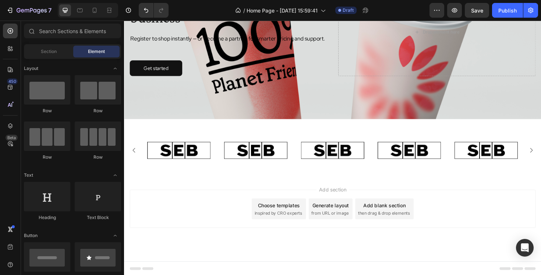
click at [342, 211] on div "Generate layout from URL or image" at bounding box center [342, 220] width 46 height 22
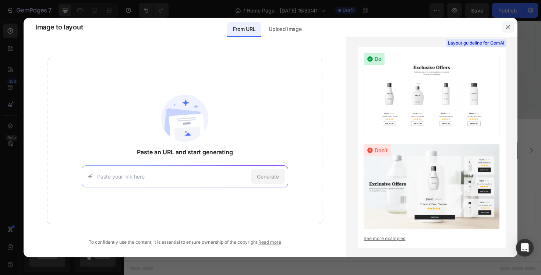
click at [510, 24] on icon "button" at bounding box center [508, 27] width 6 height 6
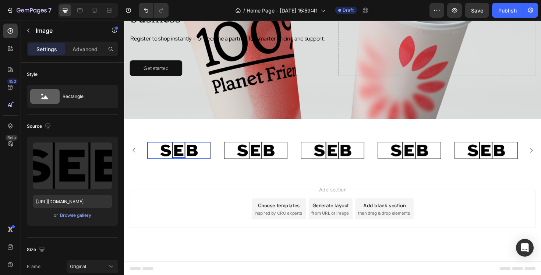
click at [149, 157] on div at bounding box center [182, 157] width 66 height 17
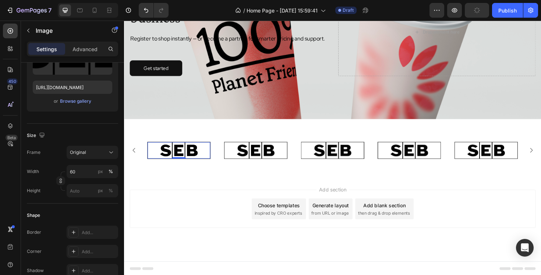
scroll to position [322, 0]
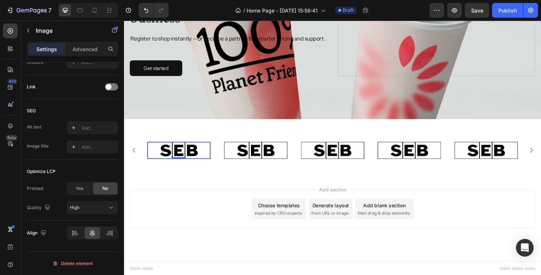
click at [152, 160] on div at bounding box center [182, 157] width 66 height 17
click at [141, 159] on button "Carousel Back Arrow" at bounding box center [134, 157] width 19 height 19
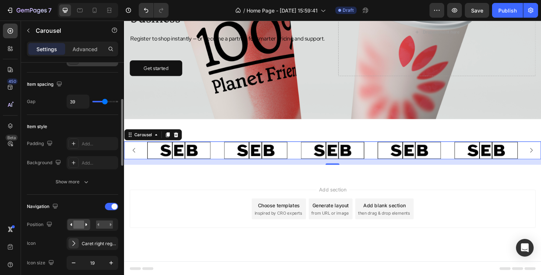
scroll to position [126, 0]
click at [76, 181] on div "Show more" at bounding box center [73, 180] width 34 height 7
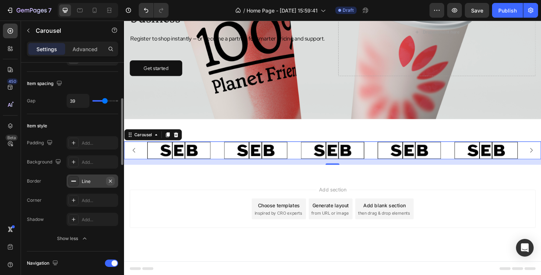
click at [108, 181] on icon "button" at bounding box center [110, 181] width 6 height 6
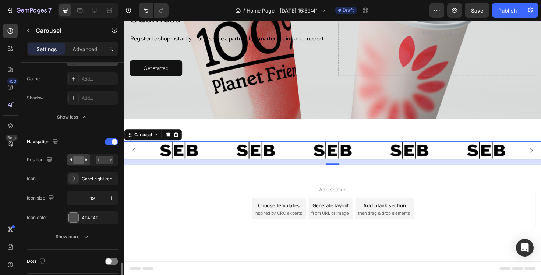
scroll to position [402, 0]
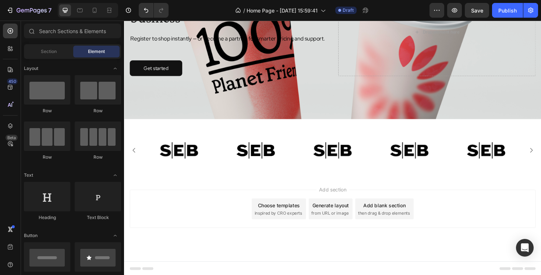
click at [206, 238] on div "Add section Choose templates inspired by CRO experts Generate layout from URL o…" at bounding box center [345, 219] width 430 height 40
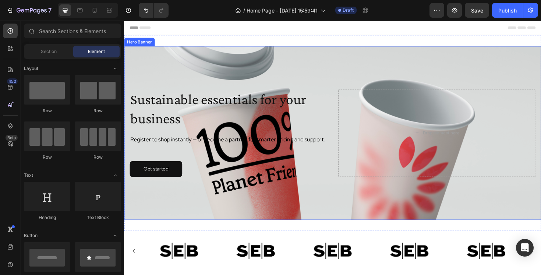
scroll to position [107, 0]
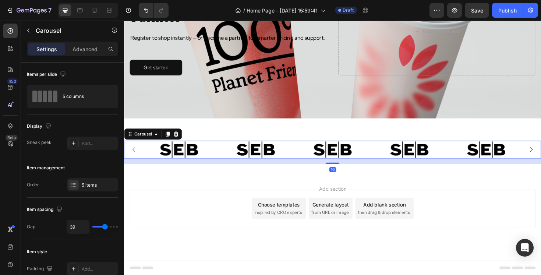
click at [144, 159] on div "Image Image Image Image Image" at bounding box center [344, 157] width 441 height 19
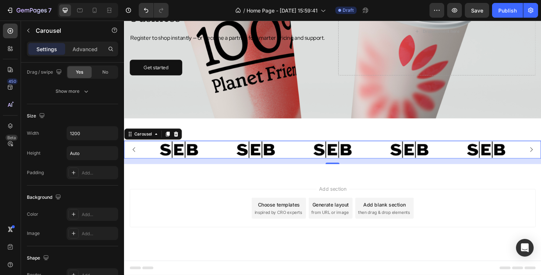
scroll to position [583, 0]
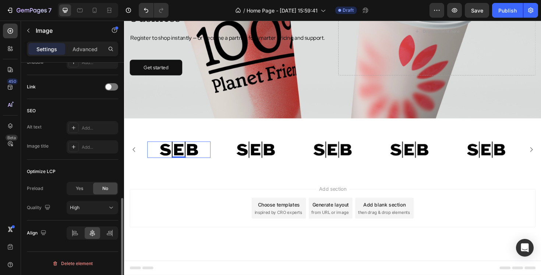
click at [191, 160] on img at bounding box center [182, 157] width 40 height 18
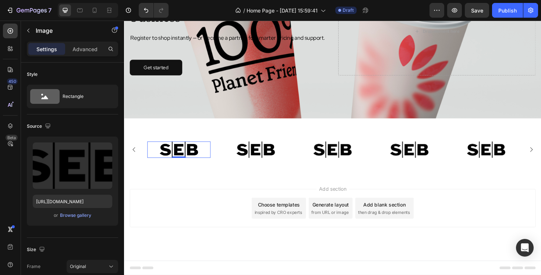
click at [239, 190] on div "Add section Choose templates inspired by CRO experts Generate layout from URL o…" at bounding box center [344, 229] width 441 height 90
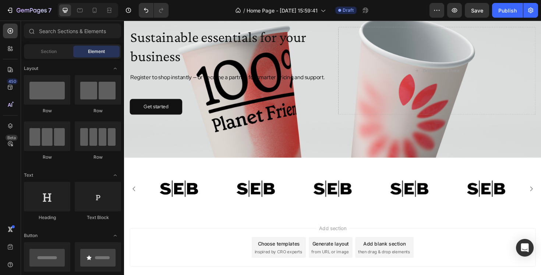
scroll to position [74, 0]
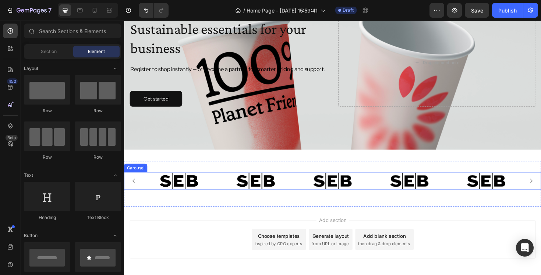
click at [134, 191] on icon "Carousel Back Arrow" at bounding box center [134, 190] width 3 height 5
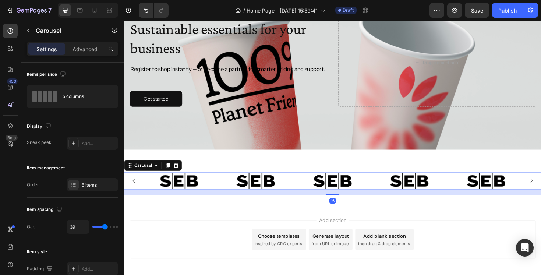
click at [134, 191] on icon "Carousel Back Arrow" at bounding box center [134, 190] width 7 height 7
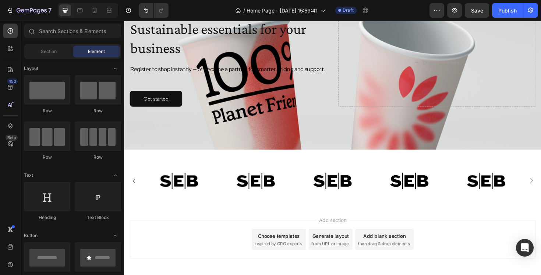
click at [202, 236] on div "Add section Choose templates inspired by CRO experts Generate layout from URL o…" at bounding box center [345, 252] width 430 height 40
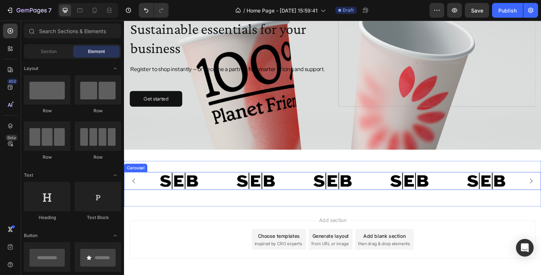
click at [143, 194] on button "Carousel Back Arrow" at bounding box center [134, 190] width 19 height 19
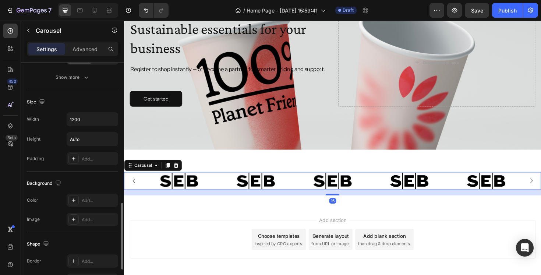
scroll to position [583, 0]
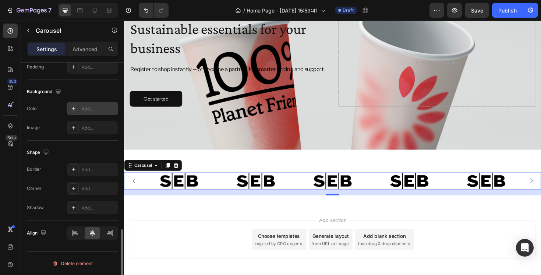
click at [81, 111] on div "Add..." at bounding box center [92, 108] width 51 height 13
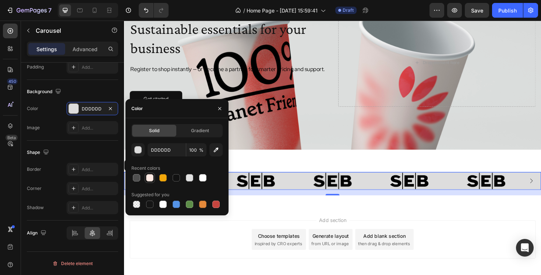
click at [153, 178] on div at bounding box center [149, 177] width 7 height 7
type input "FFEBE4"
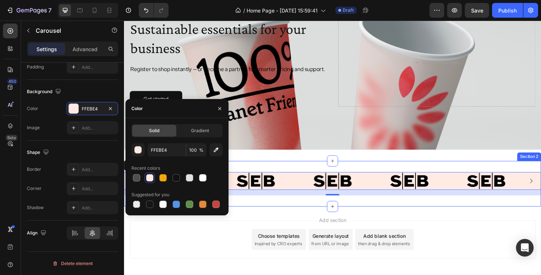
click at [299, 214] on div "Image Image Image Image Image Carousel 16 Section 2" at bounding box center [344, 193] width 441 height 48
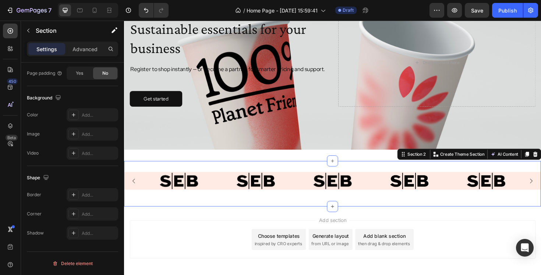
scroll to position [0, 0]
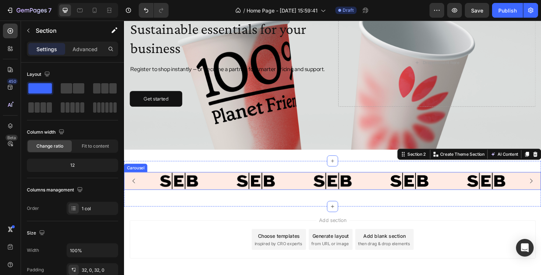
click at [217, 191] on div "Image Image Image Image Image" at bounding box center [345, 190] width 392 height 18
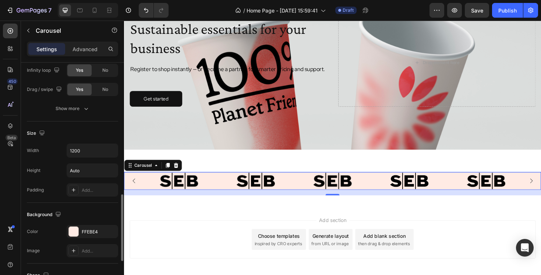
scroll to position [460, 0]
click at [86, 168] on input "Auto" at bounding box center [92, 169] width 51 height 13
click at [99, 171] on input "Auto" at bounding box center [92, 169] width 51 height 13
type input "A"
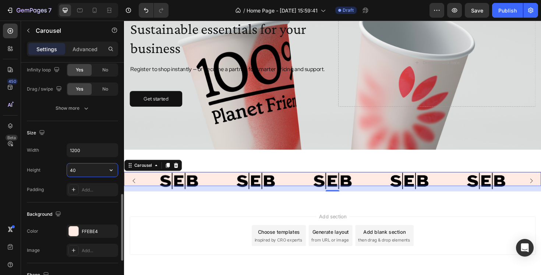
type input "4"
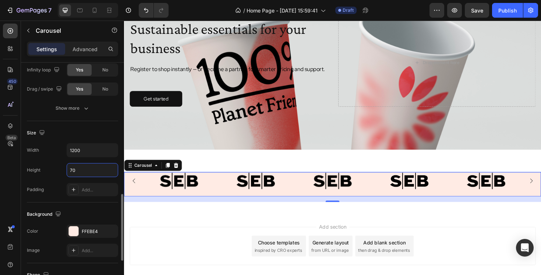
type input "70"
click at [52, 162] on div "Width 1200 Height 70 Padding Add..." at bounding box center [72, 169] width 91 height 53
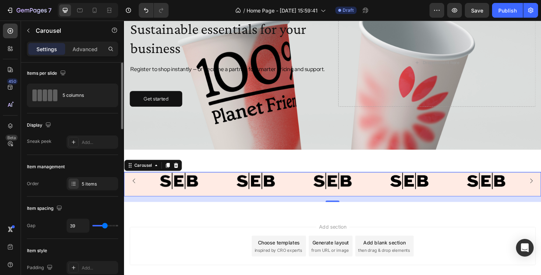
scroll to position [211, 0]
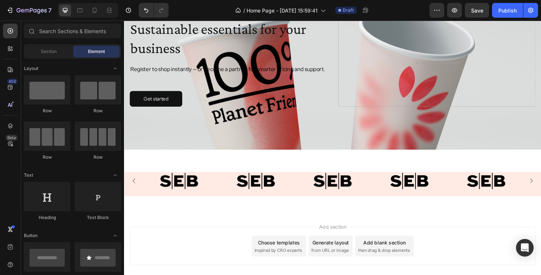
click at [179, 236] on div "Add section Choose templates inspired by CRO experts Generate layout from URL o…" at bounding box center [344, 269] width 441 height 90
click at [141, 12] on button "Undo/Redo" at bounding box center [146, 10] width 15 height 15
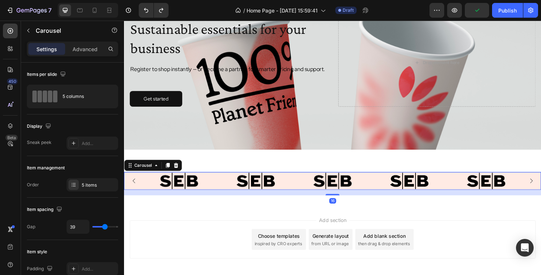
click at [221, 188] on div "Image Image Image Image Image" at bounding box center [345, 190] width 392 height 18
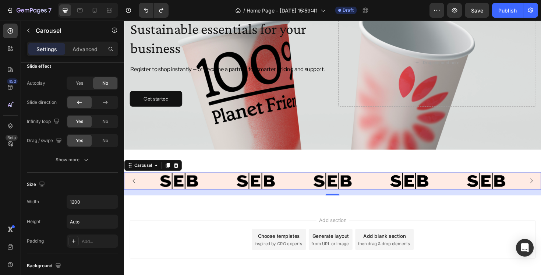
scroll to position [583, 0]
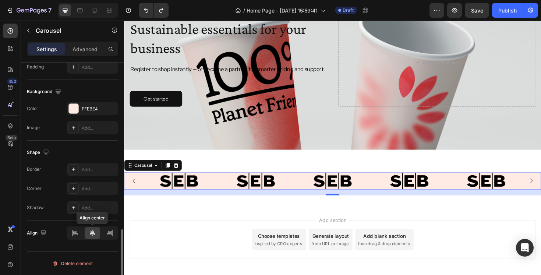
click at [93, 234] on icon at bounding box center [92, 232] width 7 height 7
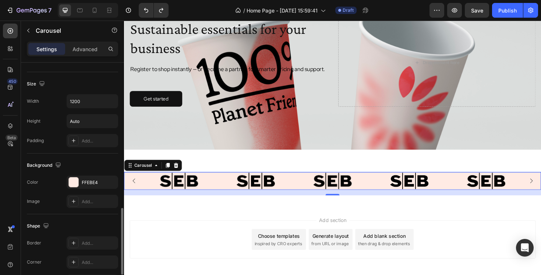
scroll to position [509, 0]
click at [80, 139] on div "Add..." at bounding box center [92, 140] width 51 height 13
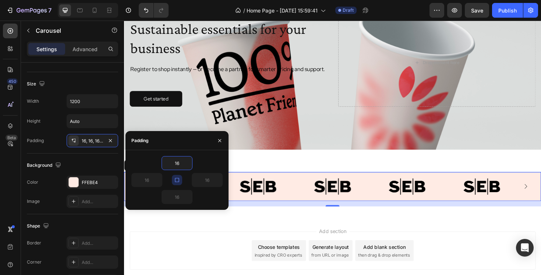
click at [196, 246] on div "Add section Choose templates inspired by CRO experts Generate layout from URL o…" at bounding box center [345, 264] width 430 height 40
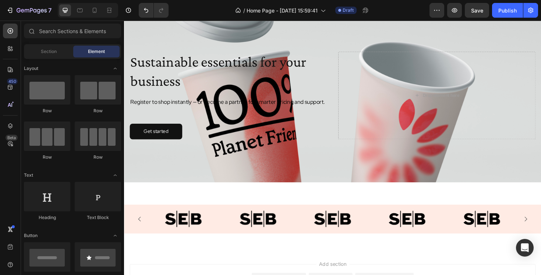
scroll to position [42, 0]
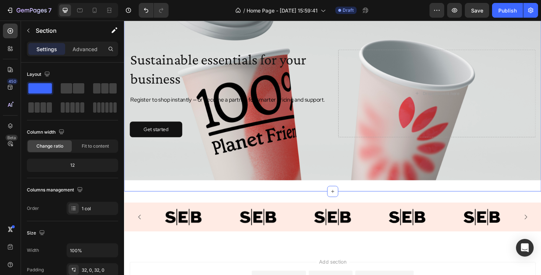
click at [217, 200] on div "Sustainable essentials for your business Heading Register to shop instantly — o…" at bounding box center [344, 97] width 441 height 207
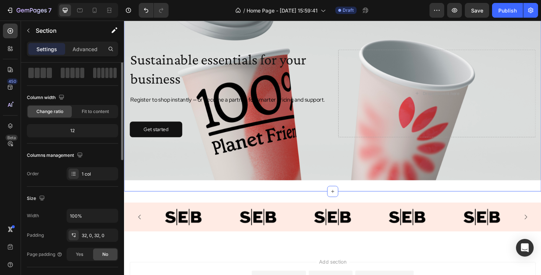
scroll to position [53, 0]
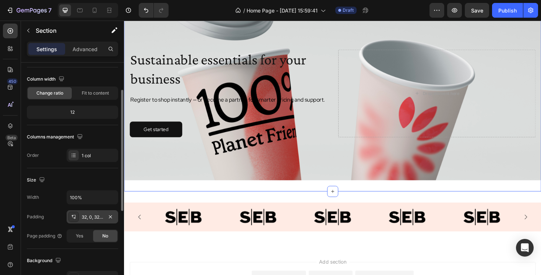
click at [89, 222] on div "32, 0, 32, 0" at bounding box center [92, 216] width 51 height 13
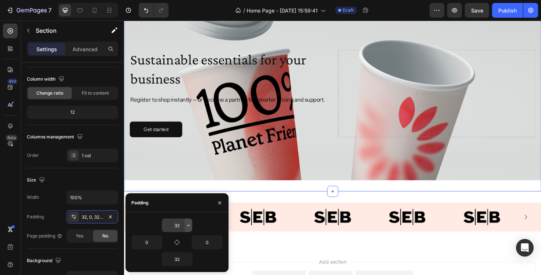
click at [189, 225] on icon "button" at bounding box center [188, 225] width 6 height 6
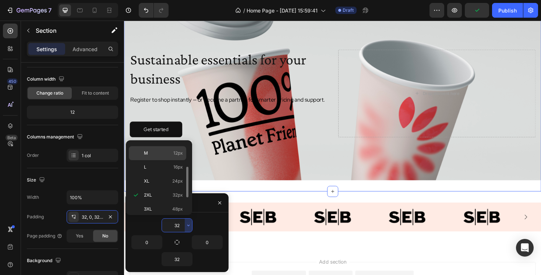
click at [154, 156] on p "M 12px" at bounding box center [163, 153] width 39 height 7
type input "12"
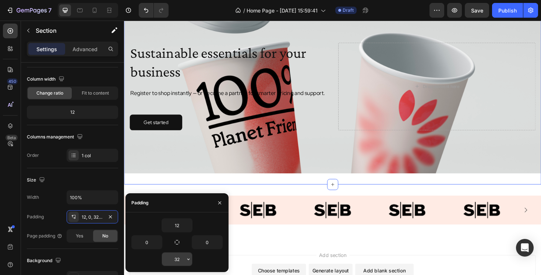
click at [188, 259] on icon "button" at bounding box center [188, 259] width 6 height 6
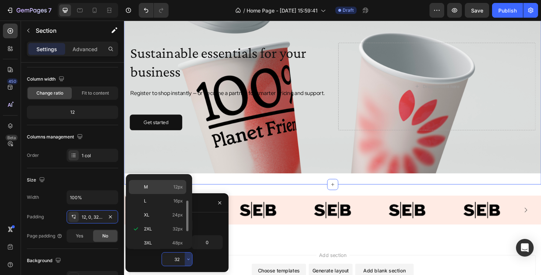
click at [168, 184] on p "M 12px" at bounding box center [163, 187] width 39 height 7
type input "12"
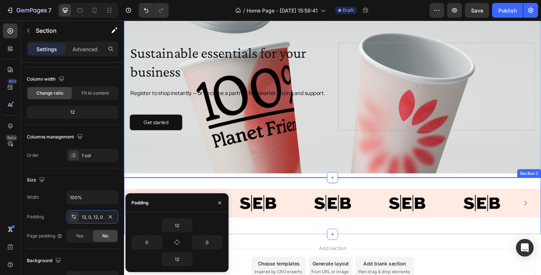
click at [324, 245] on div "Image Image Image Image Image Carousel Section 2" at bounding box center [344, 217] width 441 height 60
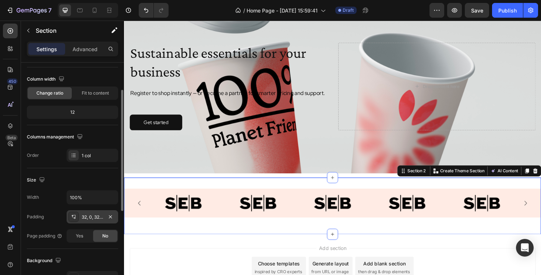
click at [90, 216] on div "32, 0, 32, 0" at bounding box center [92, 217] width 21 height 7
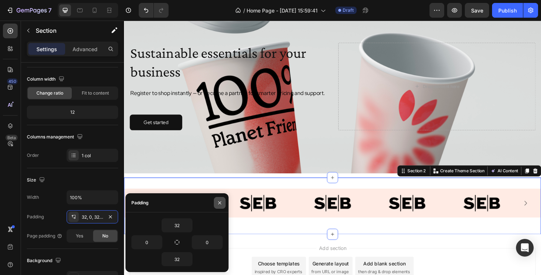
click at [221, 201] on icon "button" at bounding box center [220, 203] width 6 height 6
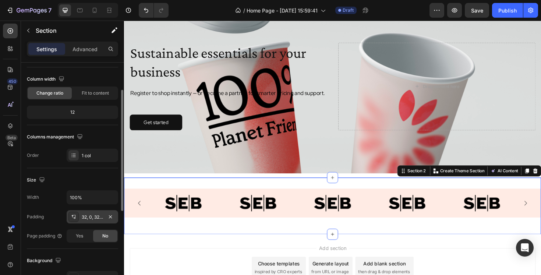
click at [97, 216] on div "32, 0, 32, 0" at bounding box center [92, 217] width 21 height 7
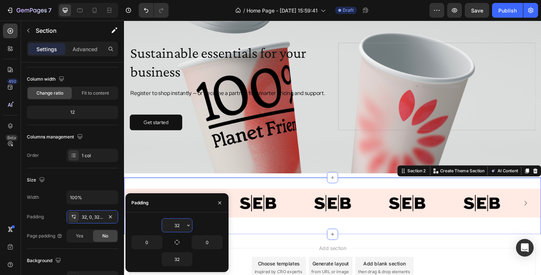
click at [181, 227] on input "32" at bounding box center [177, 225] width 30 height 13
type input "3"
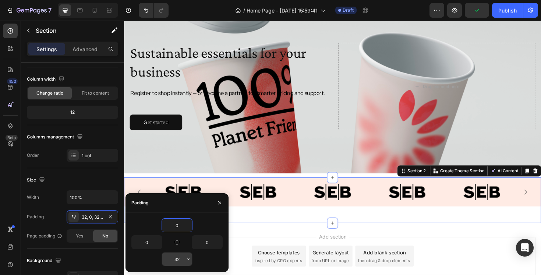
type input "0"
click at [182, 259] on input "32" at bounding box center [177, 258] width 30 height 13
type input "0"
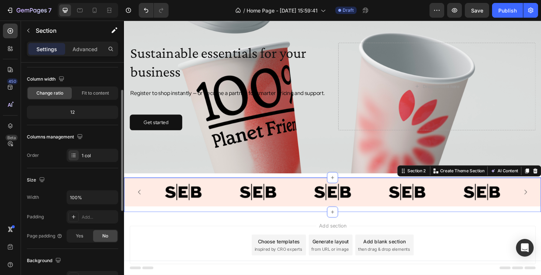
click at [100, 256] on div "Background" at bounding box center [72, 261] width 91 height 12
click at [173, 243] on div "Add section Choose templates inspired by CRO experts Generate layout from URL o…" at bounding box center [345, 258] width 430 height 40
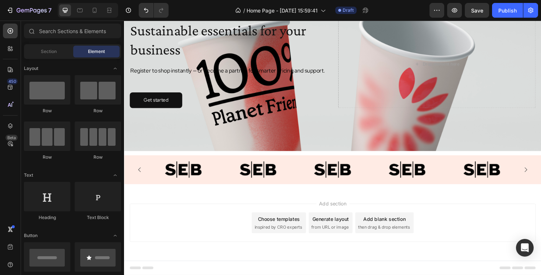
scroll to position [0, 0]
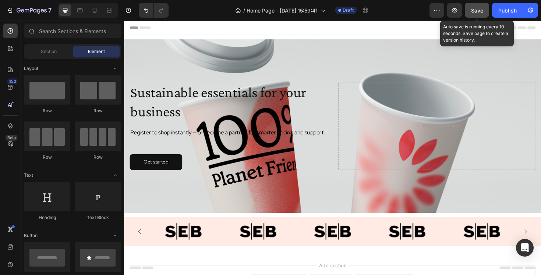
click at [481, 15] on button "Save" at bounding box center [477, 10] width 24 height 15
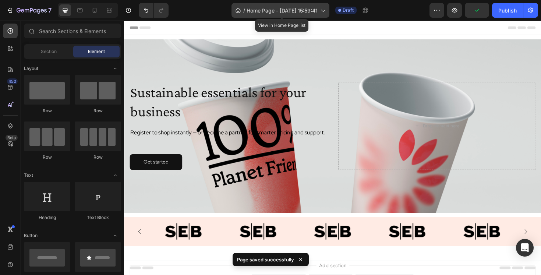
click at [282, 11] on span "Home Page - [DATE] 15:59:41" at bounding box center [281, 11] width 71 height 8
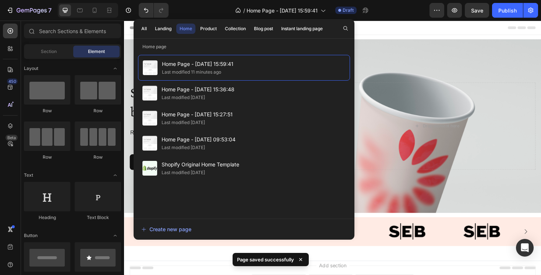
click at [198, 8] on div "/ Home Page - Aug 28, 15:59:41 Draft" at bounding box center [301, 10] width 255 height 15
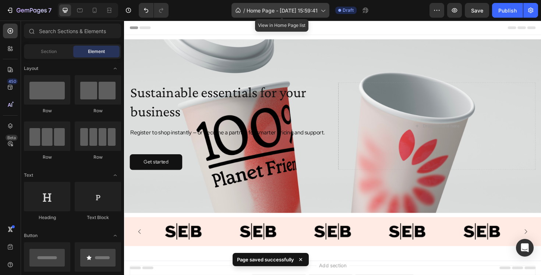
click at [325, 14] on div "/ Home Page - Aug 28, 15:59:41" at bounding box center [280, 10] width 98 height 15
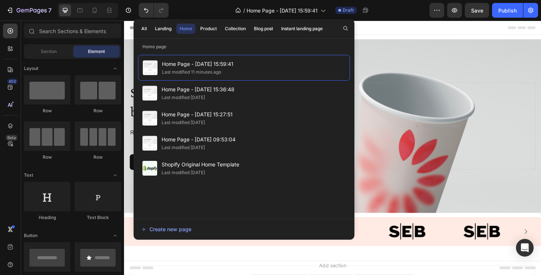
click at [382, 12] on div "/ Home Page - Aug 28, 15:59:41 Draft" at bounding box center [301, 10] width 255 height 15
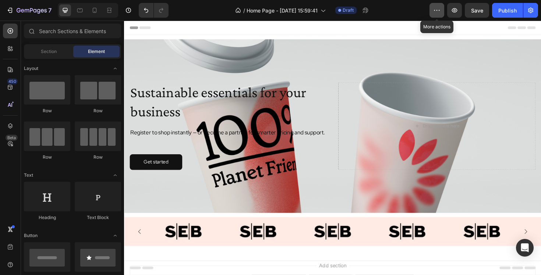
click at [431, 14] on button "button" at bounding box center [436, 10] width 15 height 15
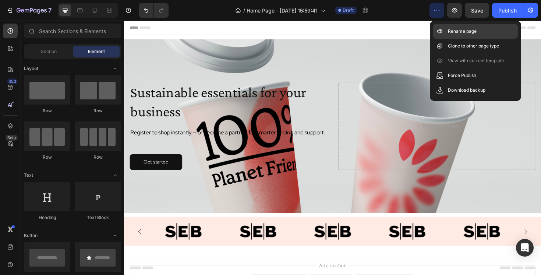
click at [453, 31] on p "Rename page" at bounding box center [462, 31] width 29 height 7
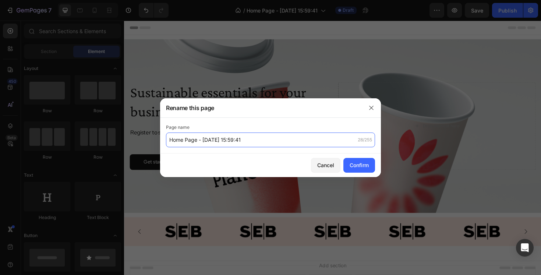
click at [230, 143] on input "Home Page - [DATE] 15:59:41" at bounding box center [270, 139] width 209 height 15
type input "Grale - New Homepage"
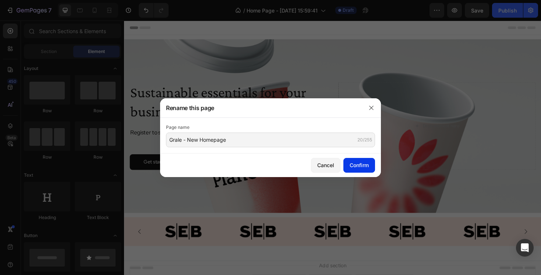
click at [364, 167] on div "Confirm" at bounding box center [358, 165] width 19 height 8
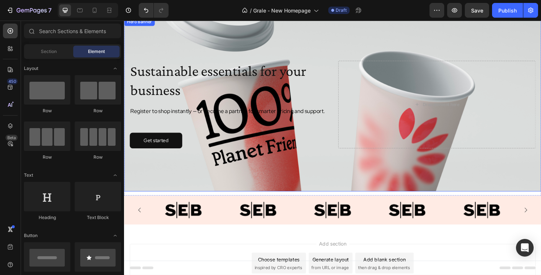
scroll to position [65, 0]
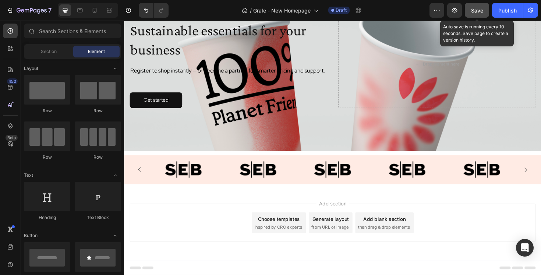
click at [476, 15] on button "Save" at bounding box center [477, 10] width 24 height 15
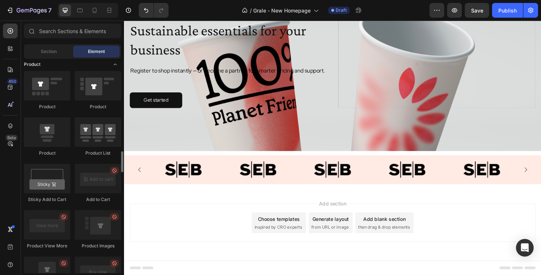
scroll to position [988, 0]
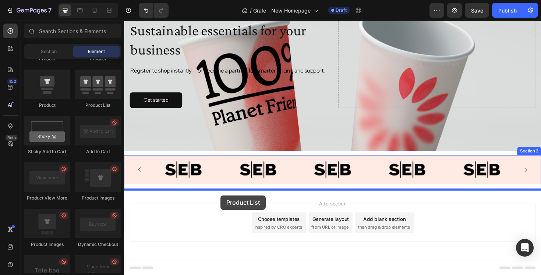
drag, startPoint x: 216, startPoint y: 115, endPoint x: 226, endPoint y: 205, distance: 90.7
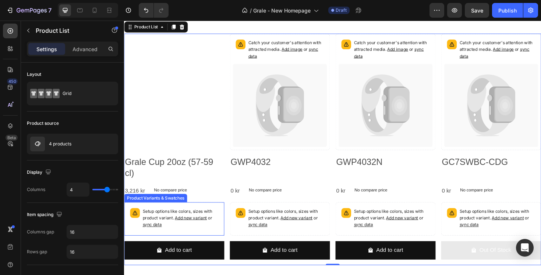
scroll to position [200, 0]
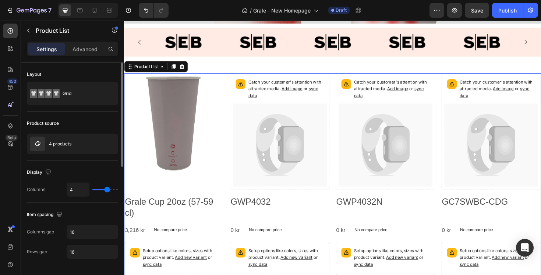
type input "5"
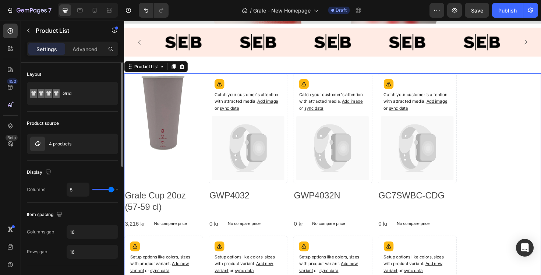
type input "4"
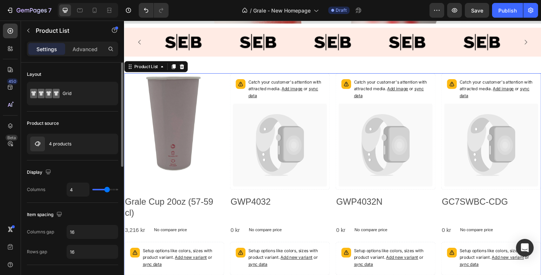
click at [107, 189] on input "range" at bounding box center [105, 189] width 26 height 1
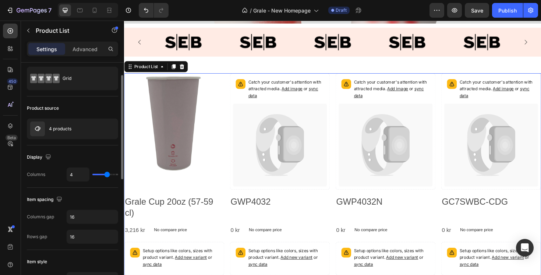
scroll to position [19, 0]
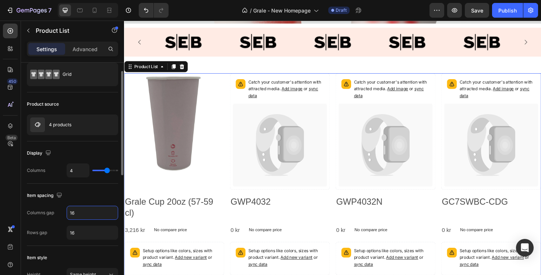
click at [86, 217] on input "16" at bounding box center [92, 212] width 51 height 13
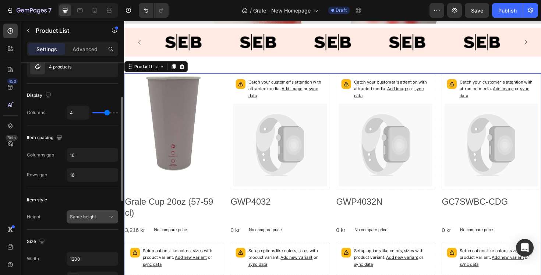
click at [90, 217] on span "Same height" at bounding box center [83, 217] width 26 height 6
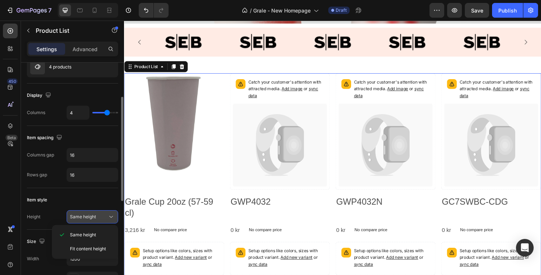
click at [90, 217] on span "Same height" at bounding box center [83, 217] width 26 height 6
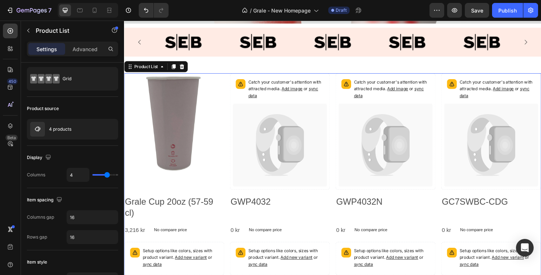
scroll to position [0, 0]
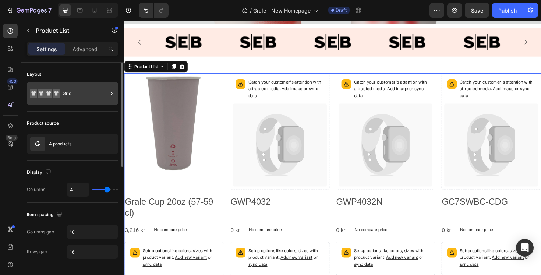
click at [70, 96] on div "Grid" at bounding box center [85, 93] width 45 height 17
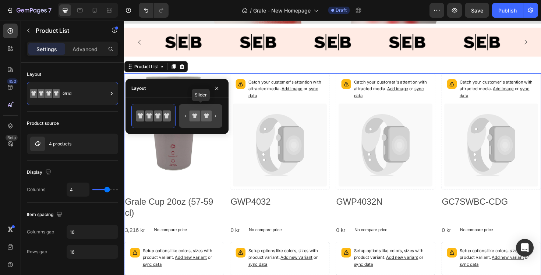
click at [205, 117] on icon at bounding box center [206, 115] width 5 height 5
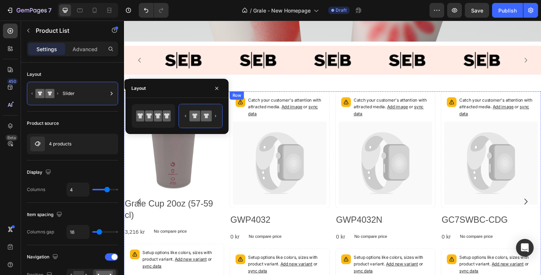
scroll to position [38, 0]
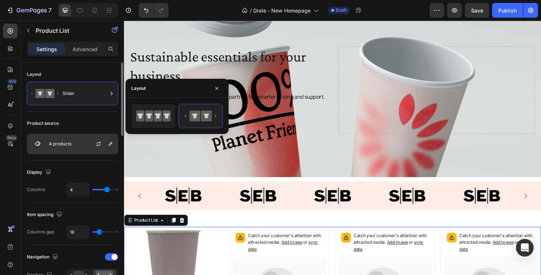
click at [80, 141] on div "4 products" at bounding box center [72, 144] width 91 height 21
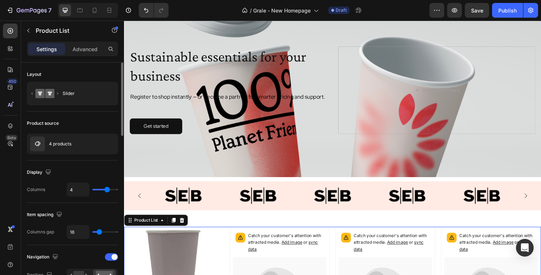
type input "5"
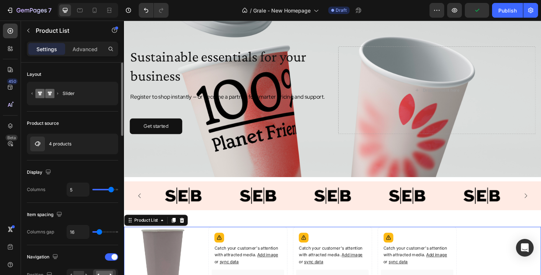
drag, startPoint x: 105, startPoint y: 190, endPoint x: 112, endPoint y: 189, distance: 7.4
type input "5"
click at [112, 189] on input "range" at bounding box center [105, 189] width 26 height 1
click at [84, 213] on div "Item spacing" at bounding box center [72, 215] width 91 height 12
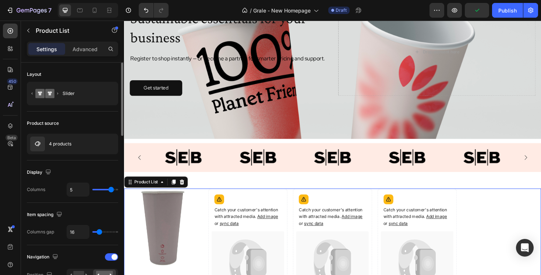
scroll to position [0, 0]
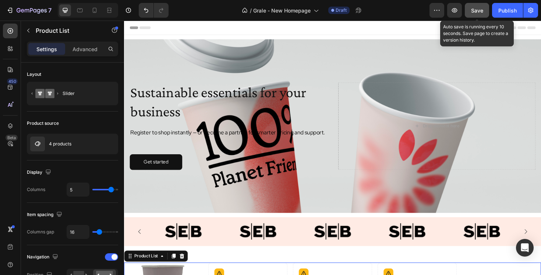
click at [476, 14] on div "Save" at bounding box center [477, 11] width 12 height 8
